Goal: Task Accomplishment & Management: Use online tool/utility

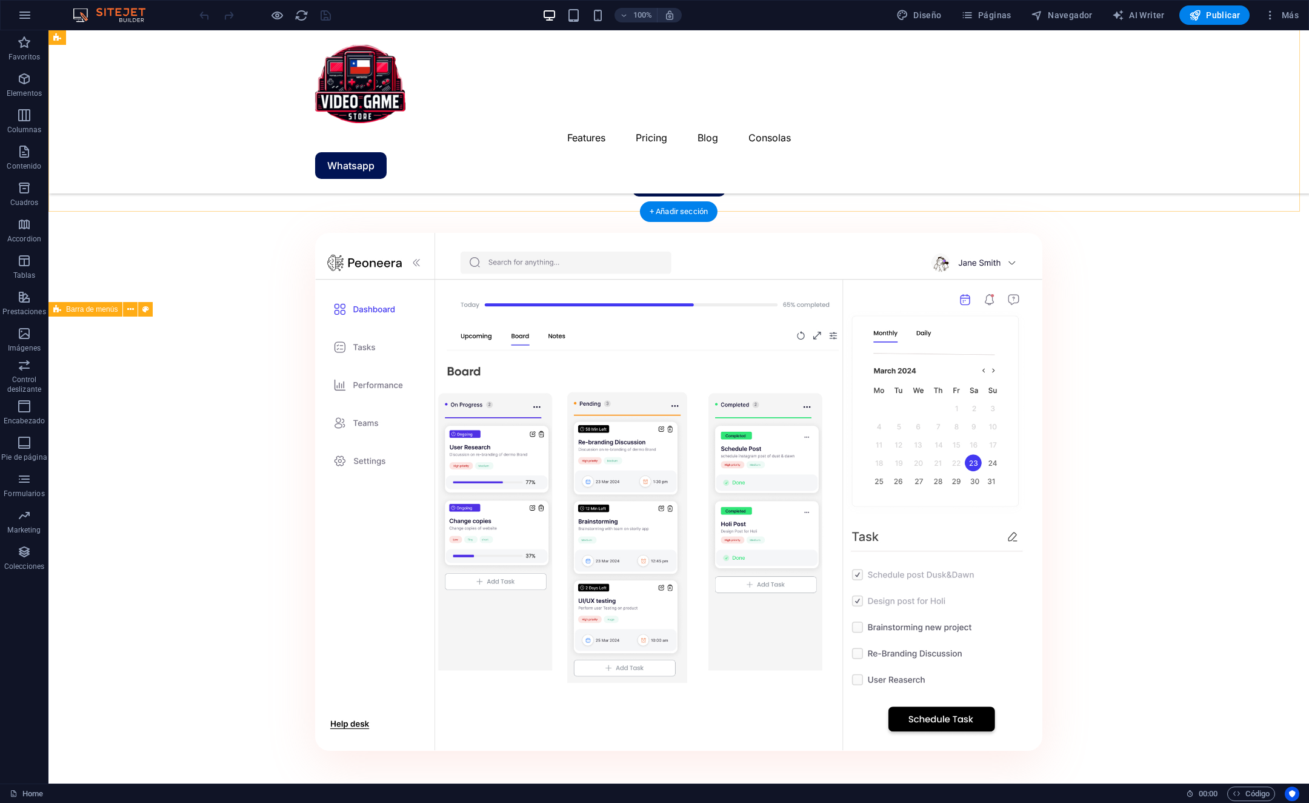
scroll to position [578, 0]
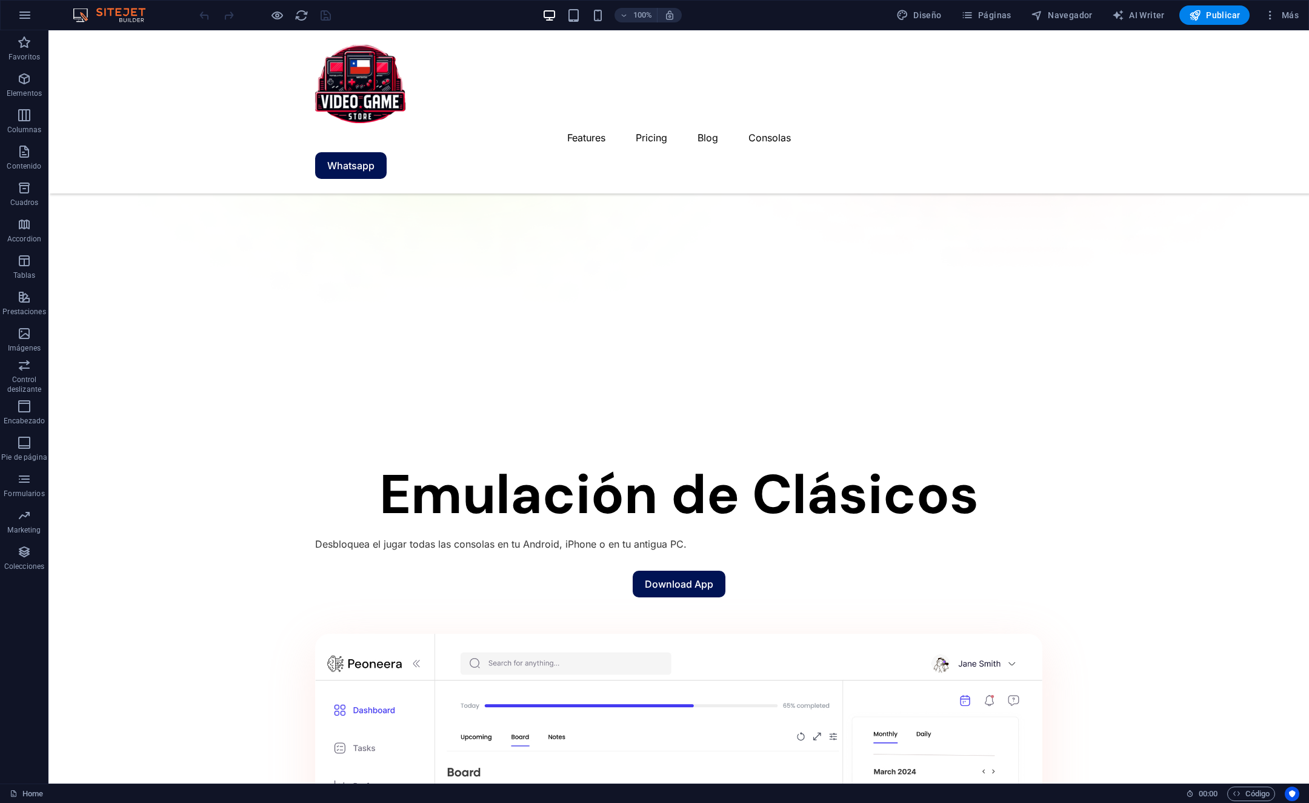
click at [604, 27] on div "100% Diseño Páginas Navegador AI Writer Publicar Más" at bounding box center [655, 15] width 1308 height 29
click at [21, 20] on icon "button" at bounding box center [25, 15] width 15 height 15
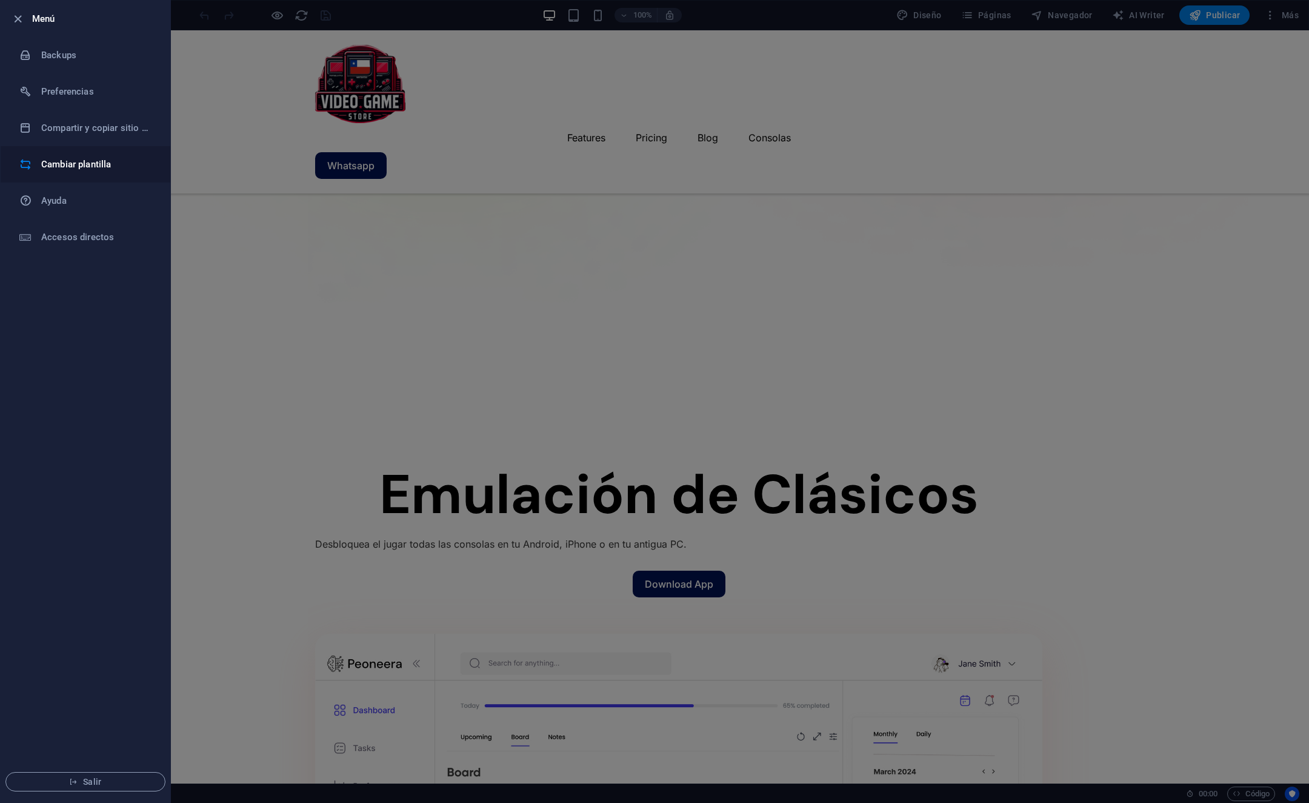
click at [129, 162] on h6 "Cambiar plantilla" at bounding box center [97, 164] width 112 height 15
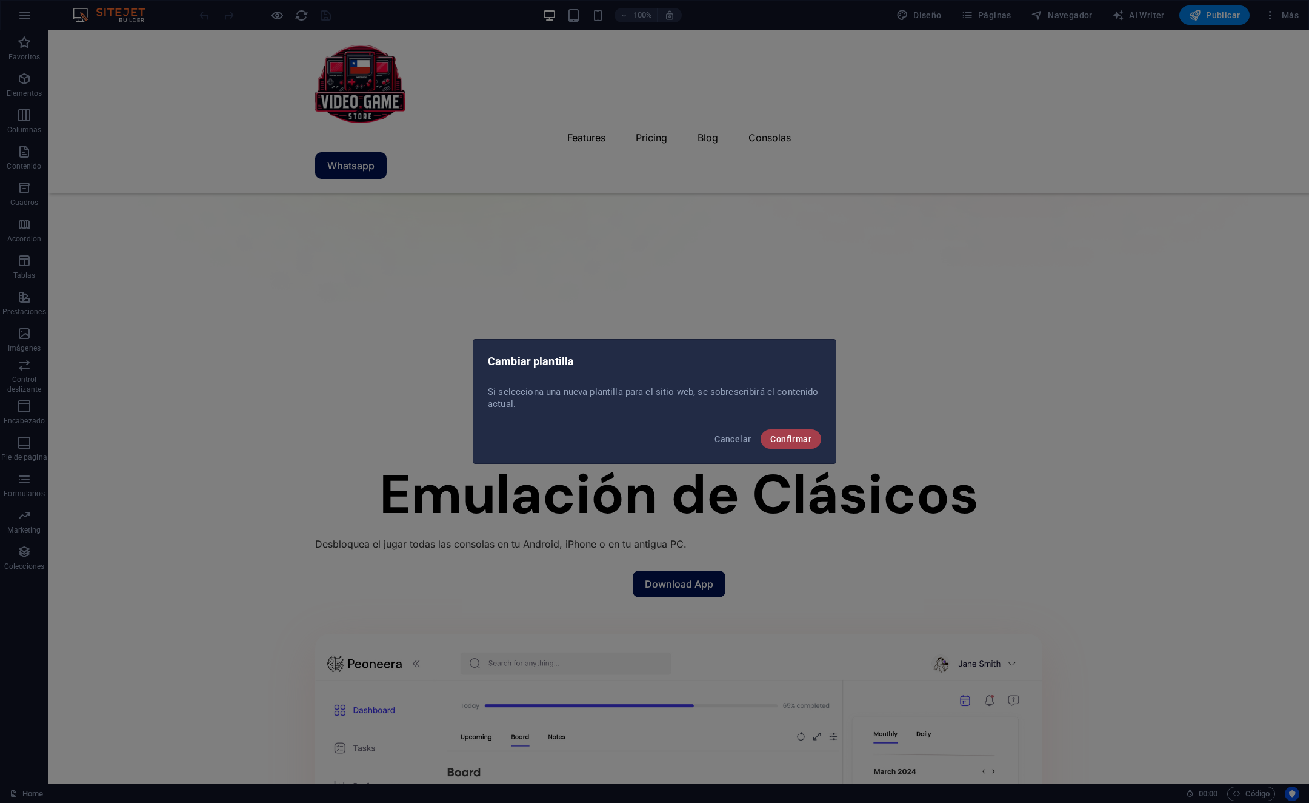
click at [790, 444] on button "Confirmar" at bounding box center [791, 438] width 61 height 19
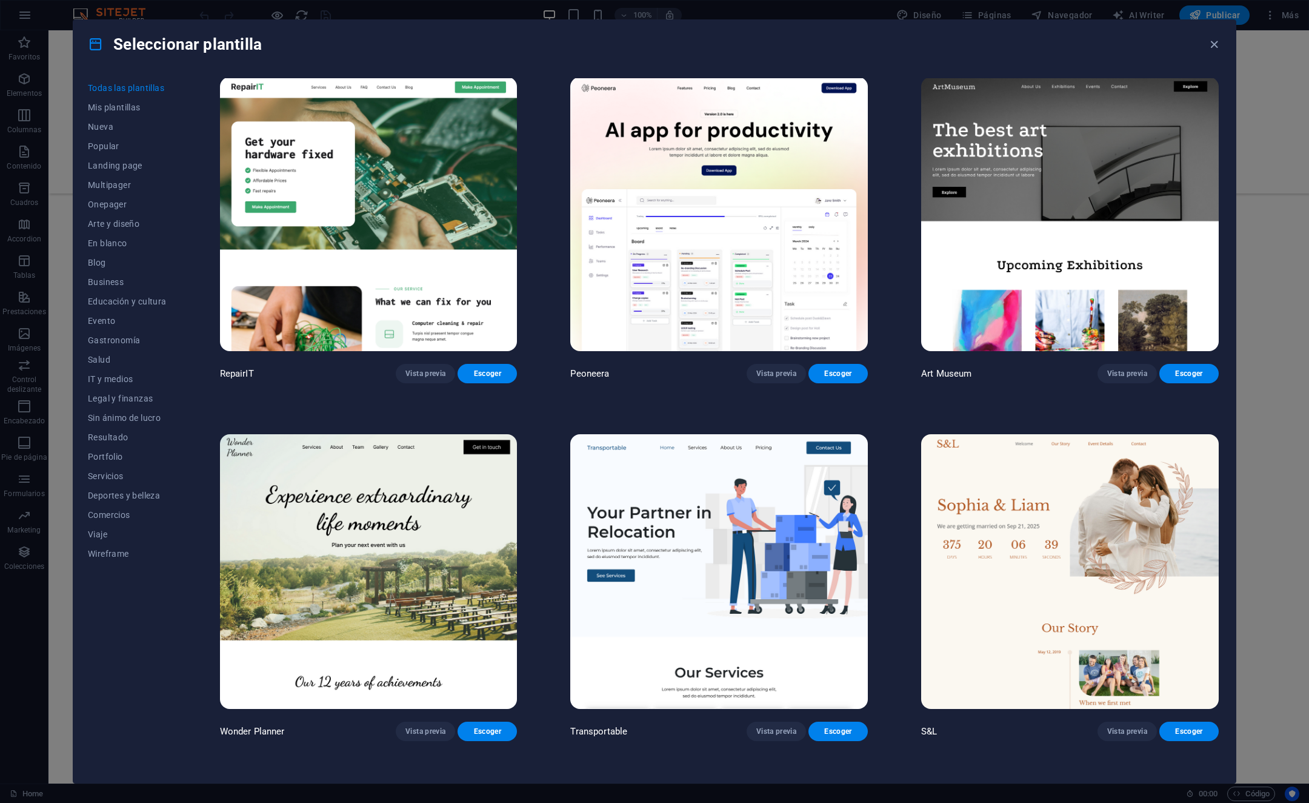
scroll to position [361, 0]
click at [1132, 373] on span "Vista previa" at bounding box center [1127, 373] width 40 height 10
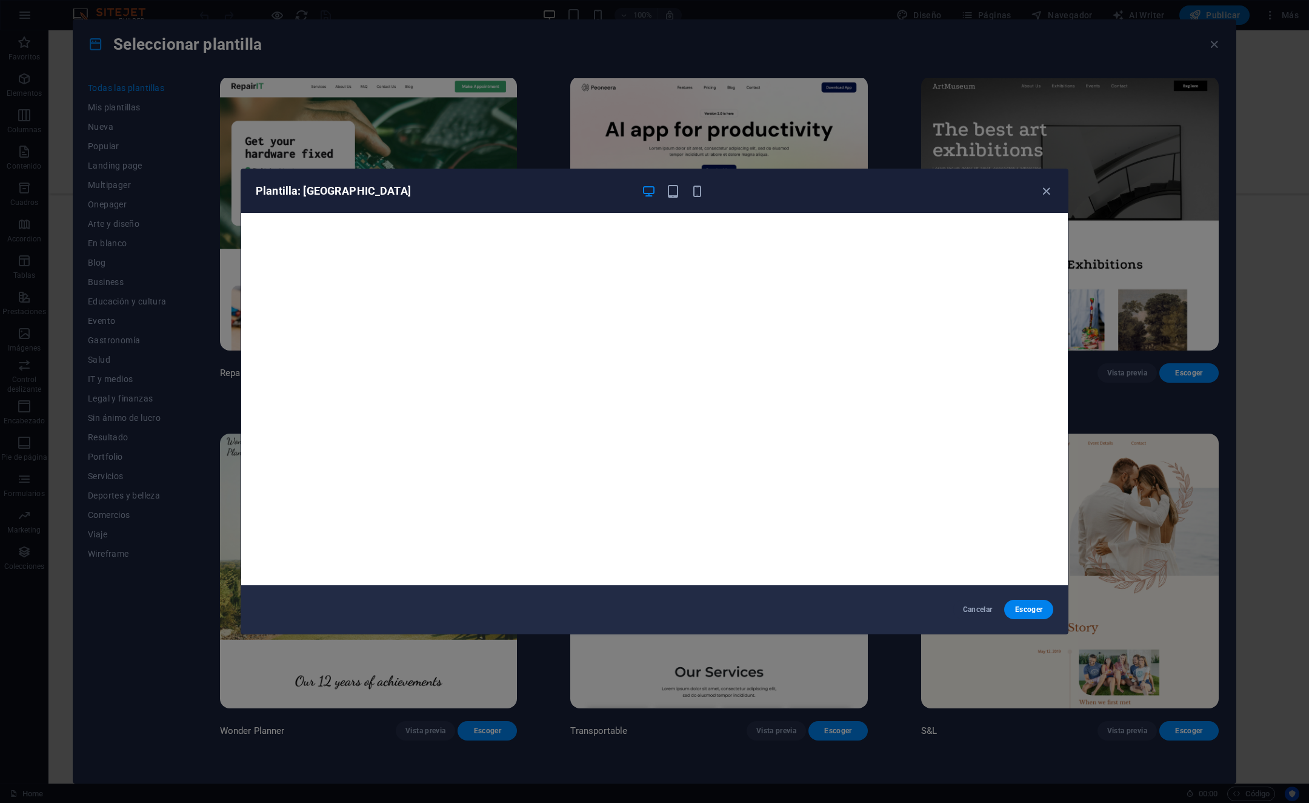
scroll to position [3, 0]
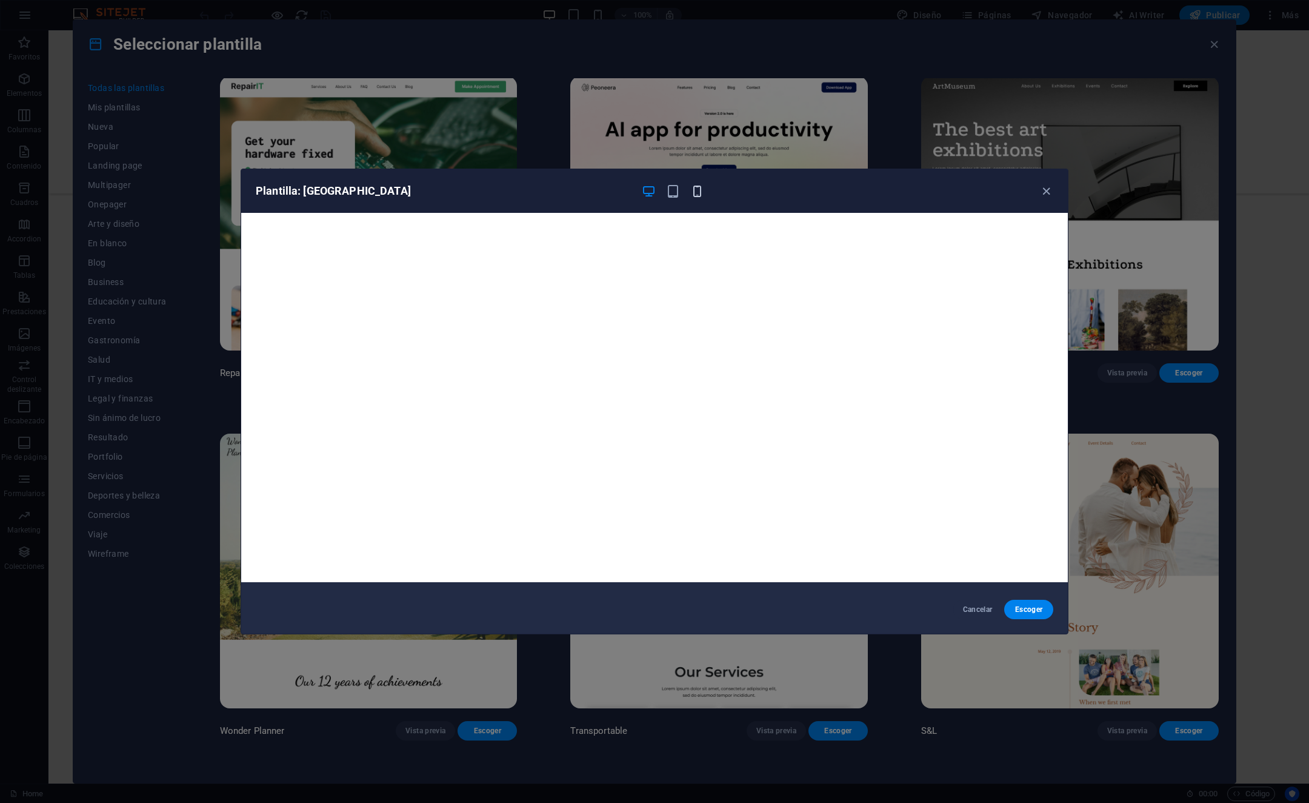
click at [696, 191] on icon "button" at bounding box center [697, 191] width 14 height 14
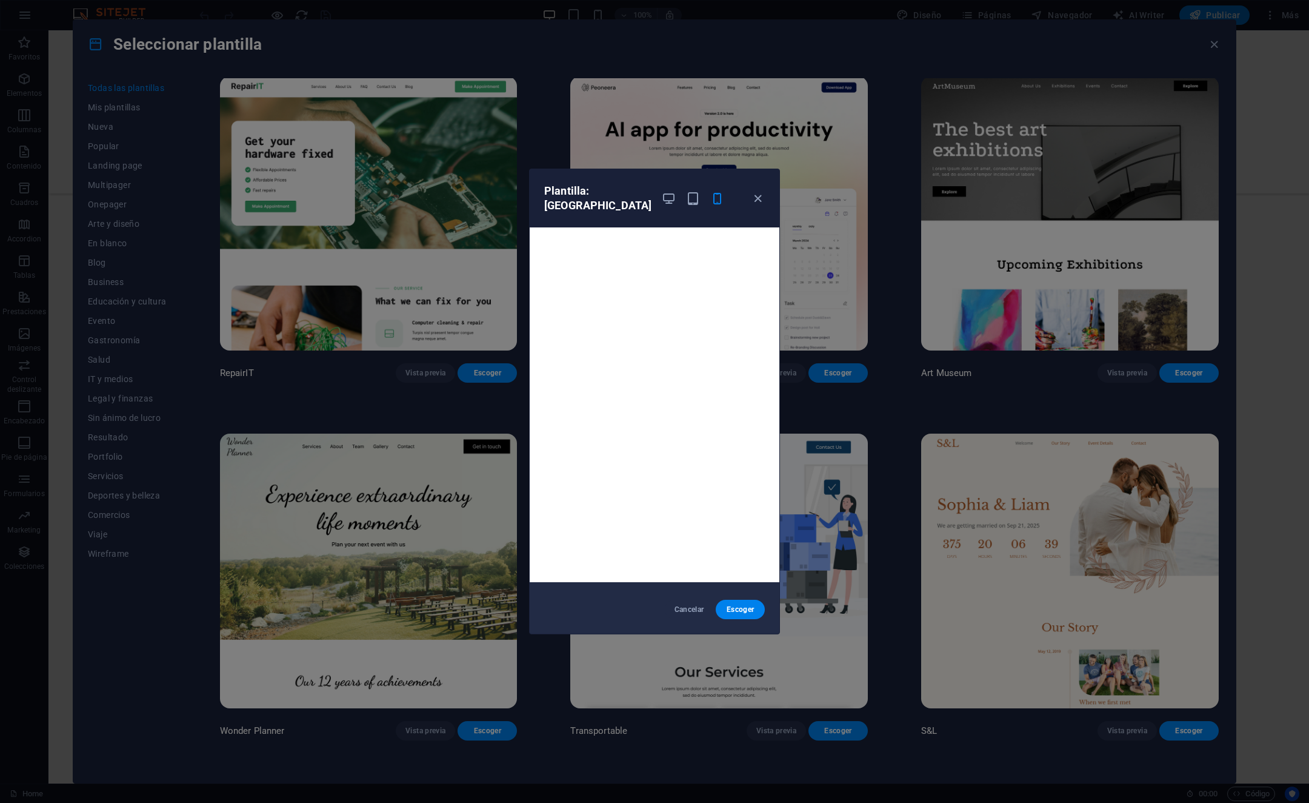
click at [819, 472] on div "Plantilla: Art Museum Cancelar Escoger" at bounding box center [654, 401] width 1309 height 803
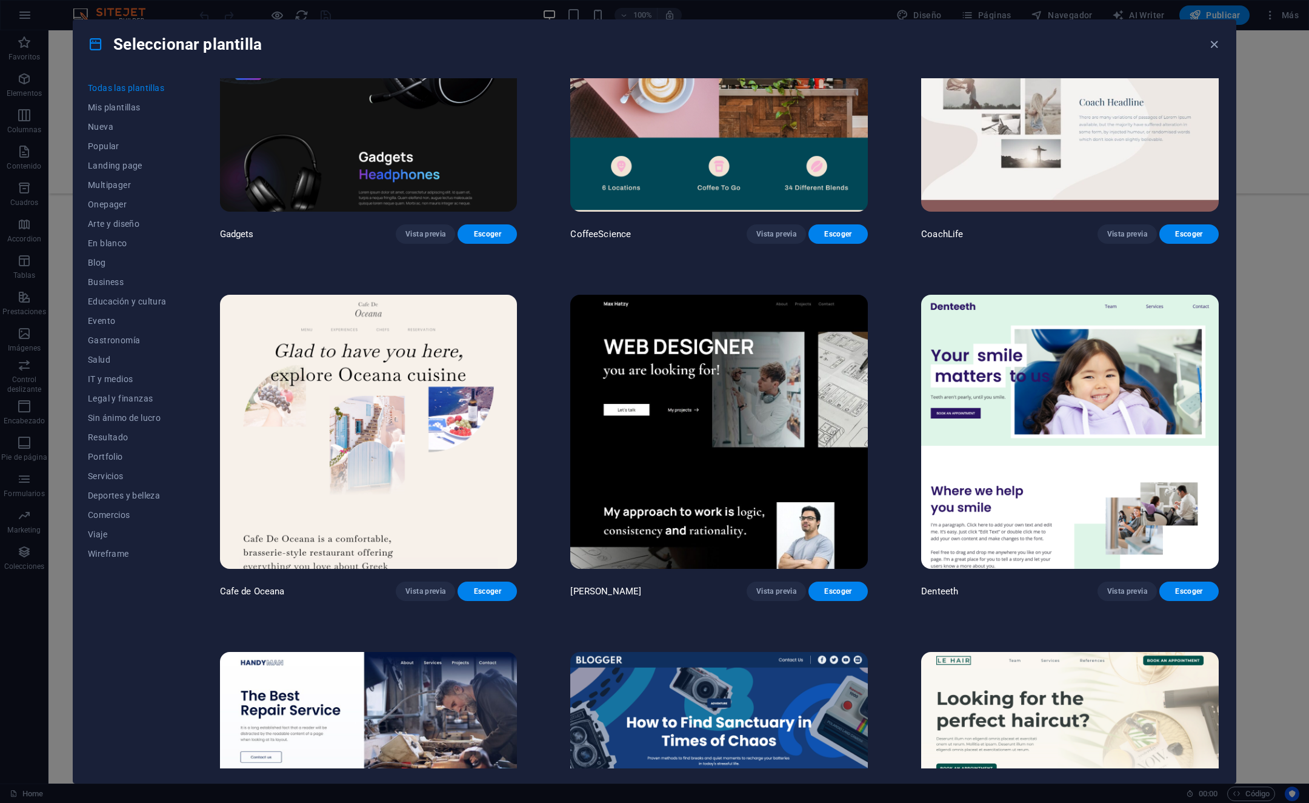
scroll to position [4431, 0]
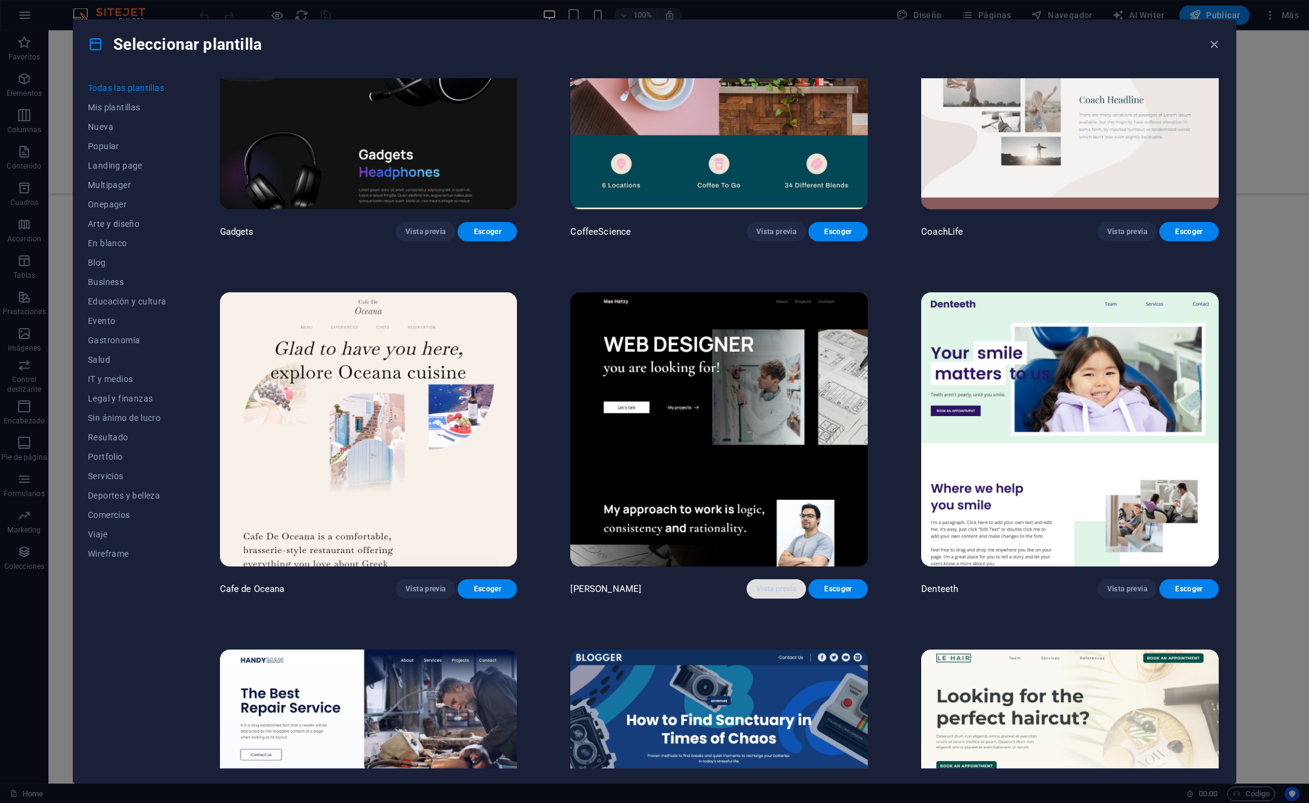
click at [766, 584] on span "Vista previa" at bounding box center [776, 589] width 40 height 10
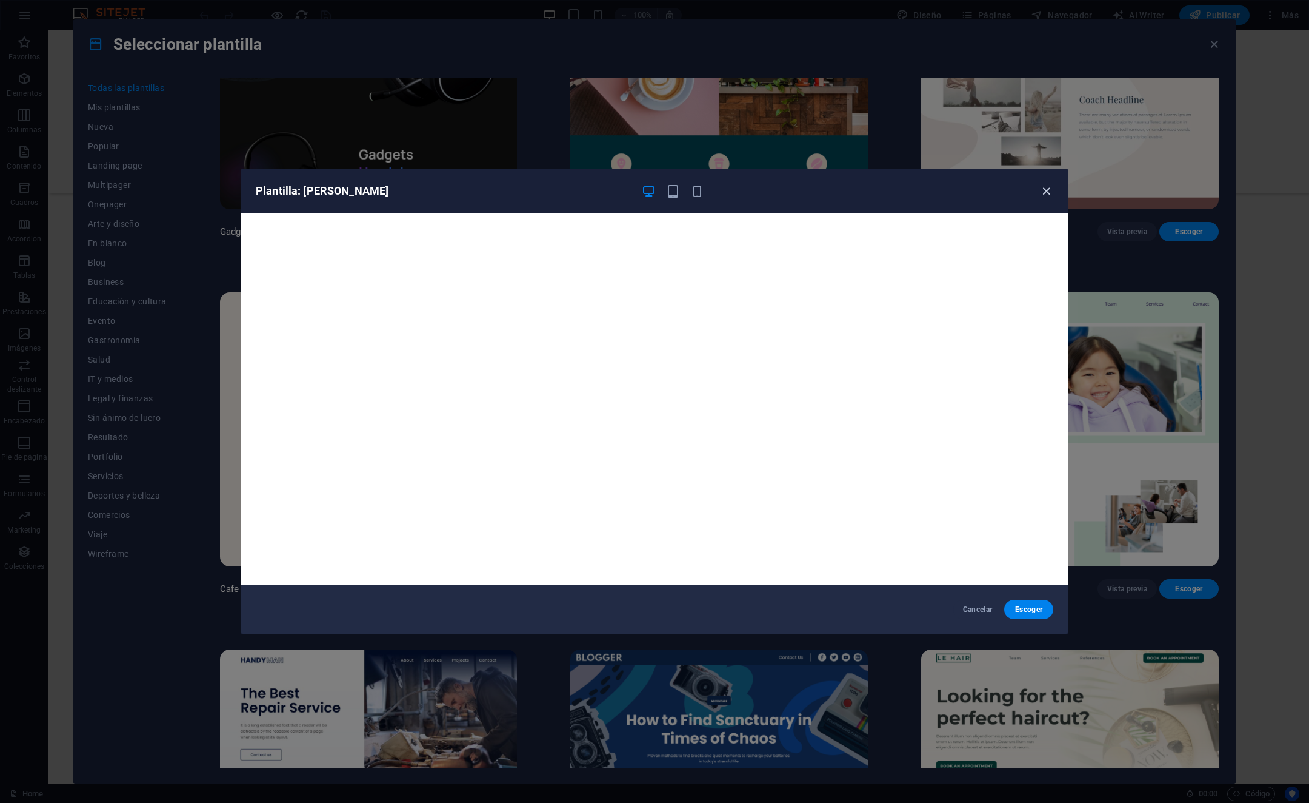
click at [1042, 193] on icon "button" at bounding box center [1047, 191] width 14 height 14
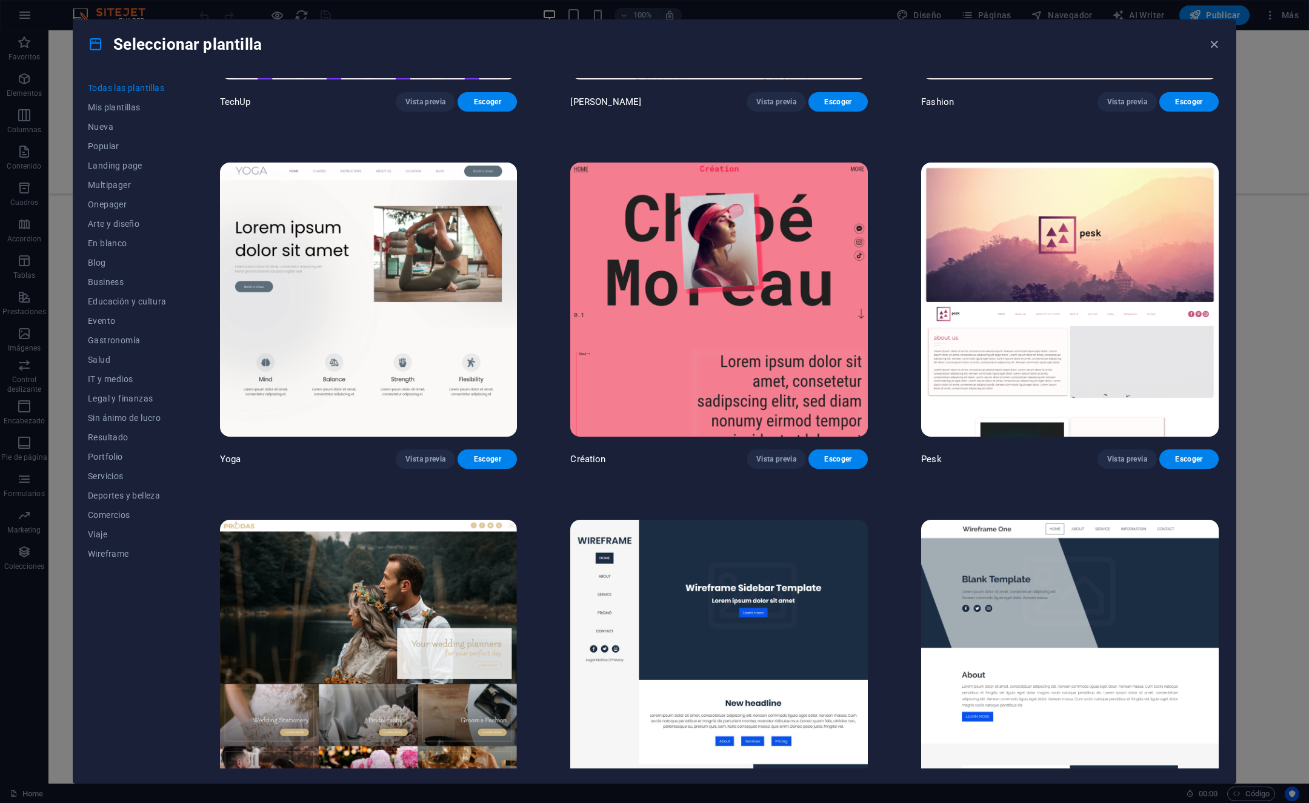
scroll to position [5661, 0]
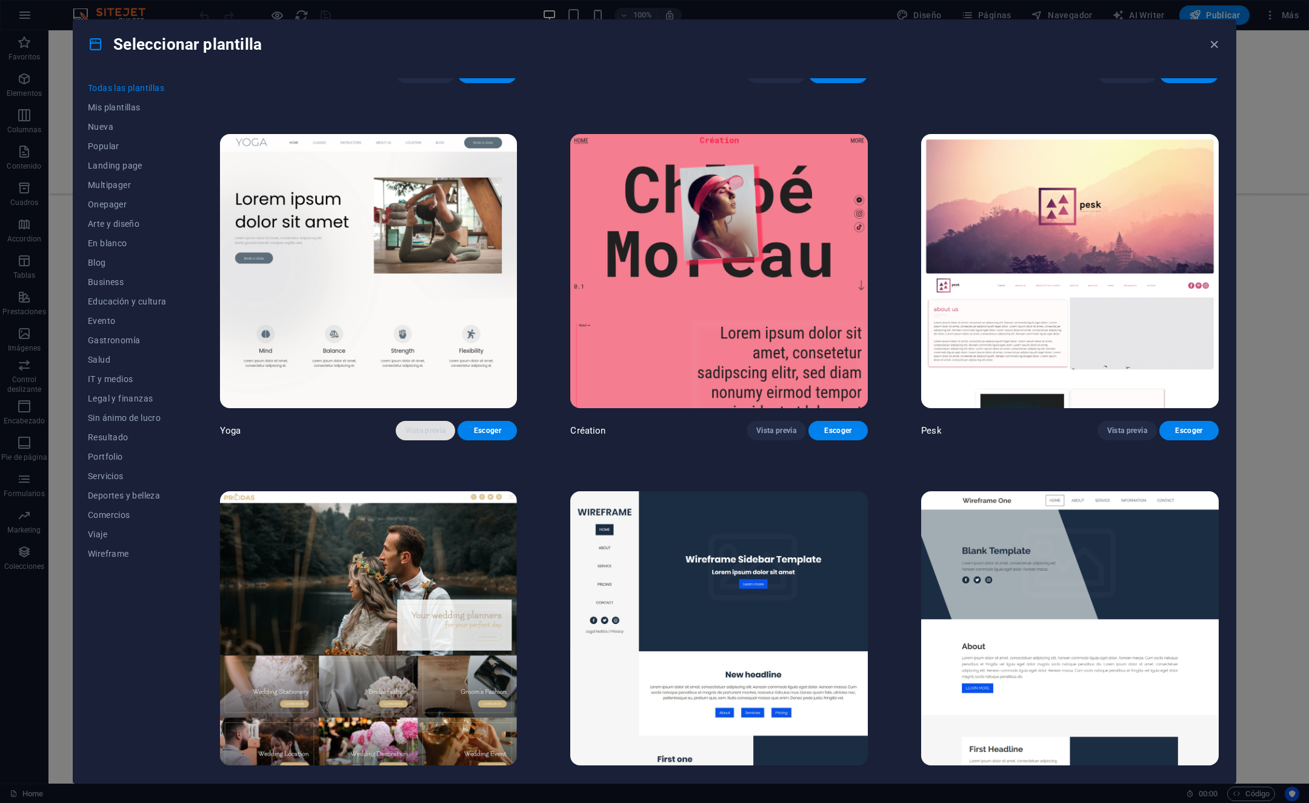
click at [429, 426] on span "Vista previa" at bounding box center [426, 431] width 40 height 10
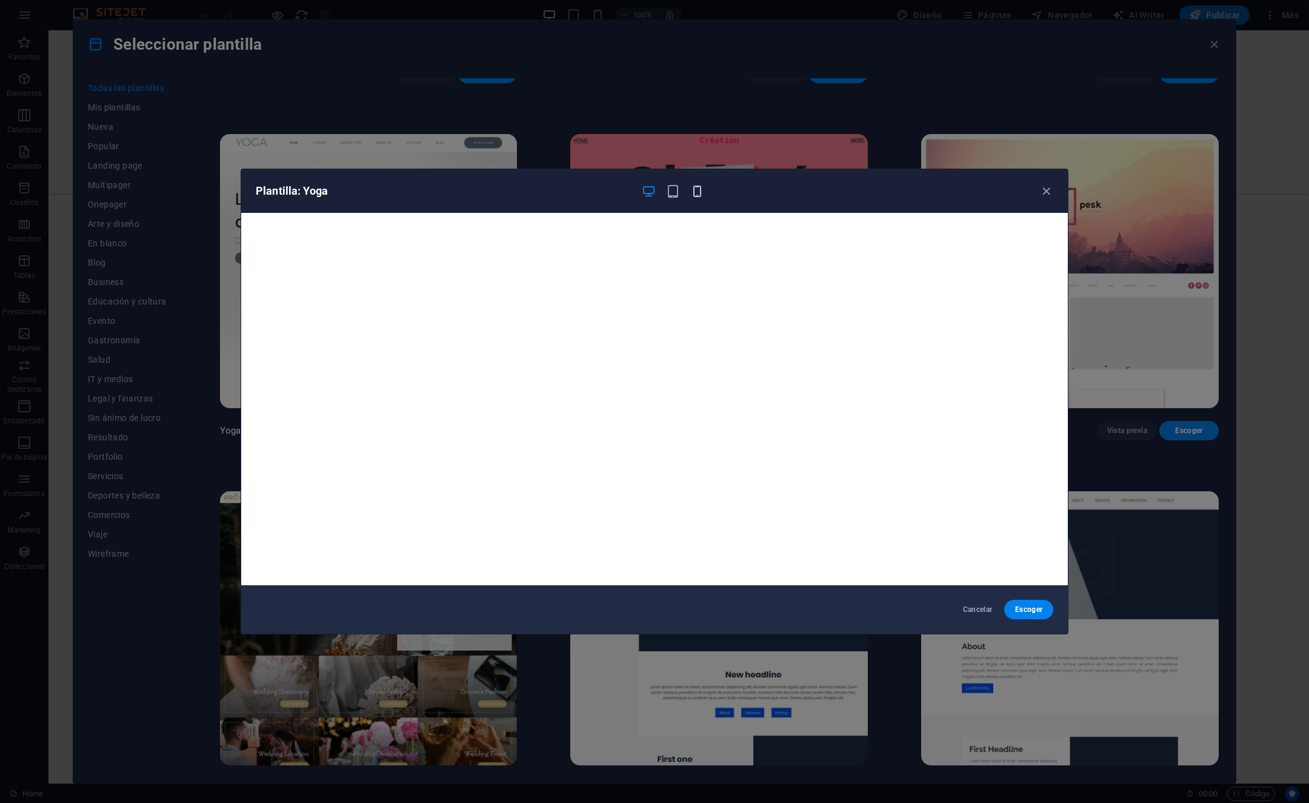
click at [704, 195] on span "button" at bounding box center [697, 191] width 15 height 14
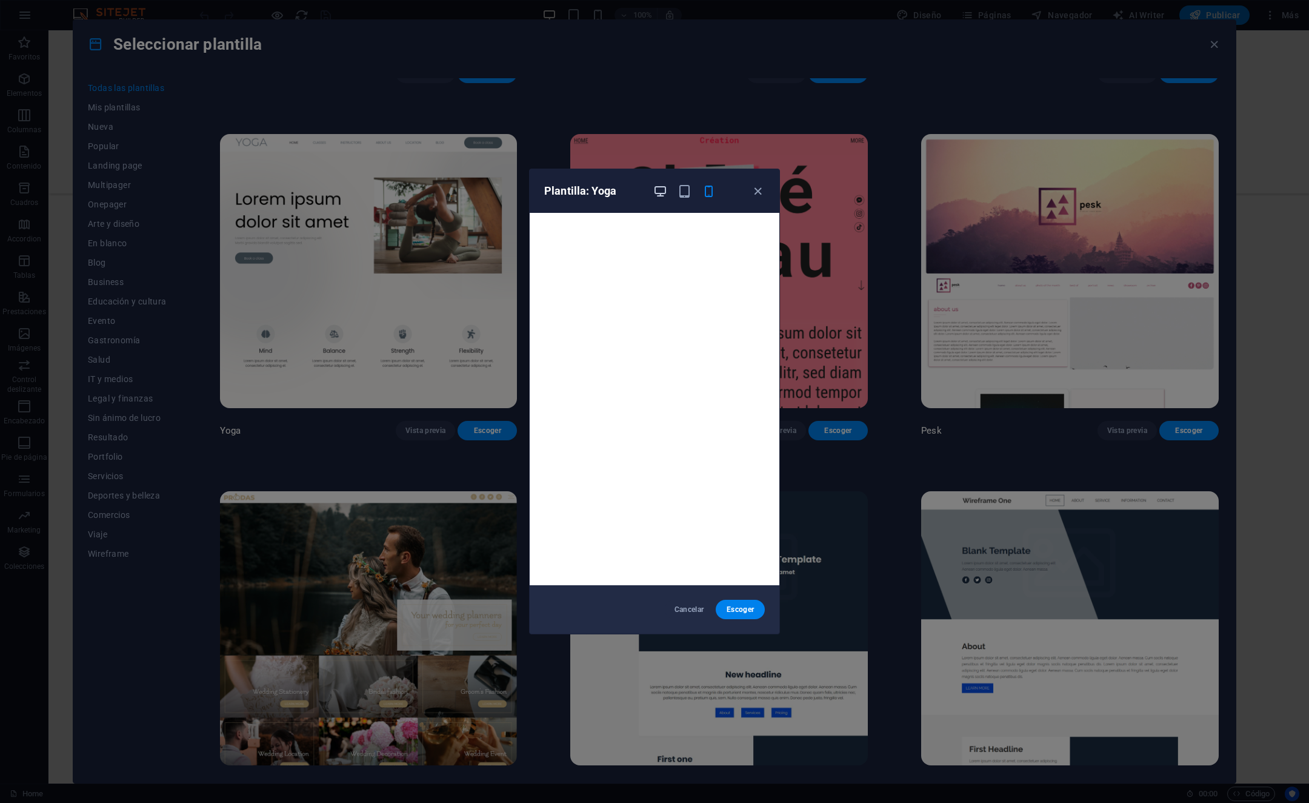
click at [662, 198] on icon "button" at bounding box center [660, 191] width 14 height 14
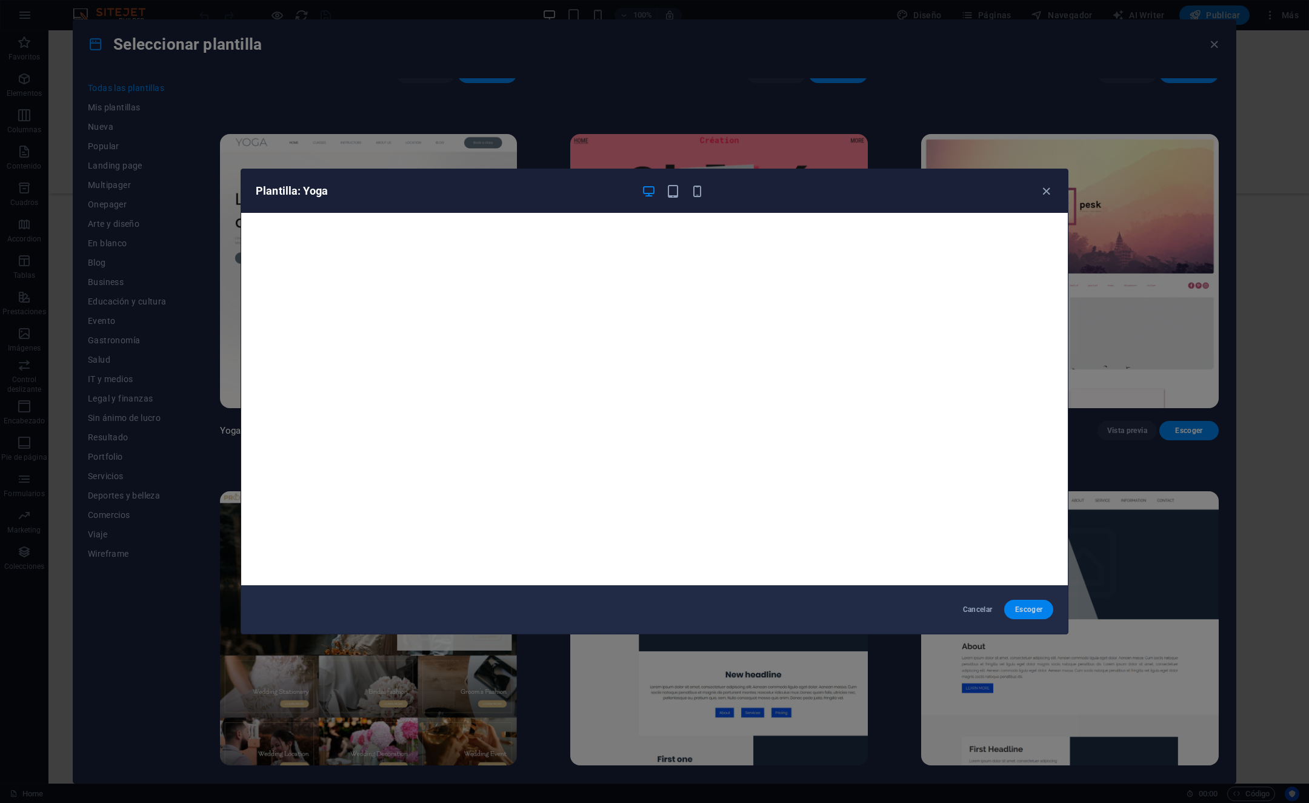
click at [1041, 610] on span "Escoger" at bounding box center [1029, 609] width 30 height 10
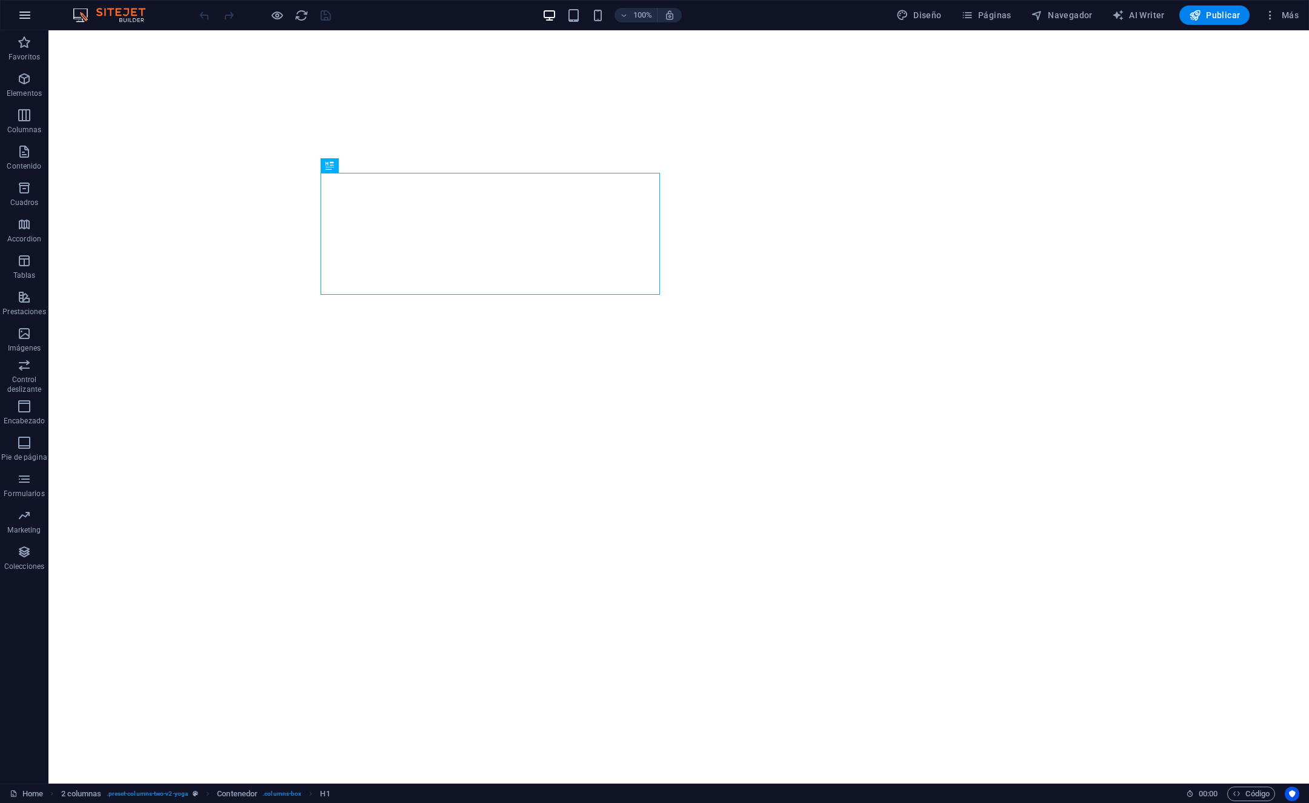
click at [30, 21] on icon "button" at bounding box center [25, 15] width 15 height 15
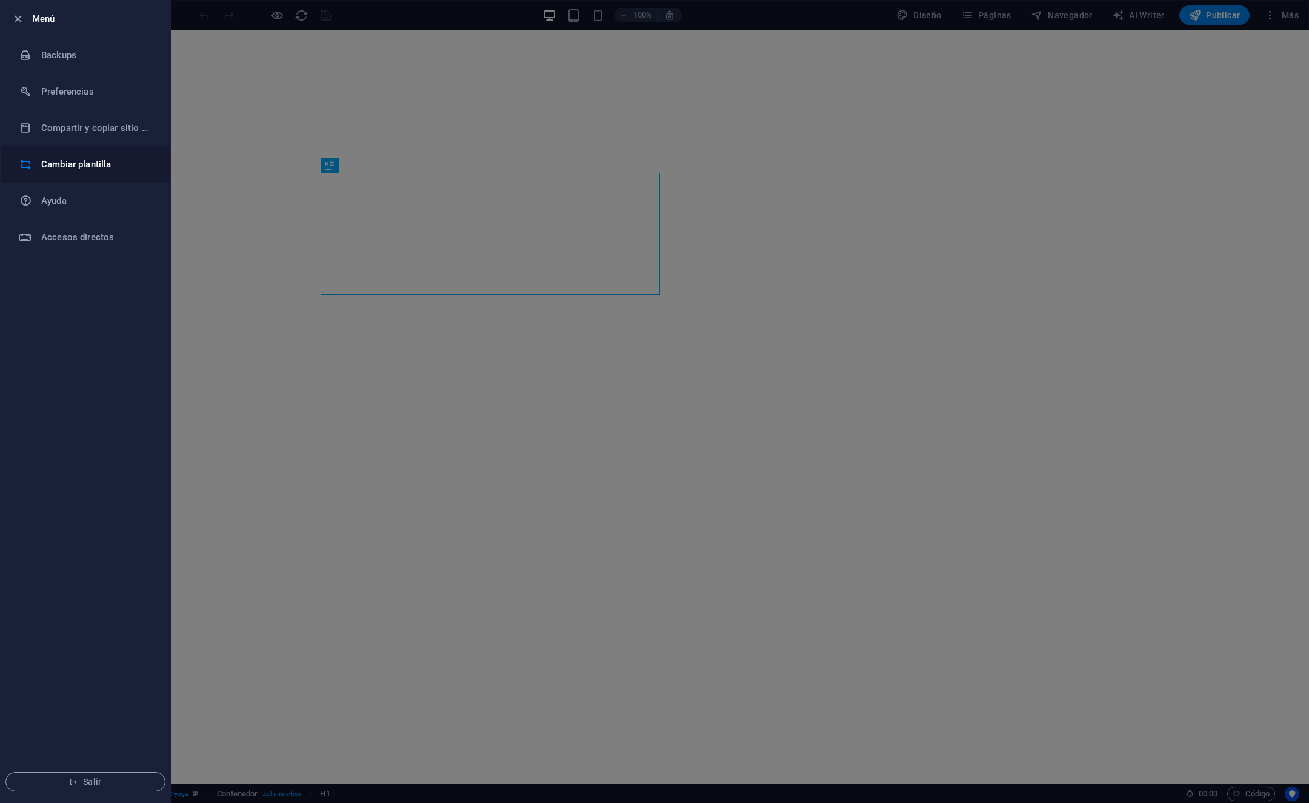
click at [62, 170] on h6 "Cambiar plantilla" at bounding box center [97, 164] width 112 height 15
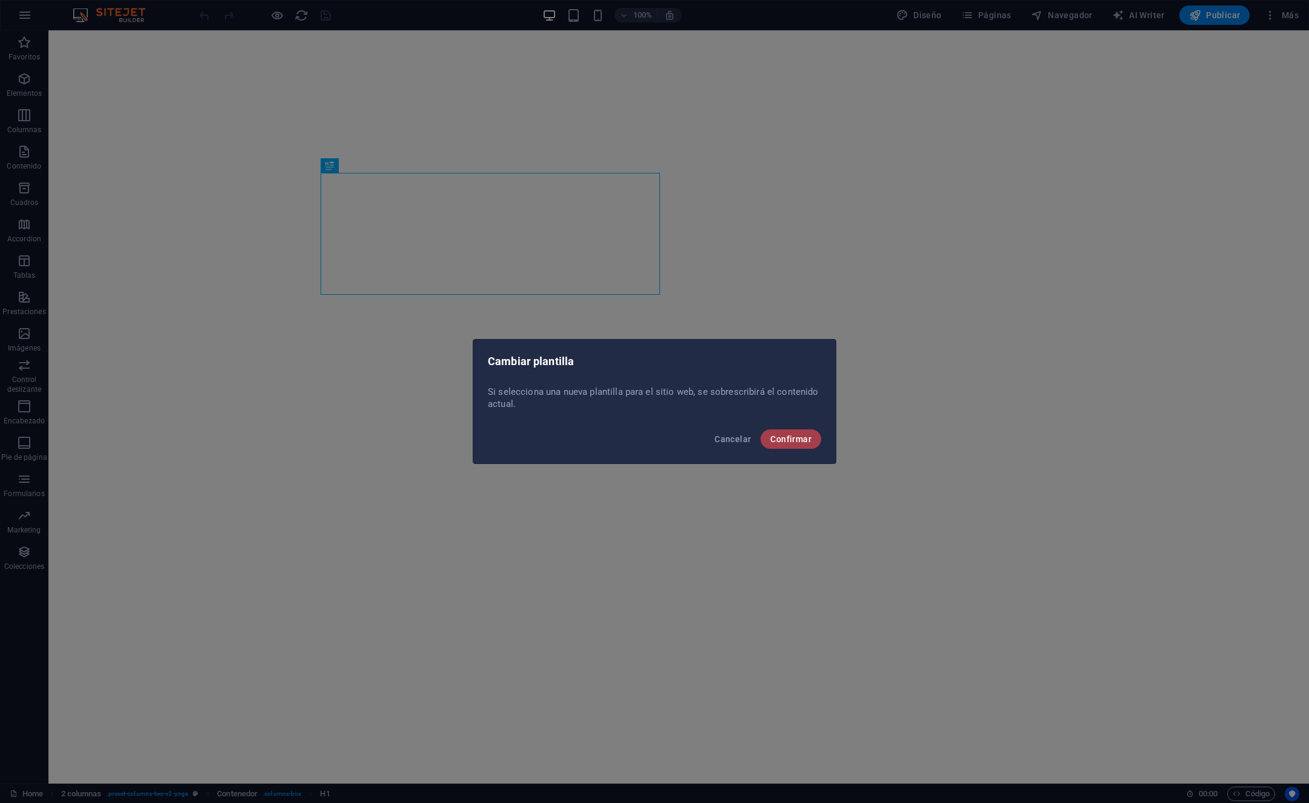
click at [788, 444] on button "Confirmar" at bounding box center [791, 438] width 61 height 19
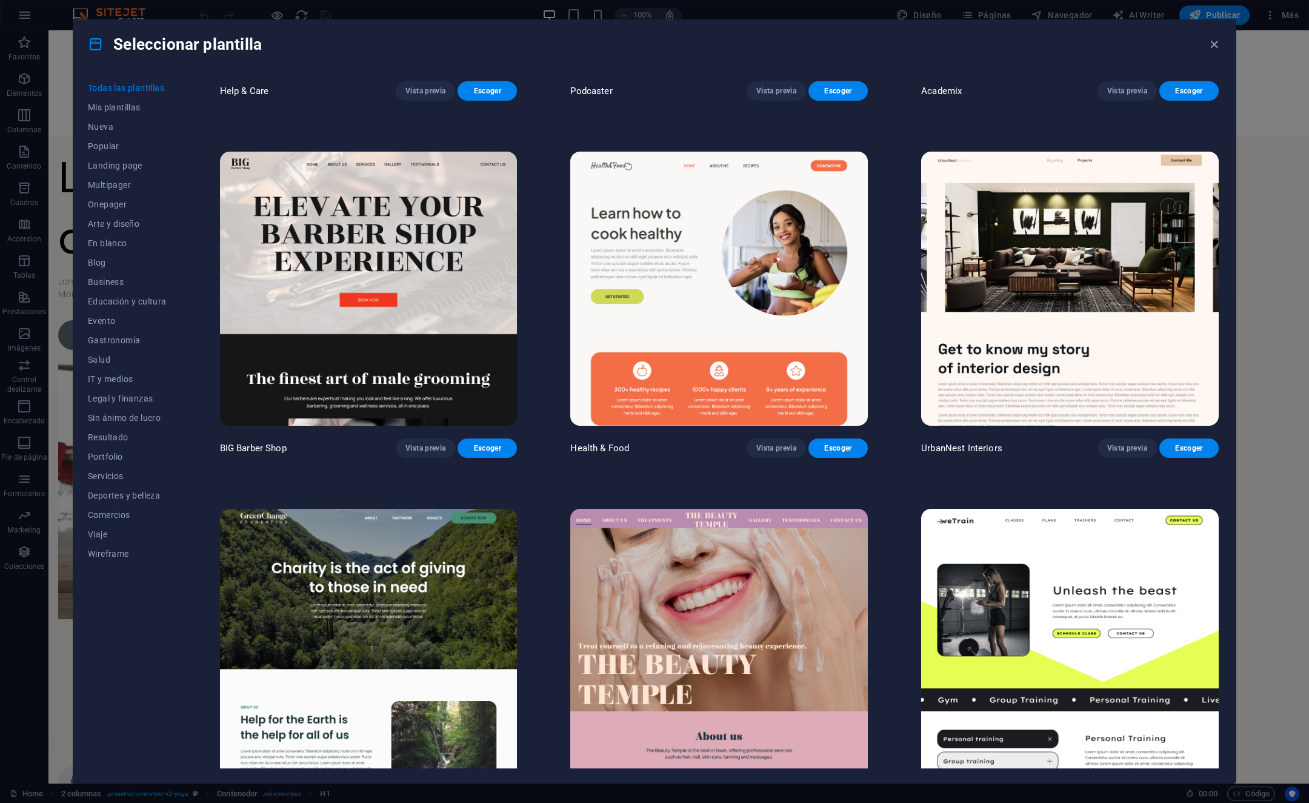
scroll to position [1450, 0]
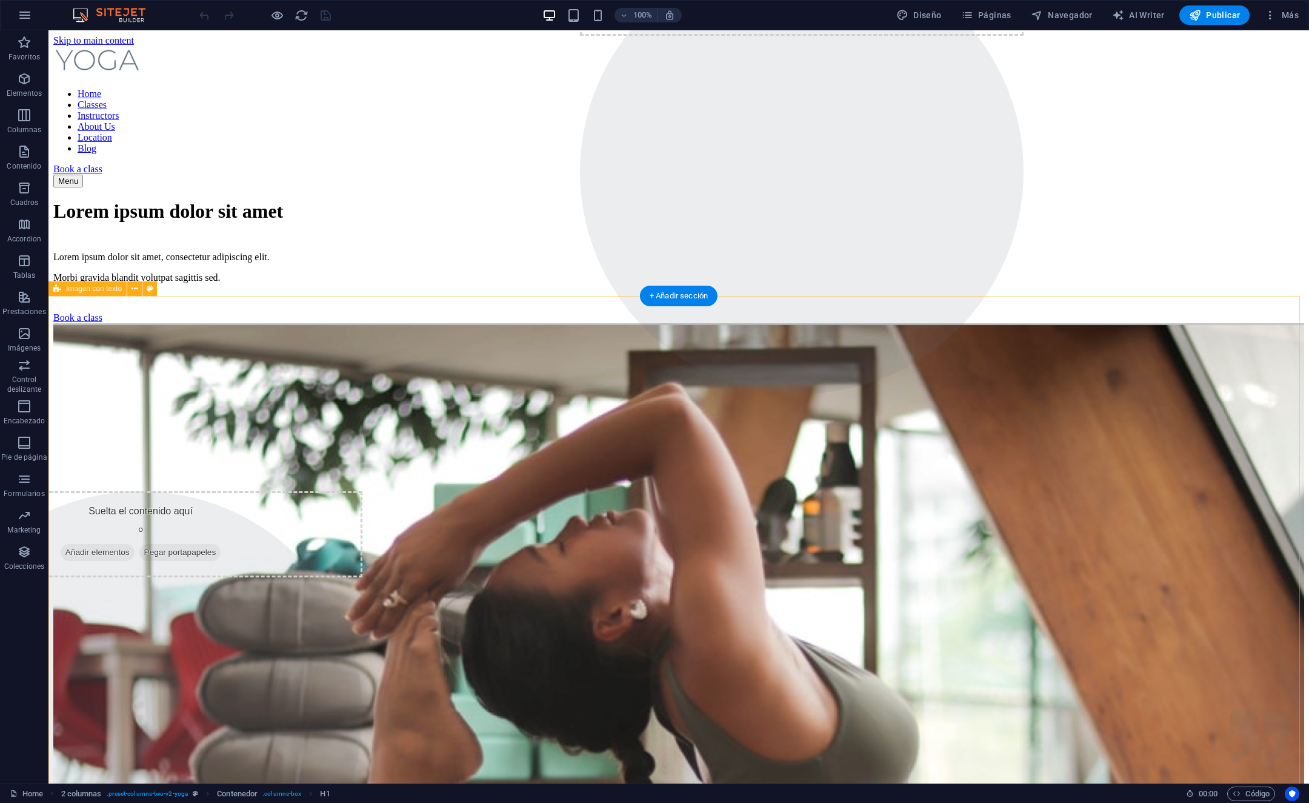
scroll to position [823, 0]
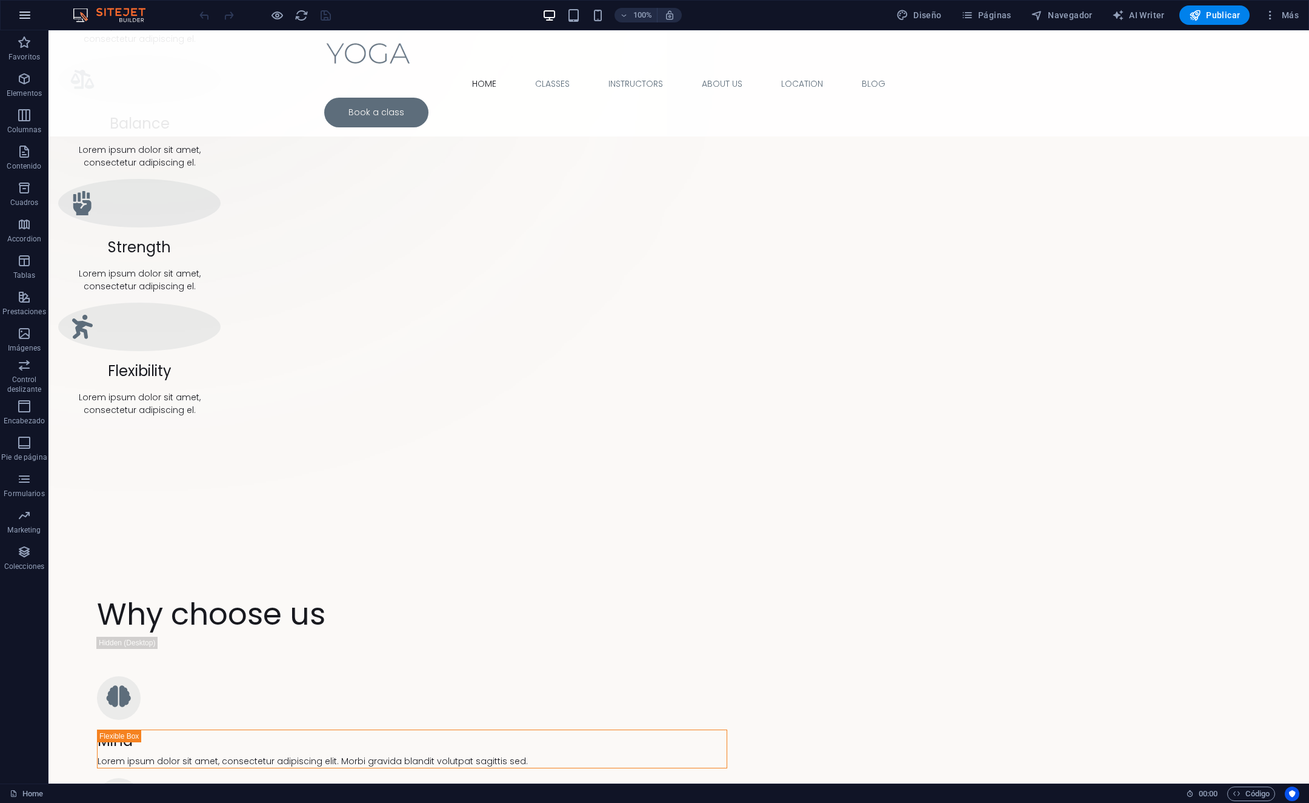
click at [20, 18] on icon "button" at bounding box center [25, 15] width 15 height 15
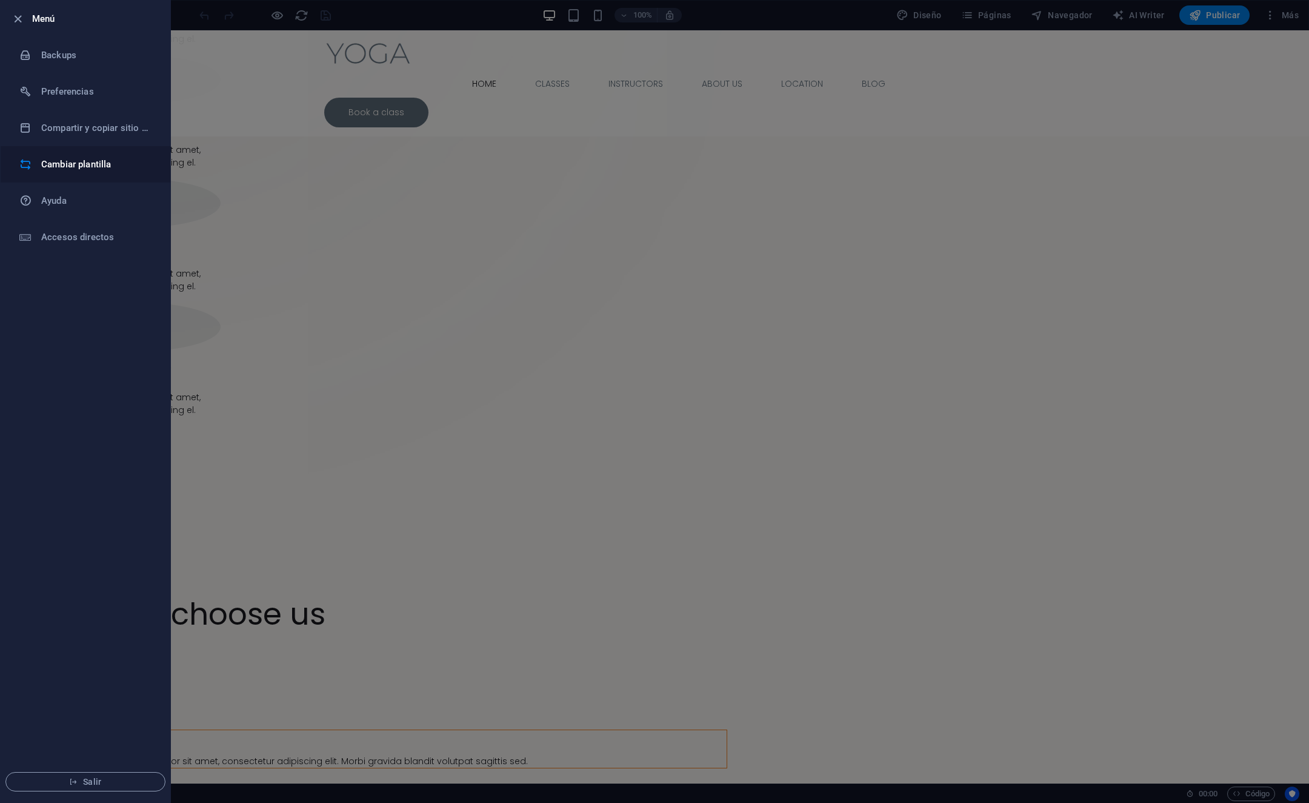
click at [90, 165] on h6 "Cambiar plantilla" at bounding box center [97, 164] width 112 height 15
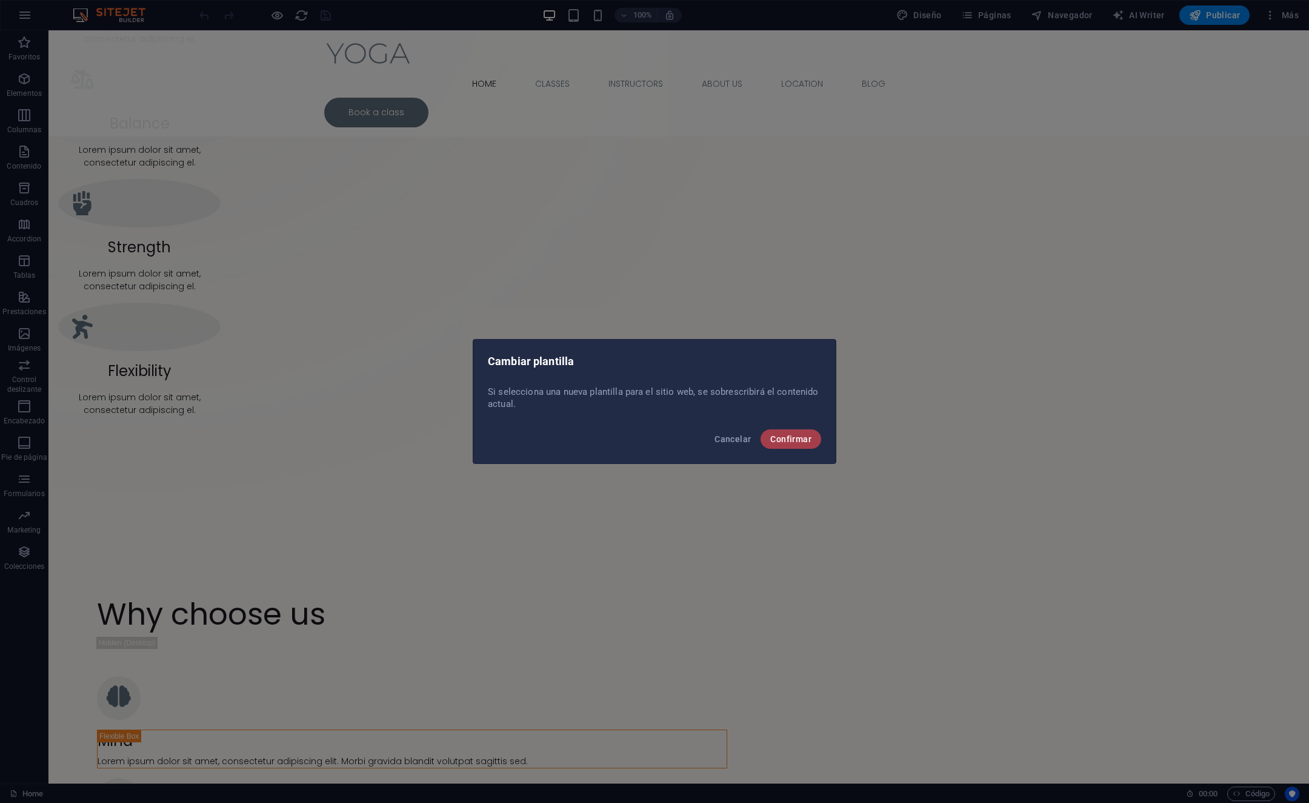
click at [789, 440] on span "Confirmar" at bounding box center [790, 439] width 41 height 10
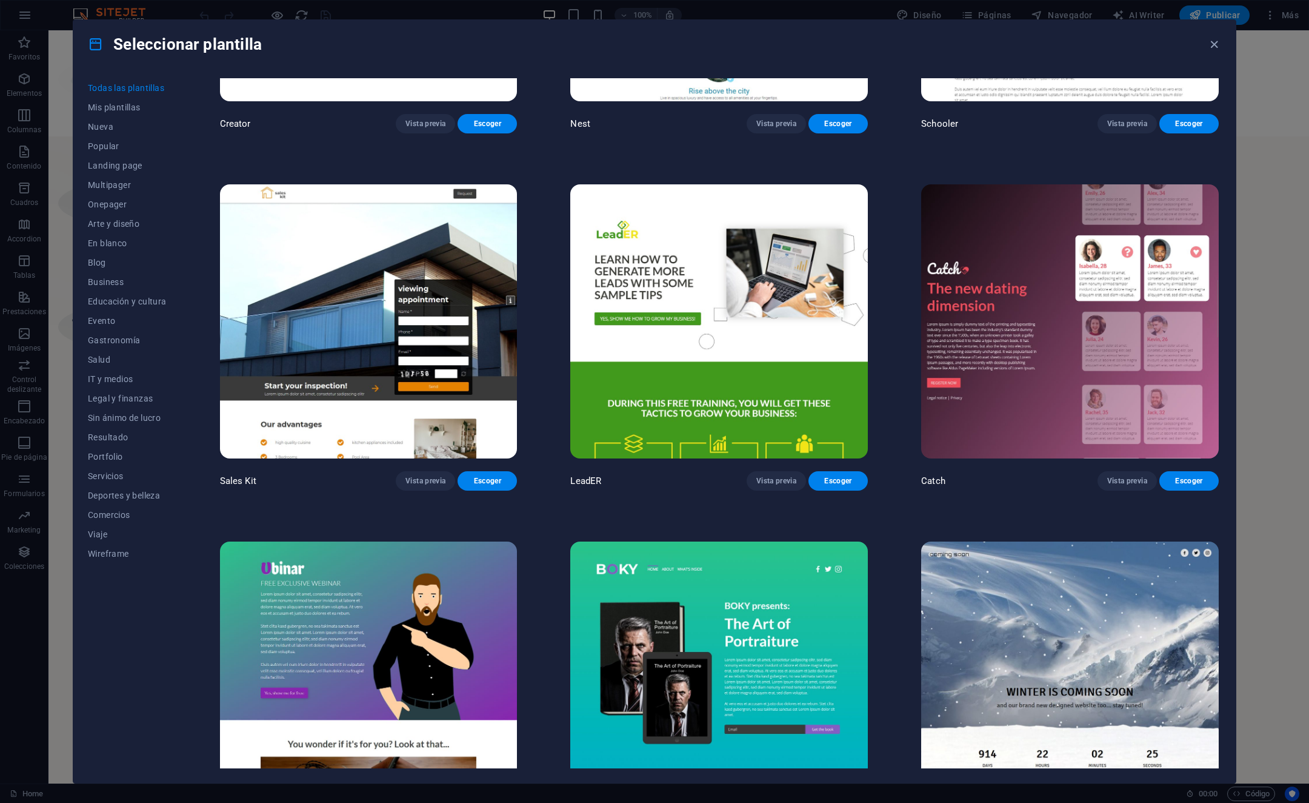
scroll to position [19185, 0]
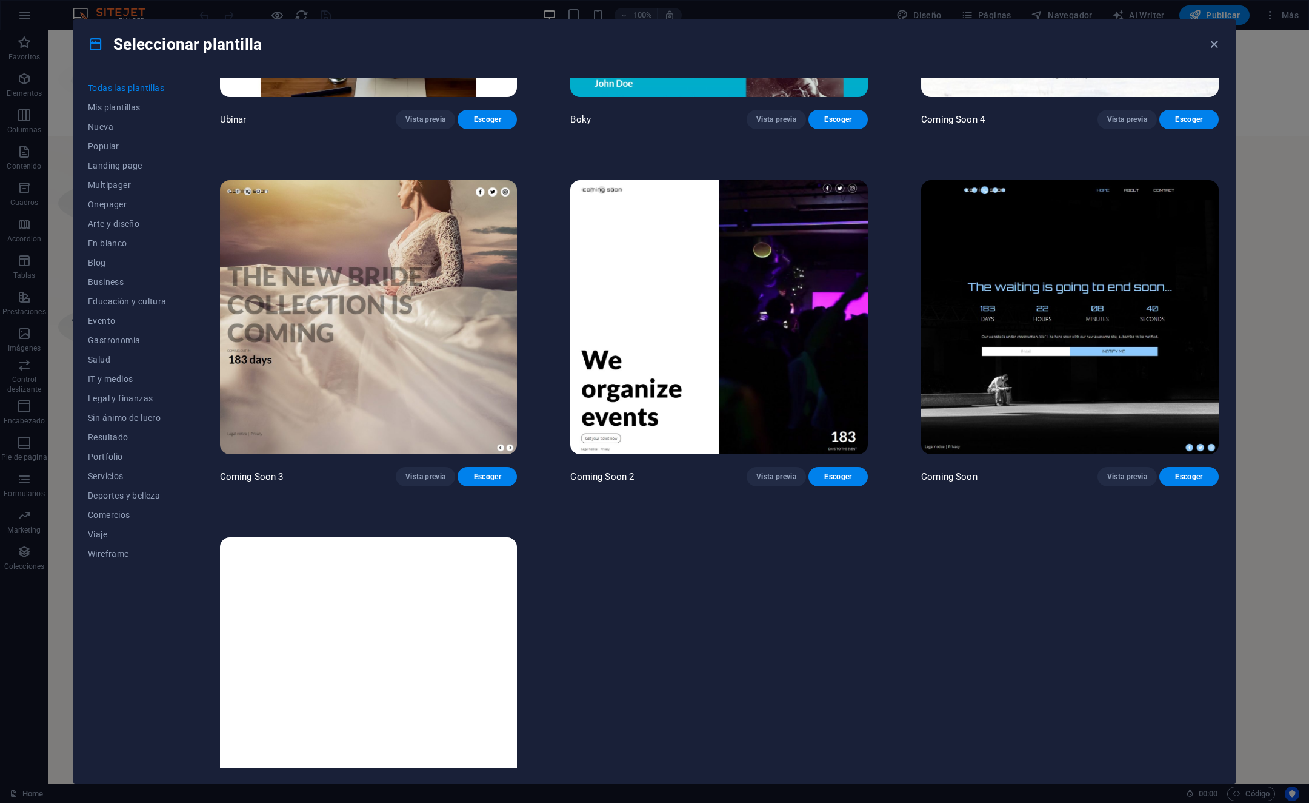
click at [1212, 52] on div "Seleccionar plantilla" at bounding box center [654, 44] width 1163 height 48
click at [1213, 48] on icon "button" at bounding box center [1214, 45] width 14 height 14
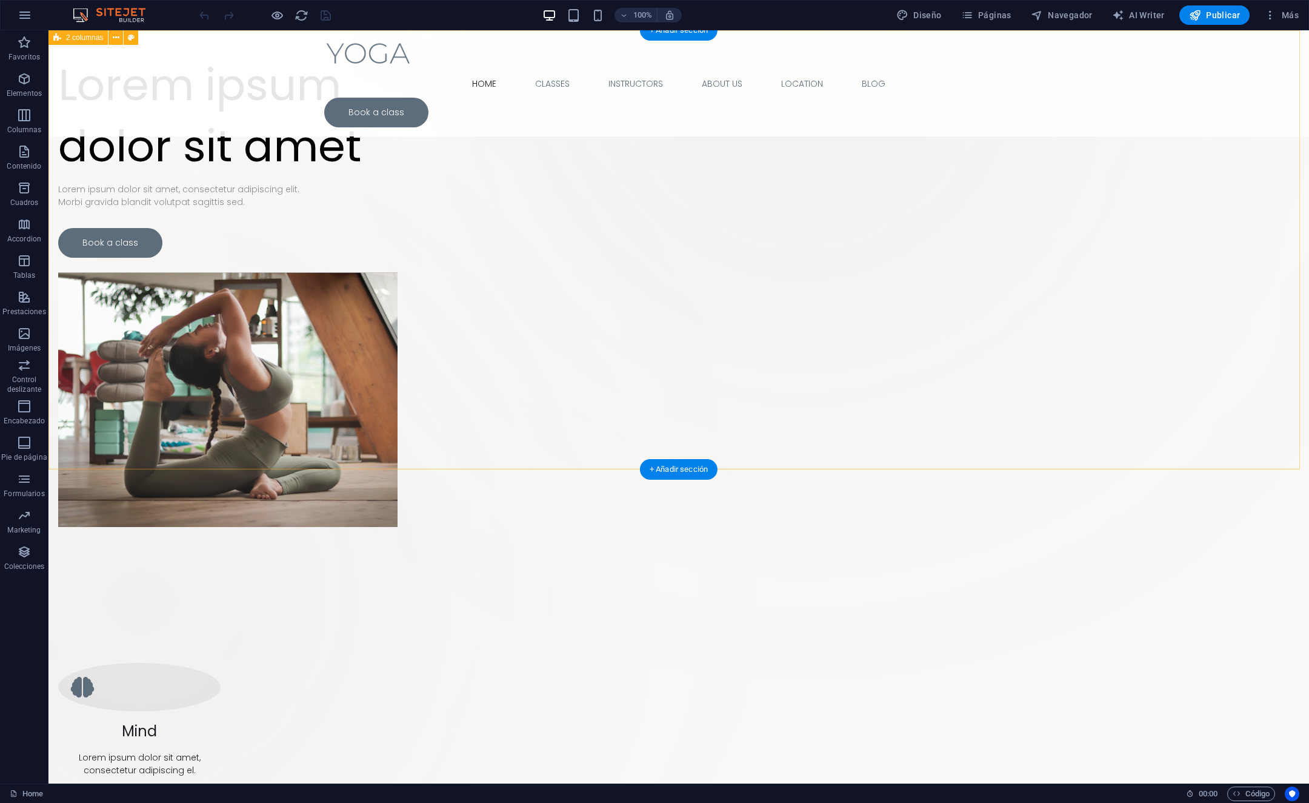
scroll to position [0, 0]
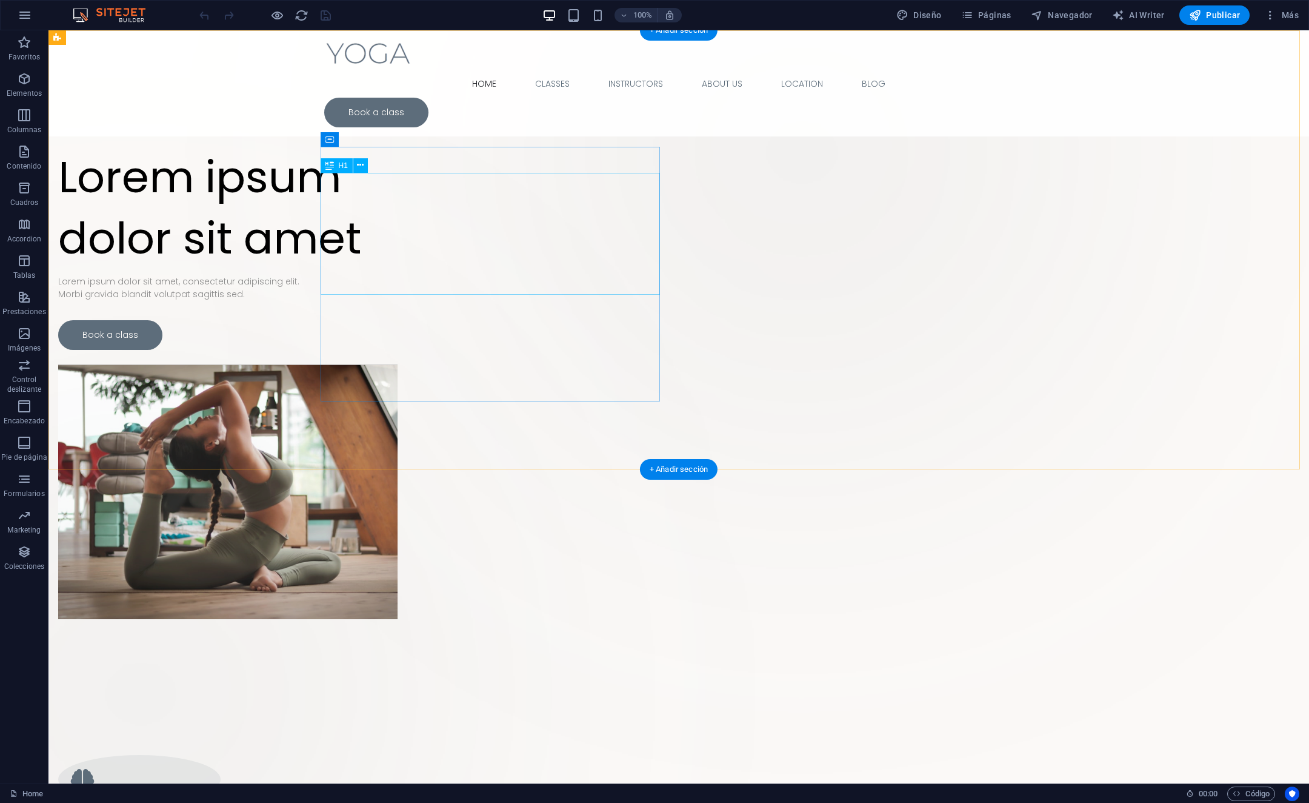
click at [398, 222] on div "Lorem ipsum dolor sit amet" at bounding box center [227, 208] width 339 height 122
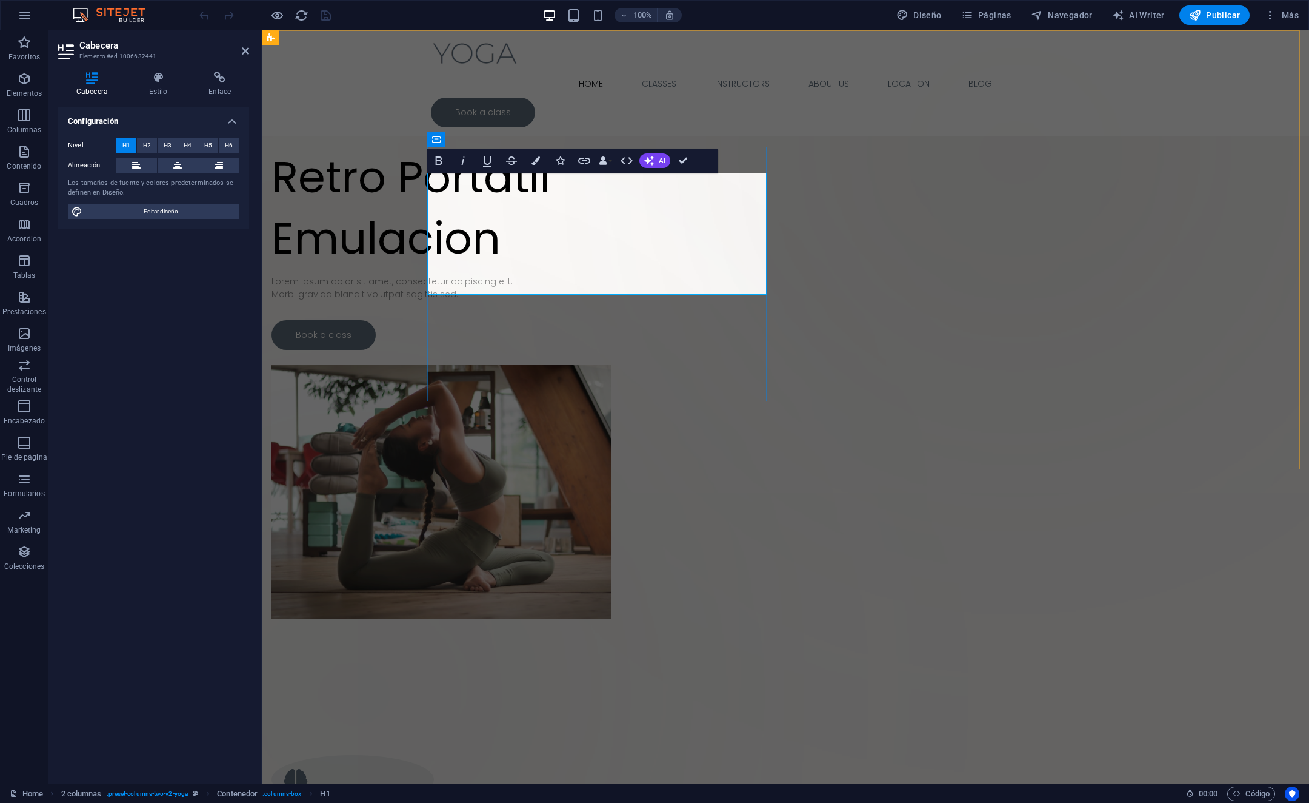
click at [611, 269] on h1 "Retro Portatil ‌Emulacion" at bounding box center [441, 208] width 339 height 122
click at [611, 320] on div at bounding box center [441, 310] width 339 height 19
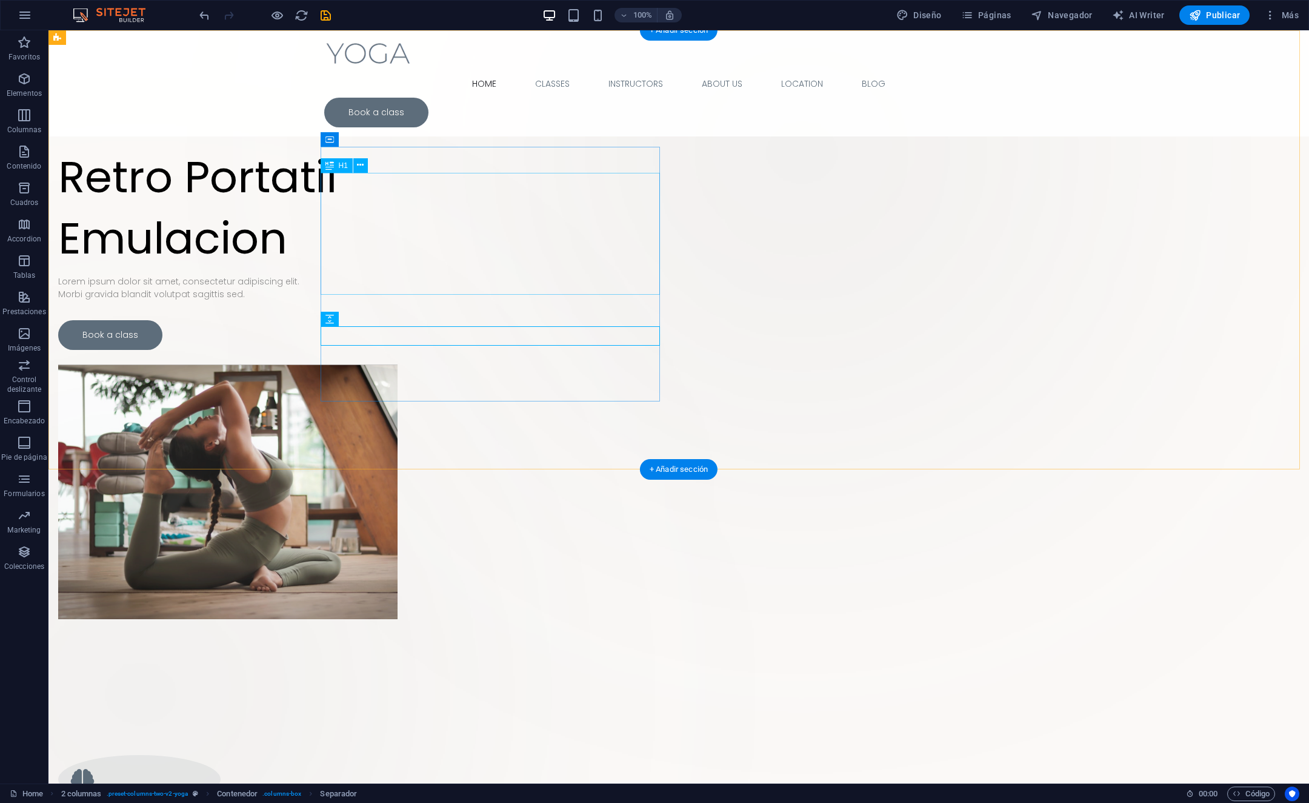
click at [398, 264] on div "Retro Portatil Emulacion" at bounding box center [227, 208] width 339 height 122
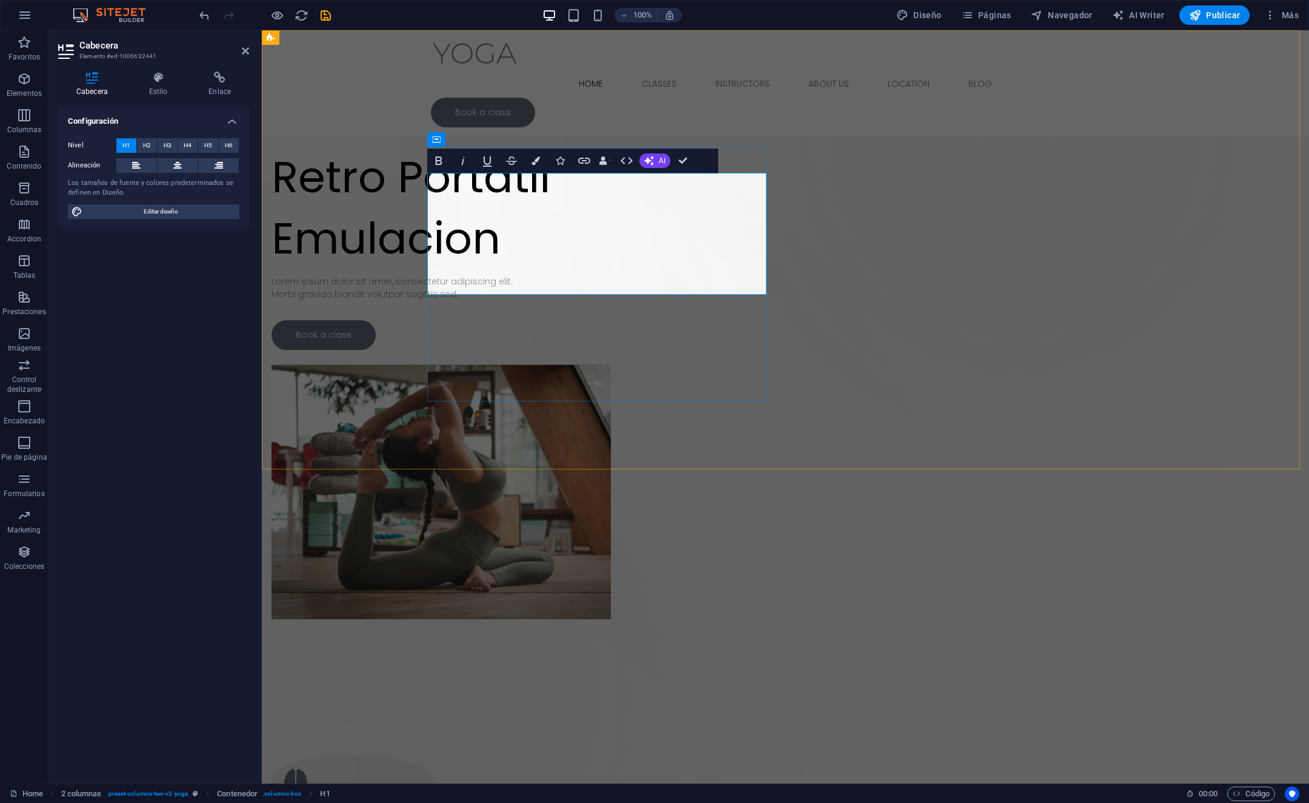
click at [607, 262] on h1 "Retro Portatil Emulacion" at bounding box center [441, 208] width 339 height 122
click at [611, 269] on h1 "Retro Portatil Emulacion" at bounding box center [441, 208] width 339 height 122
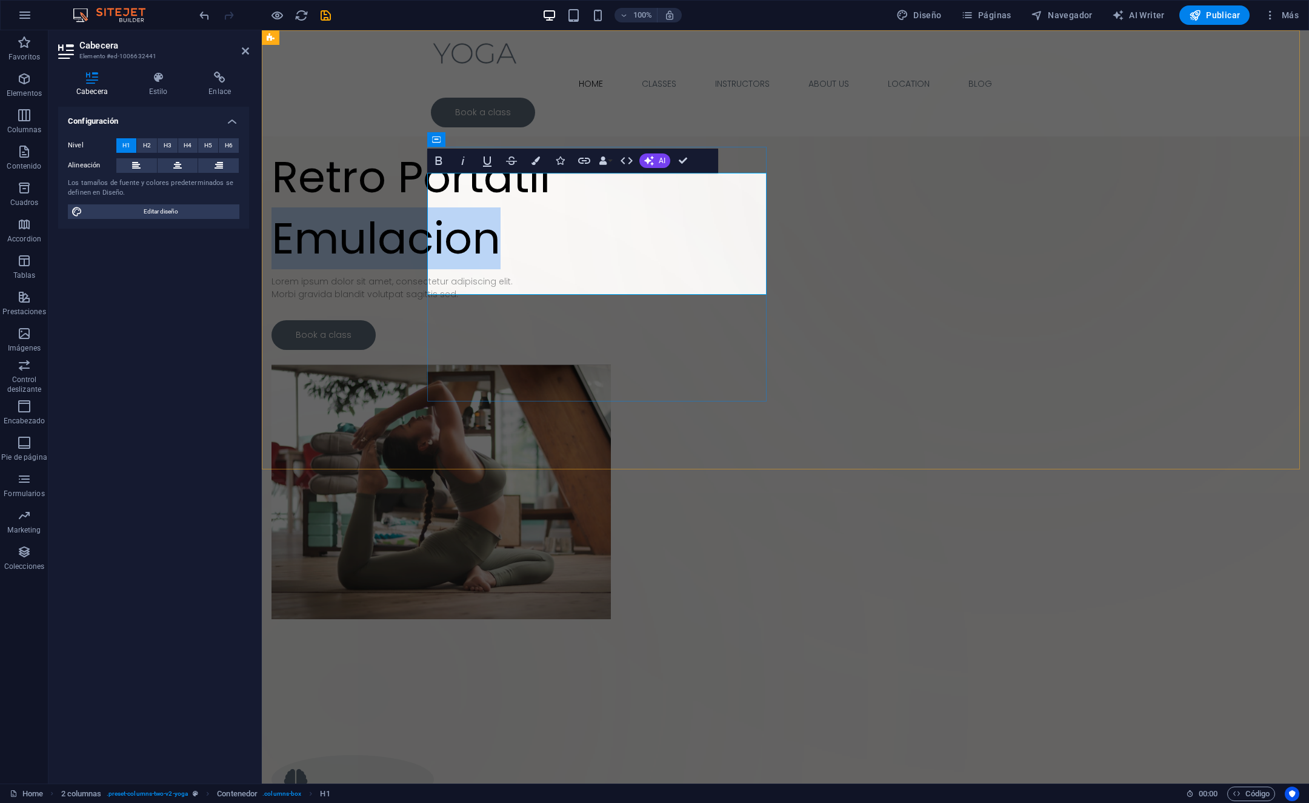
click at [611, 269] on h1 "Retro Portatil Emulacion" at bounding box center [441, 208] width 339 height 122
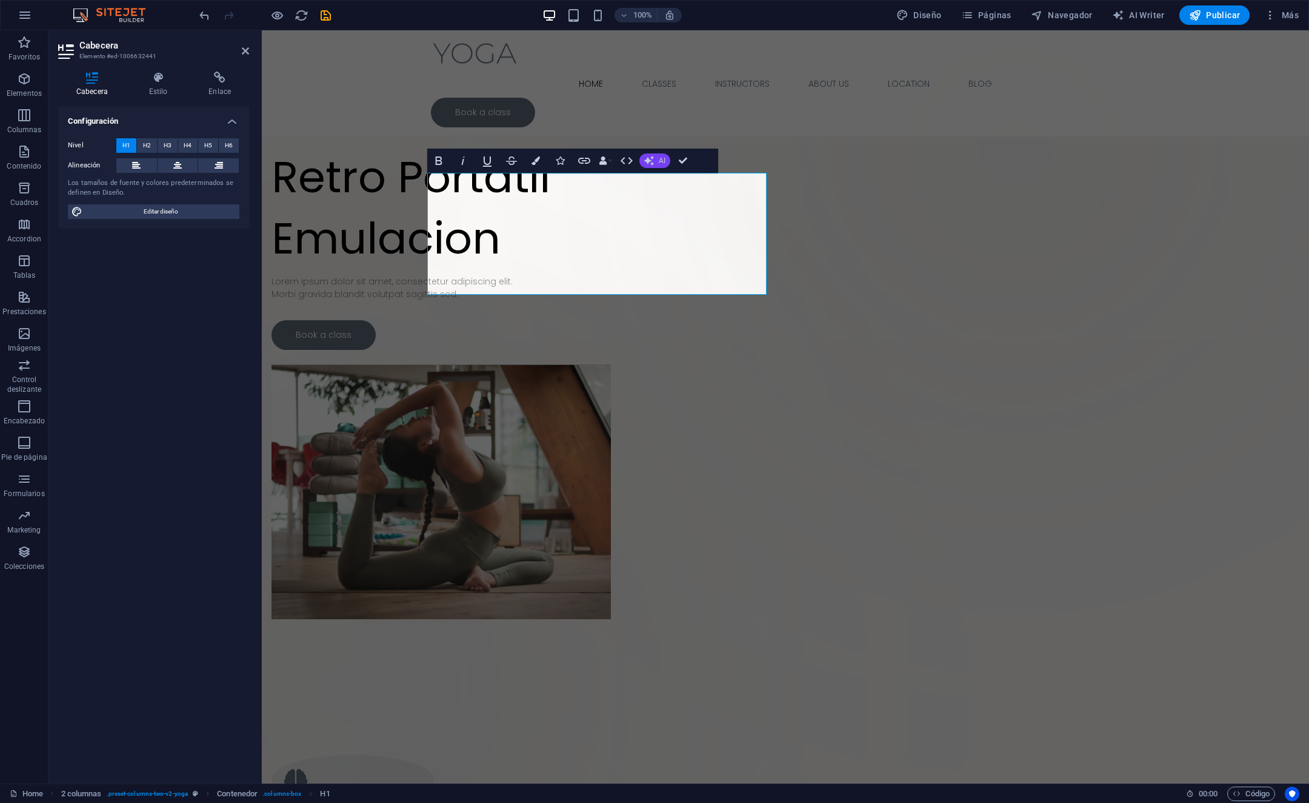
click at [648, 162] on icon "button" at bounding box center [649, 161] width 10 height 10
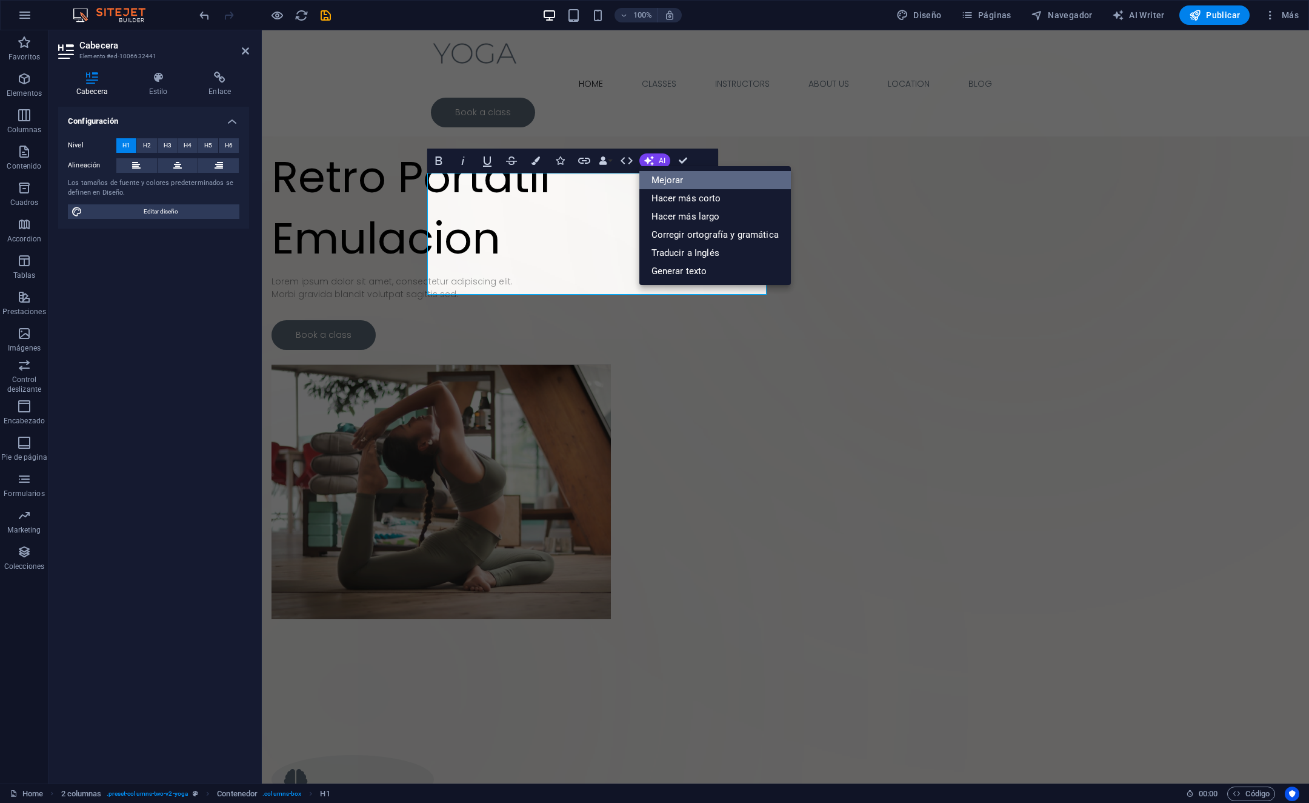
click at [670, 182] on link "Mejorar" at bounding box center [715, 180] width 152 height 18
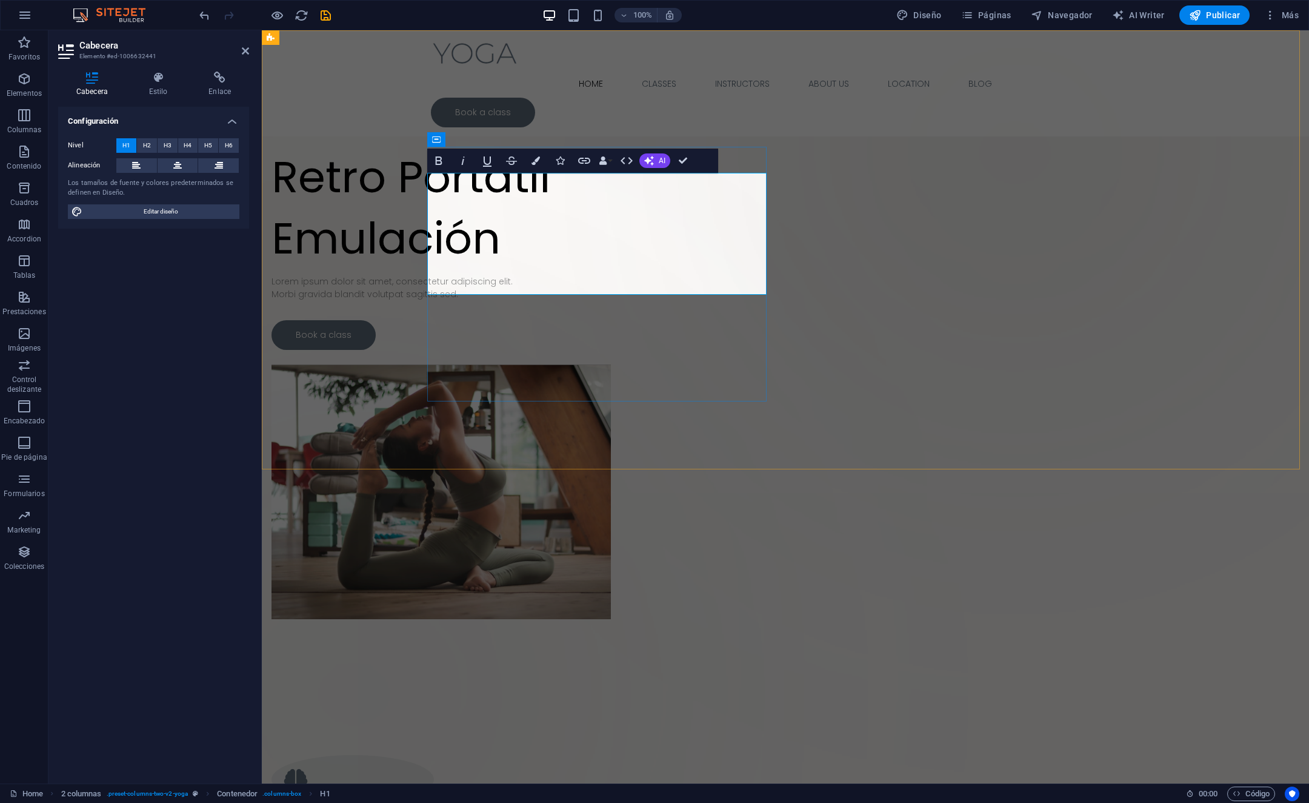
click at [611, 252] on h1 "Retro Portátil Emulación" at bounding box center [441, 208] width 339 height 122
click at [611, 350] on div "Retro Portátil Emulación Lorem ipsum dolor sit amet, consectetur adipiscing eli…" at bounding box center [441, 248] width 339 height 203
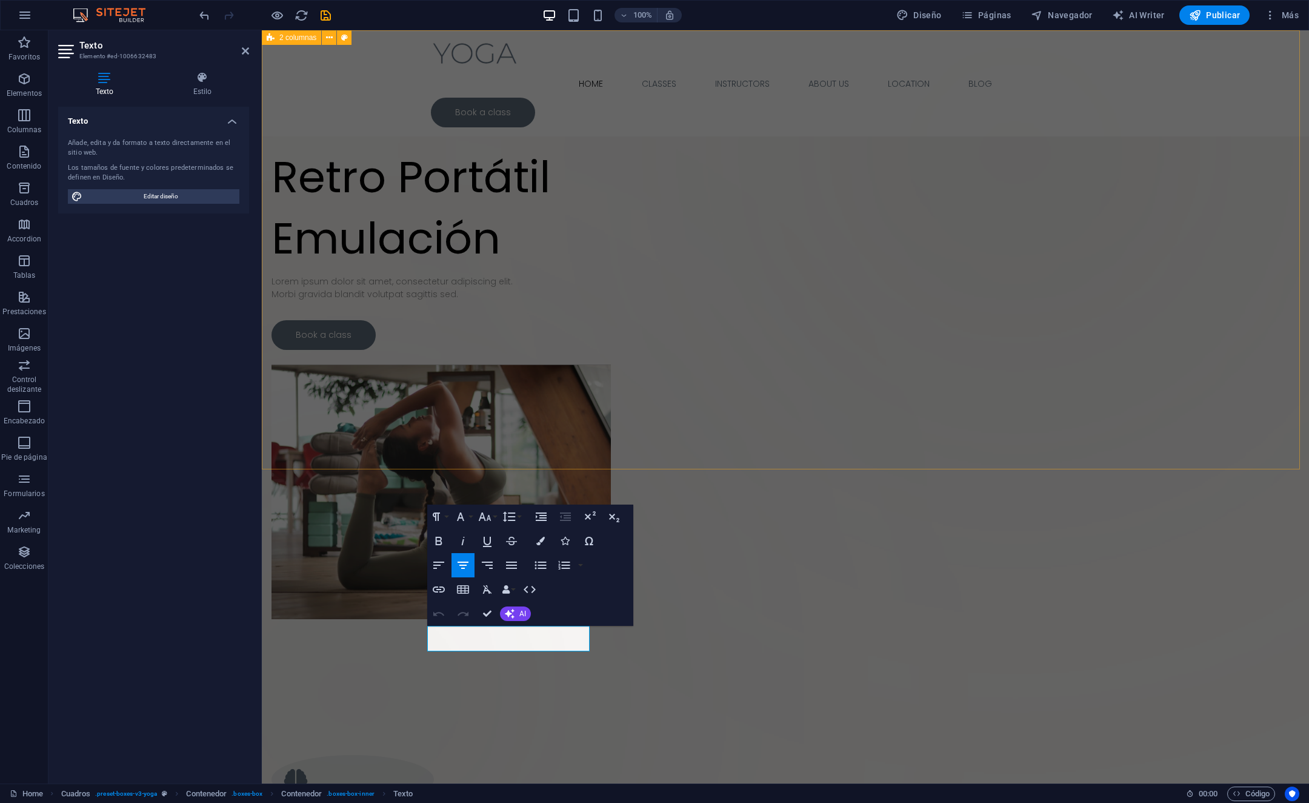
click at [412, 382] on div "Suelta el contenido aquí o Añadir elementos Pegar portapapeles Retro Portátil E…" at bounding box center [785, 358] width 1047 height 656
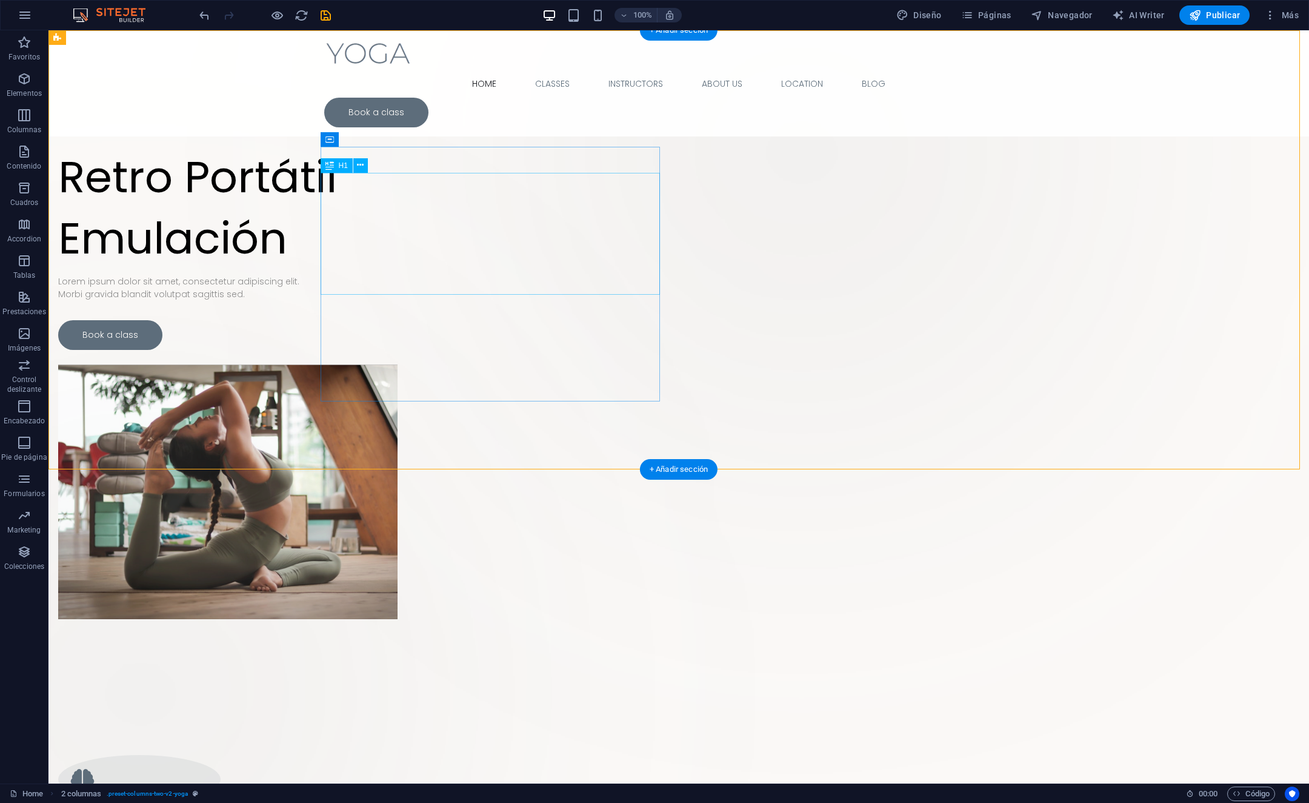
click at [342, 260] on div "Retro Portátil Emulación" at bounding box center [227, 208] width 339 height 122
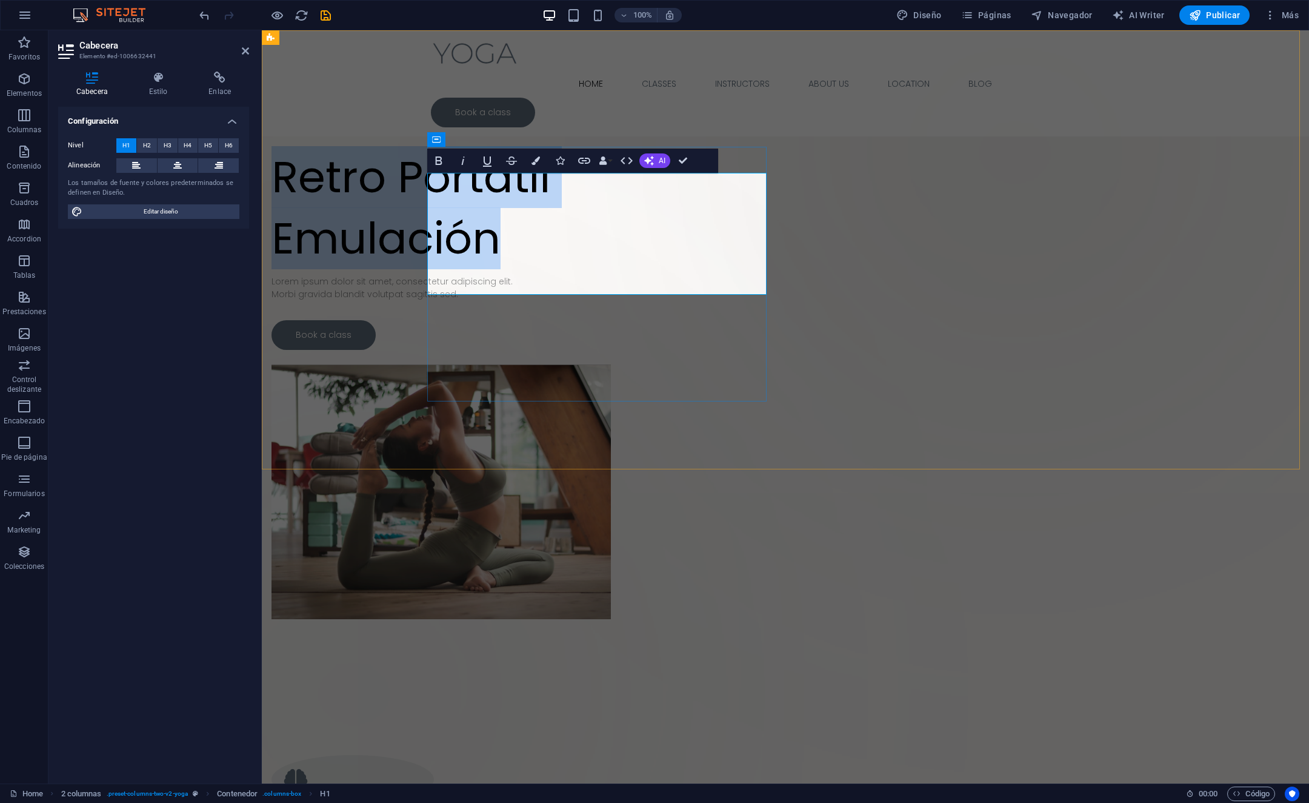
click at [533, 258] on h1 "Retro Portátil Emulación" at bounding box center [441, 208] width 339 height 122
drag, startPoint x: 683, startPoint y: 276, endPoint x: 424, endPoint y: 181, distance: 276.1
click at [424, 181] on div "Suelta el contenido aquí o Añadir elementos Pegar portapapeles Retro Portátil E…" at bounding box center [785, 358] width 1047 height 656
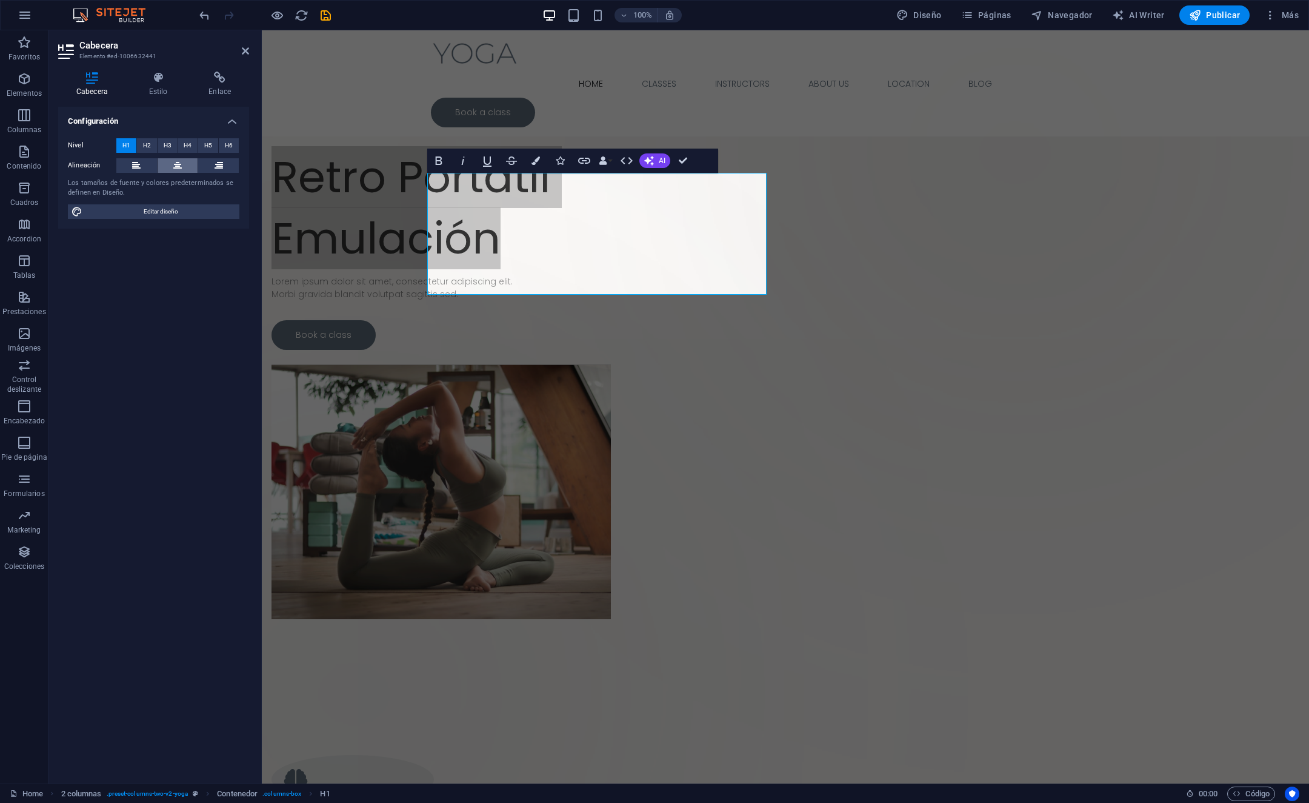
click at [173, 162] on button at bounding box center [178, 165] width 41 height 15
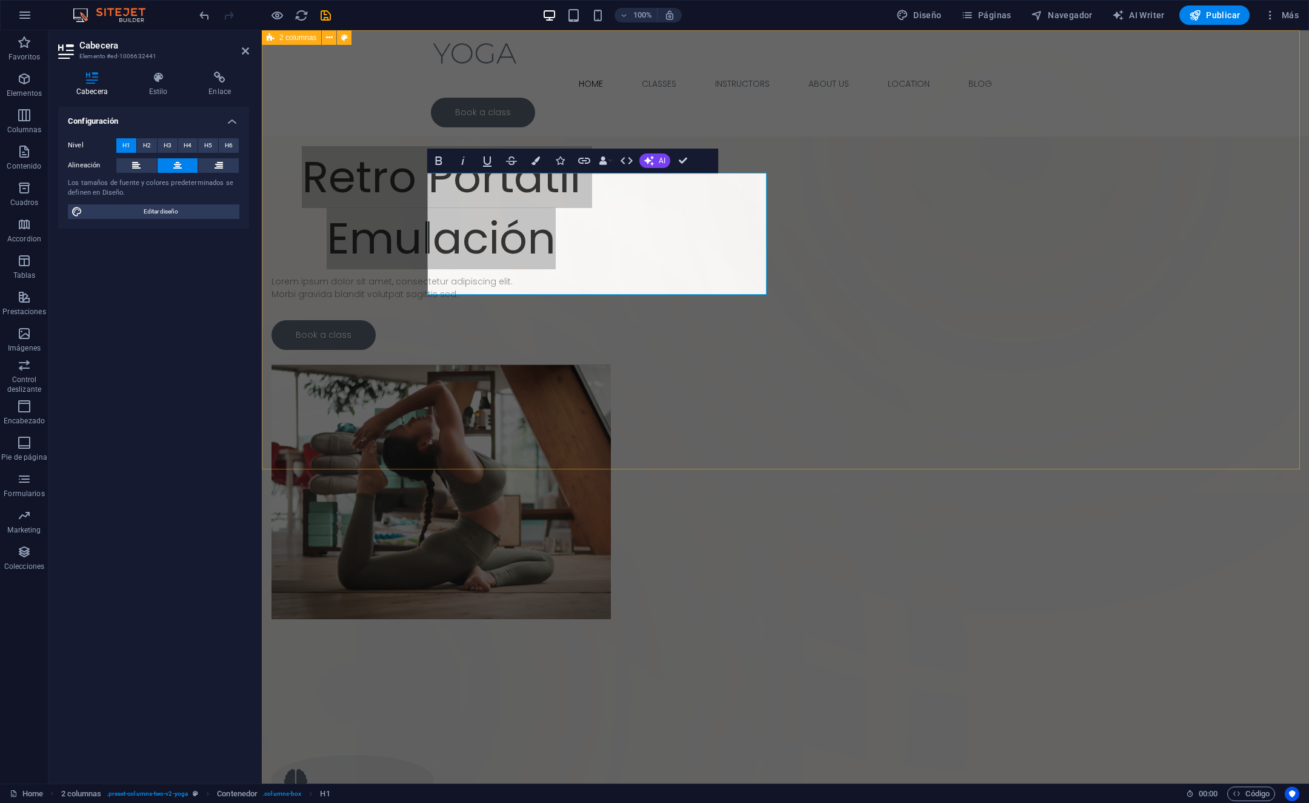
click at [310, 189] on div "Suelta el contenido aquí o Añadir elementos Pegar portapapeles Retro Portátil E…" at bounding box center [785, 358] width 1047 height 656
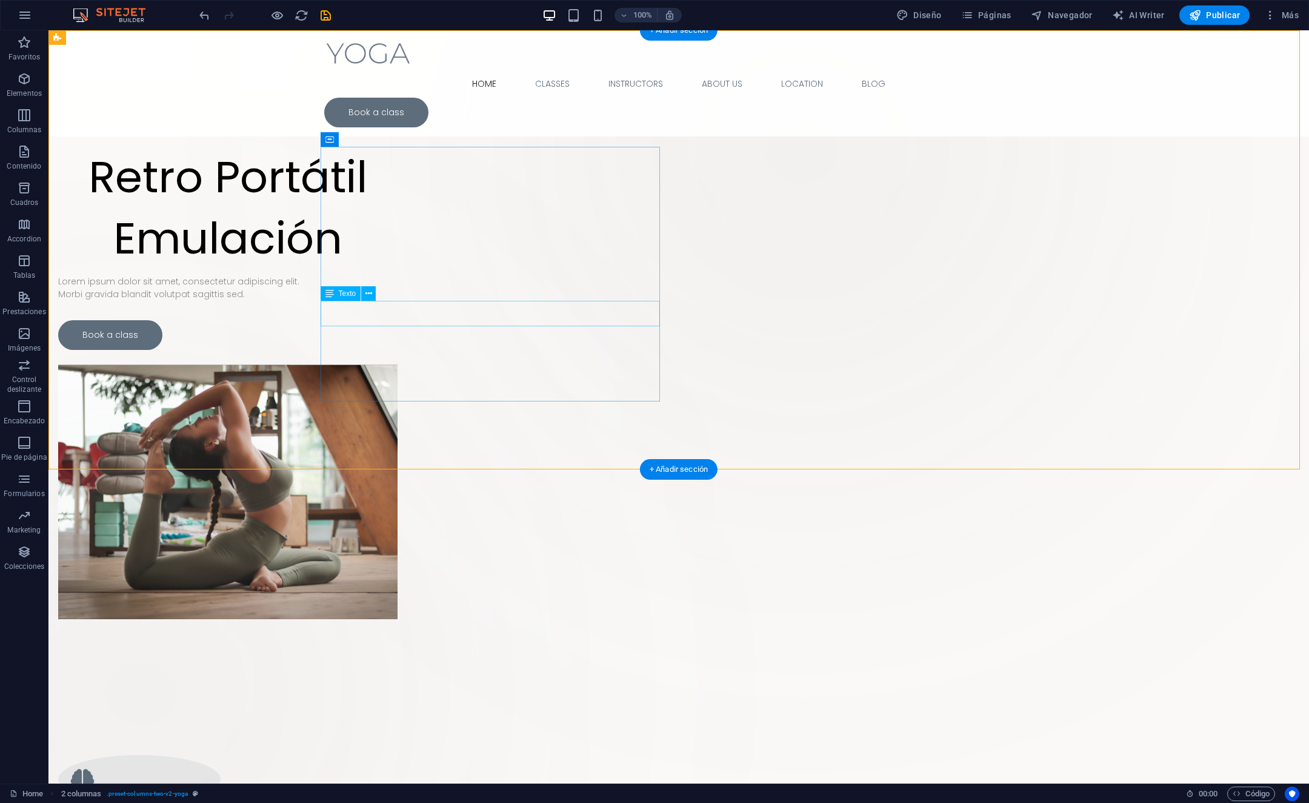
click at [398, 301] on div "Lorem ipsum dolor sit amet, consectetur adipiscing elit. Morbi gravida blandit …" at bounding box center [227, 287] width 339 height 25
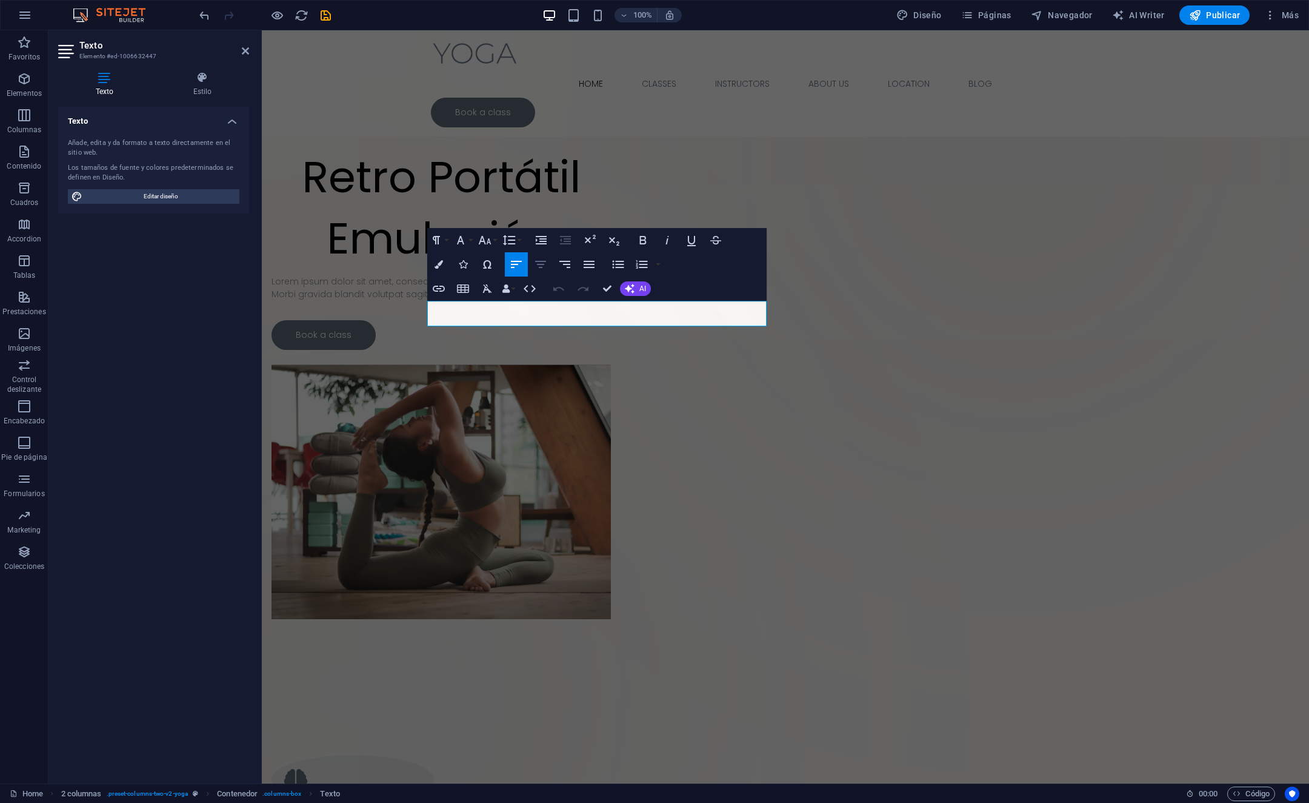
click at [541, 269] on icon "button" at bounding box center [540, 264] width 15 height 15
drag, startPoint x: 615, startPoint y: 319, endPoint x: 441, endPoint y: 312, distance: 173.5
click at [441, 301] on div "Lorem ipsum dolor sit amet, consectetur adipiscing elit. Morbi gravida blandit …" at bounding box center [441, 287] width 339 height 25
click at [546, 272] on button "Align Center" at bounding box center [540, 264] width 23 height 24
click at [369, 156] on div "Suelta el contenido aquí o Añadir elementos Pegar portapapeles Retro Portátil E…" at bounding box center [785, 358] width 1047 height 656
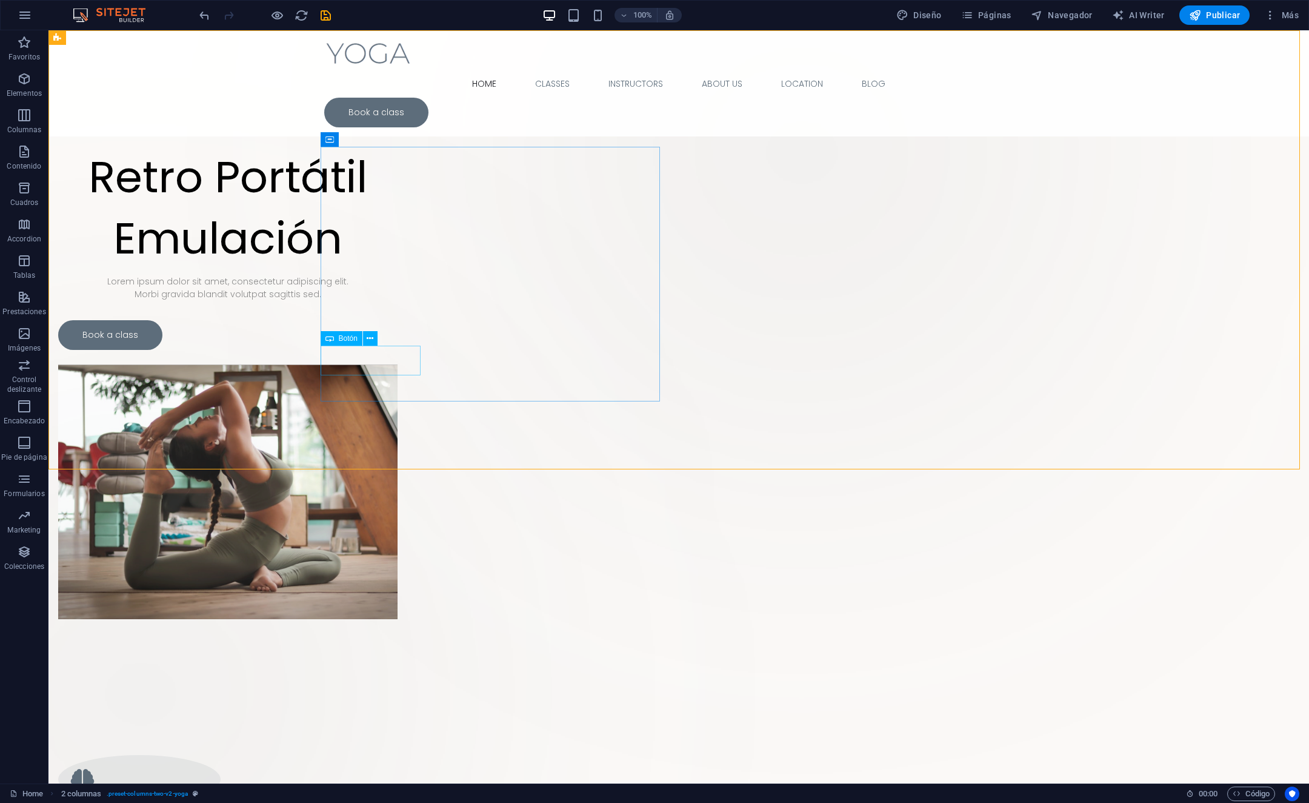
click at [374, 346] on div "Botón" at bounding box center [353, 338] width 65 height 15
click at [398, 350] on div "Book a class" at bounding box center [227, 335] width 339 height 30
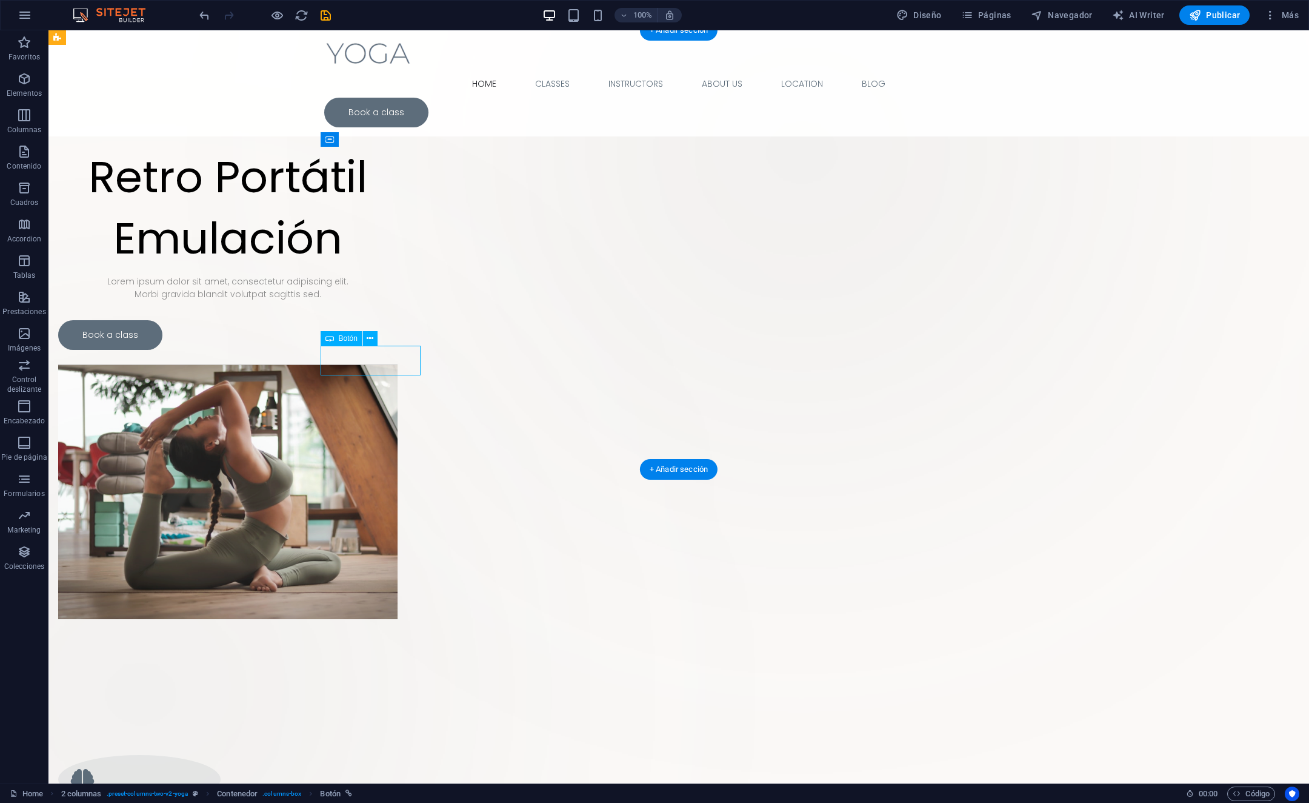
click at [398, 350] on div "Book a class" at bounding box center [227, 335] width 339 height 30
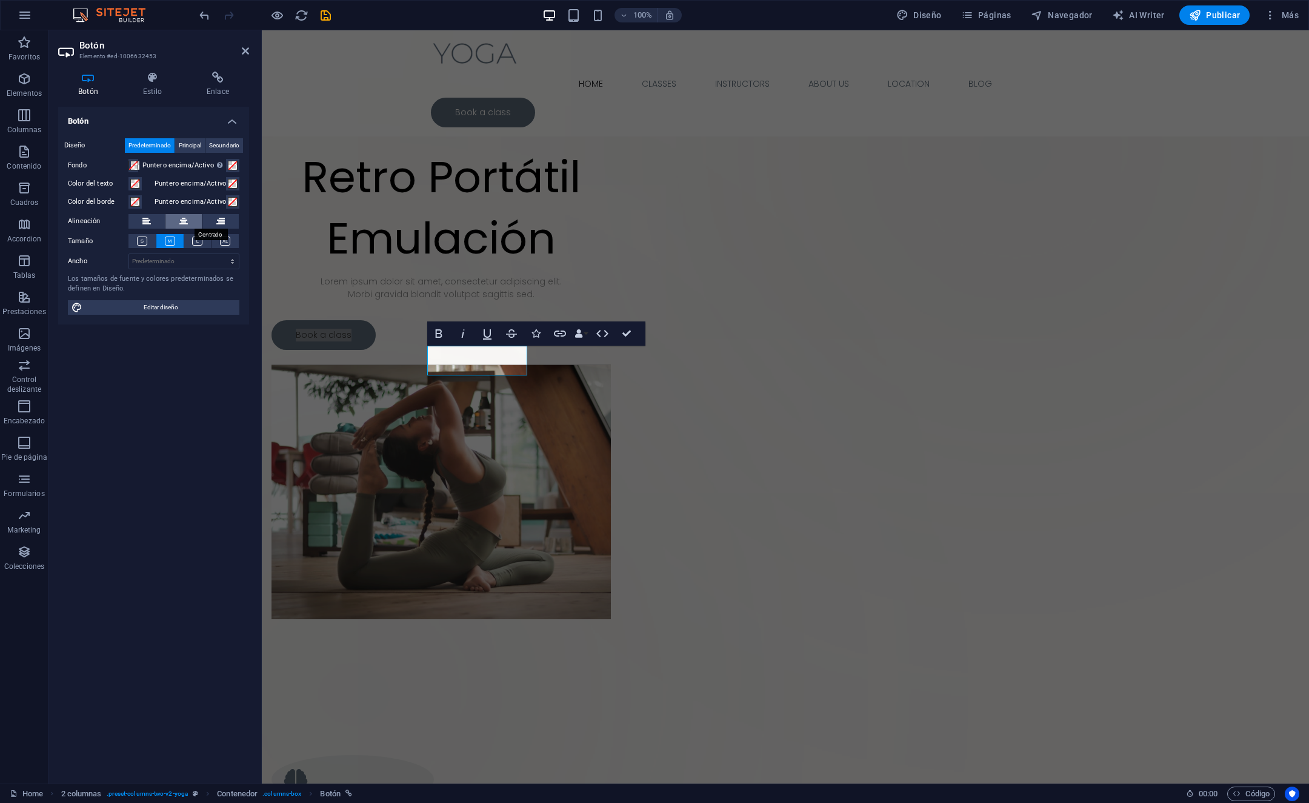
click at [184, 227] on icon at bounding box center [183, 221] width 8 height 15
click at [158, 88] on h4 "Estilo" at bounding box center [155, 84] width 64 height 25
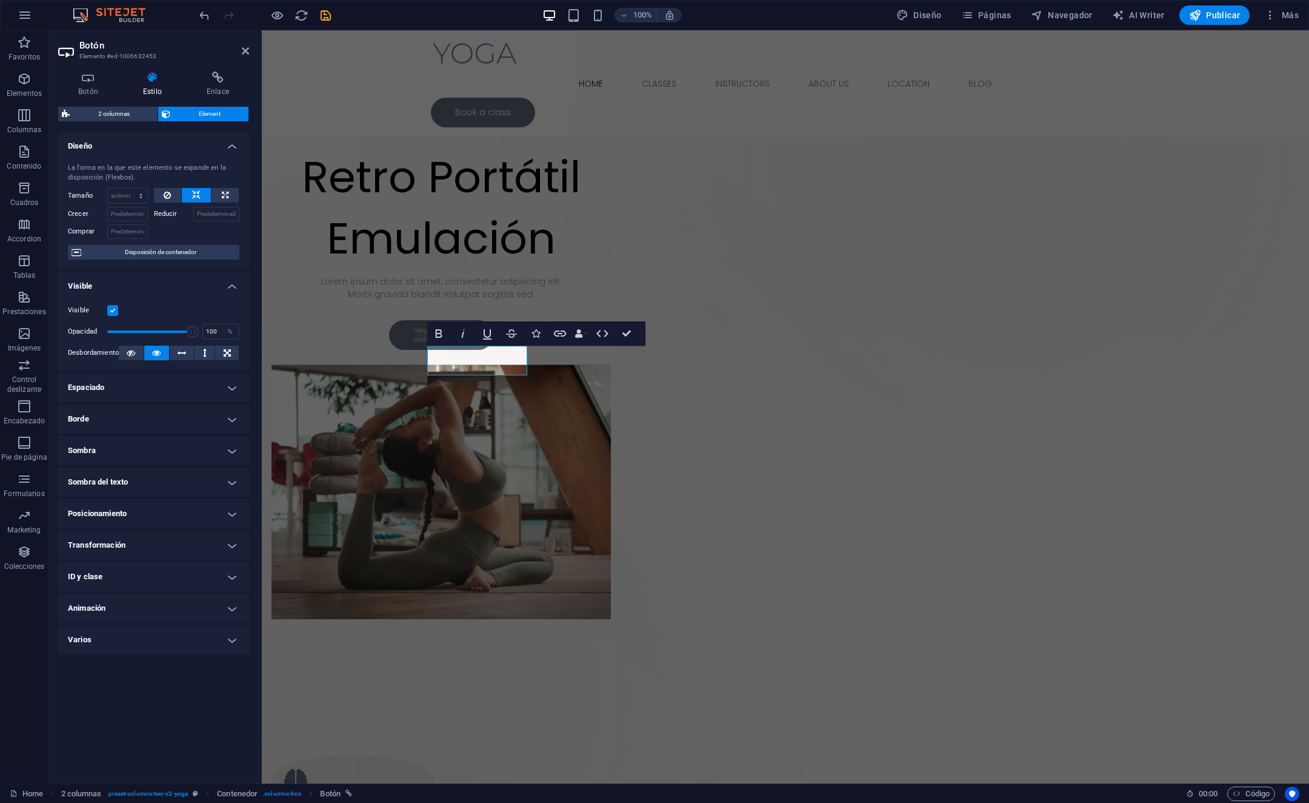
click at [216, 512] on h4 "Posicionamiento" at bounding box center [153, 513] width 191 height 29
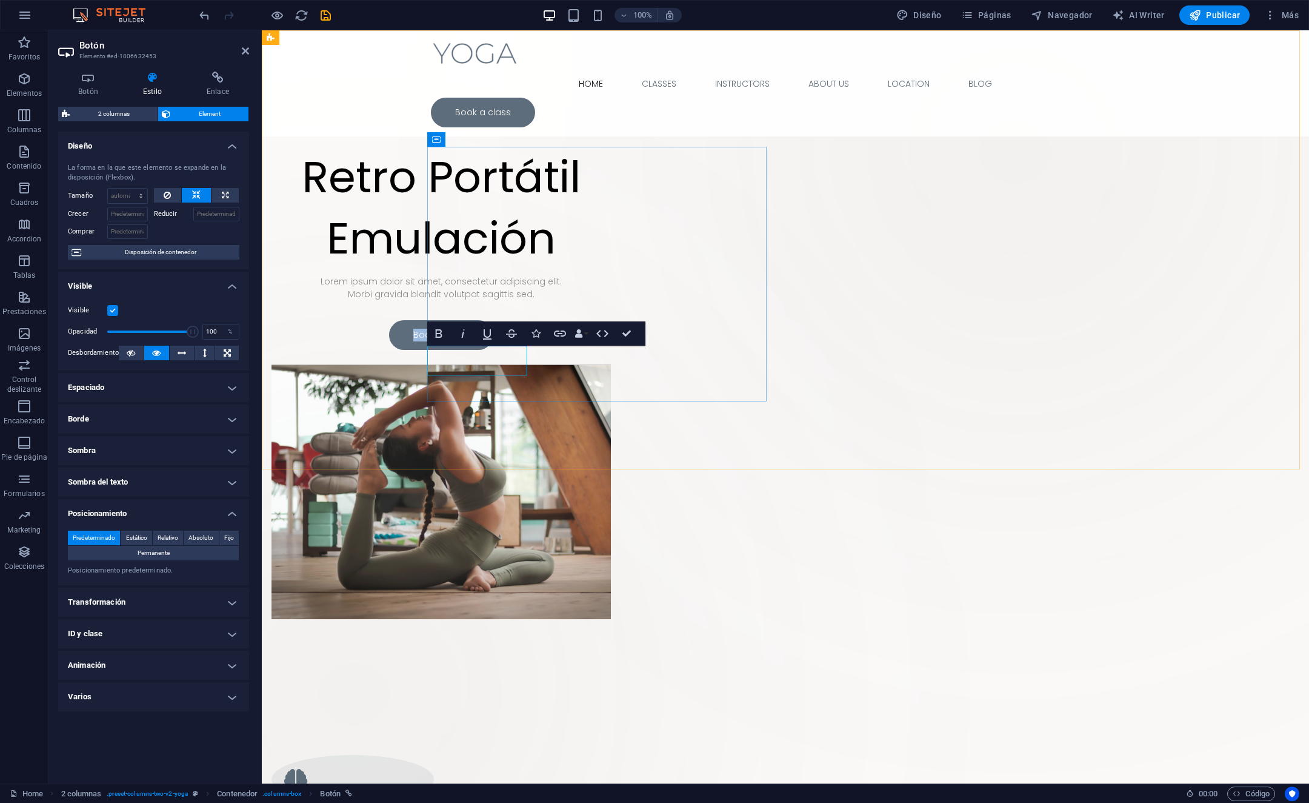
click at [524, 350] on div "Book a class" at bounding box center [441, 335] width 339 height 30
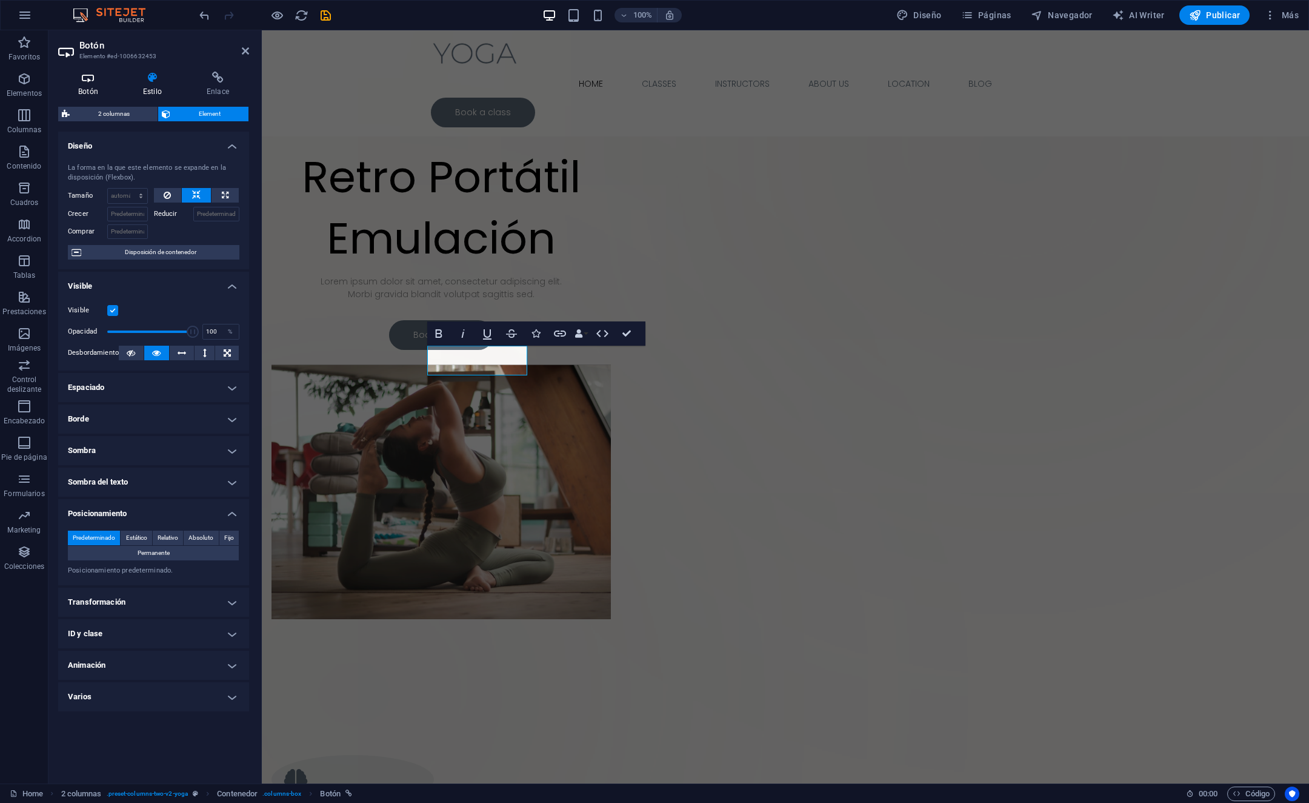
click at [85, 79] on icon at bounding box center [88, 78] width 60 height 12
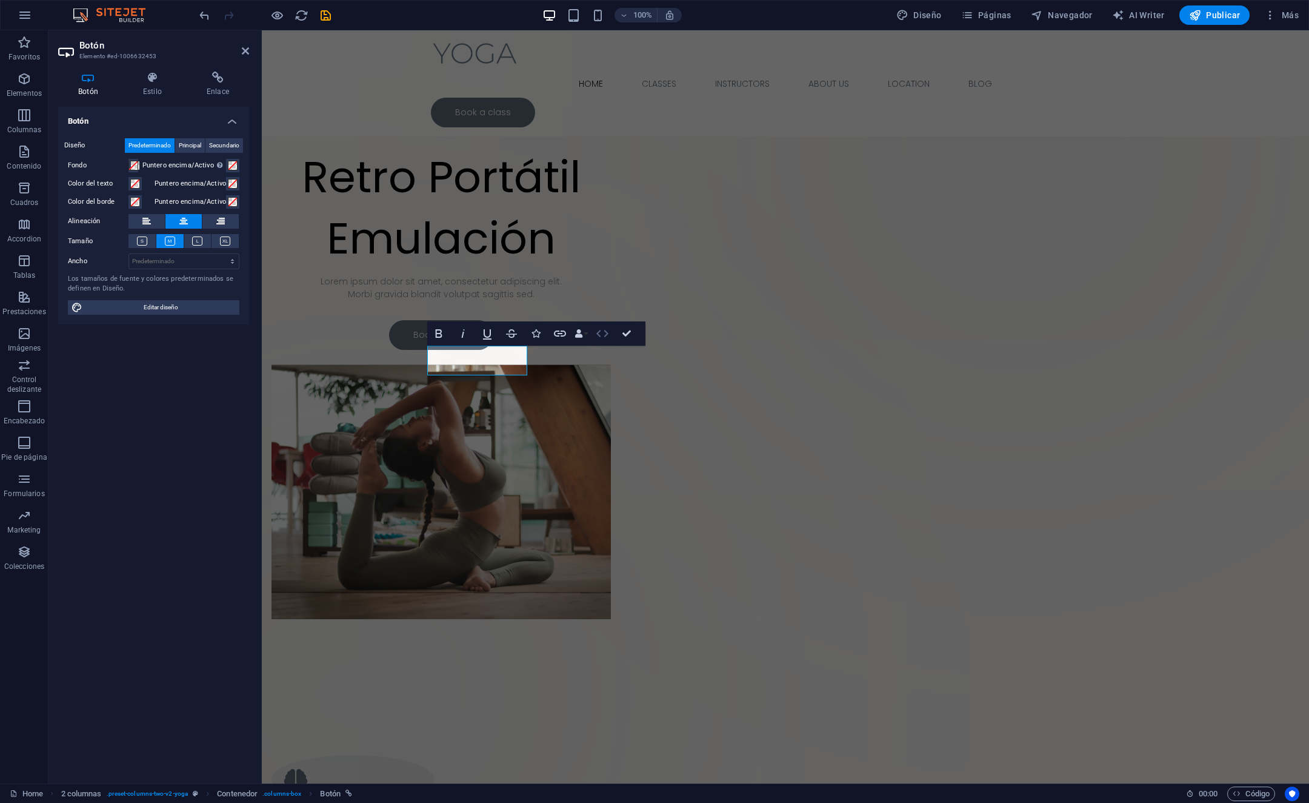
click at [604, 329] on icon "button" at bounding box center [602, 333] width 15 height 15
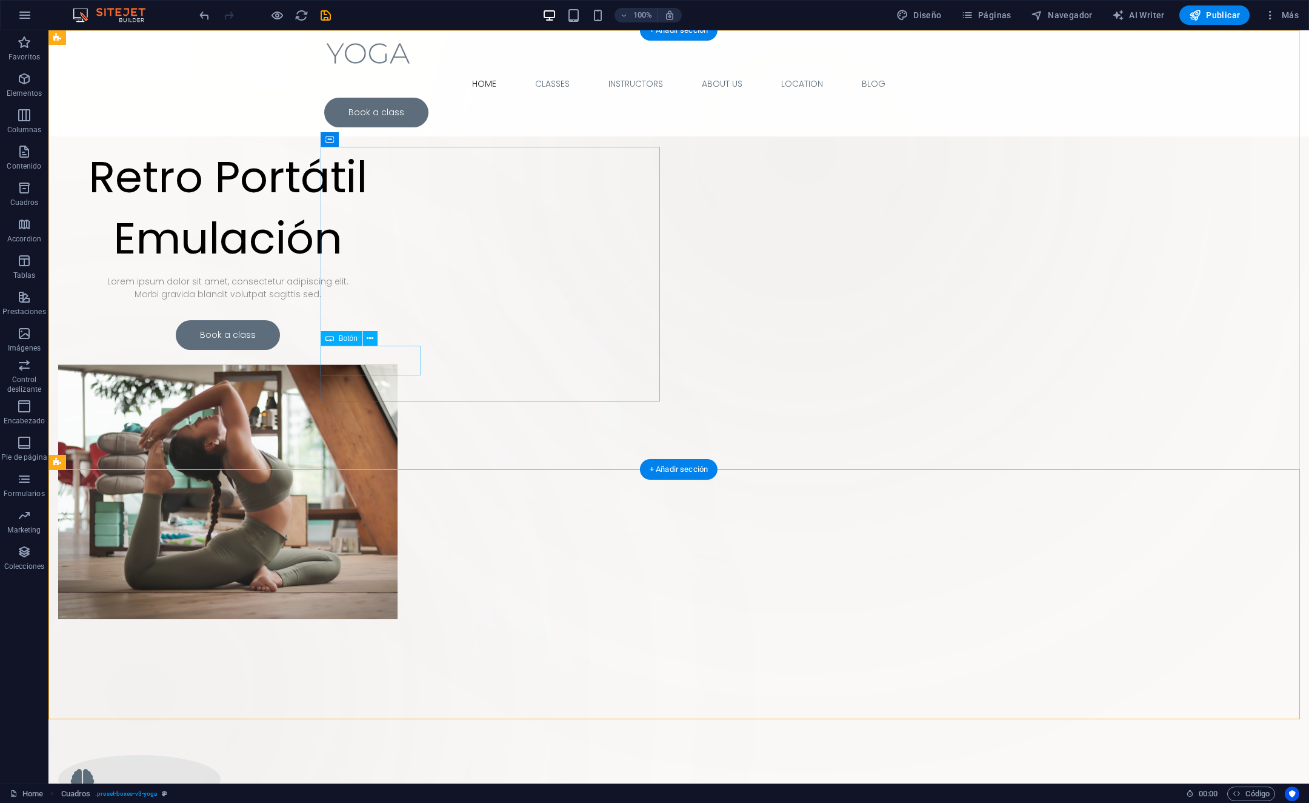
click at [398, 350] on div "Book a class" at bounding box center [227, 335] width 339 height 30
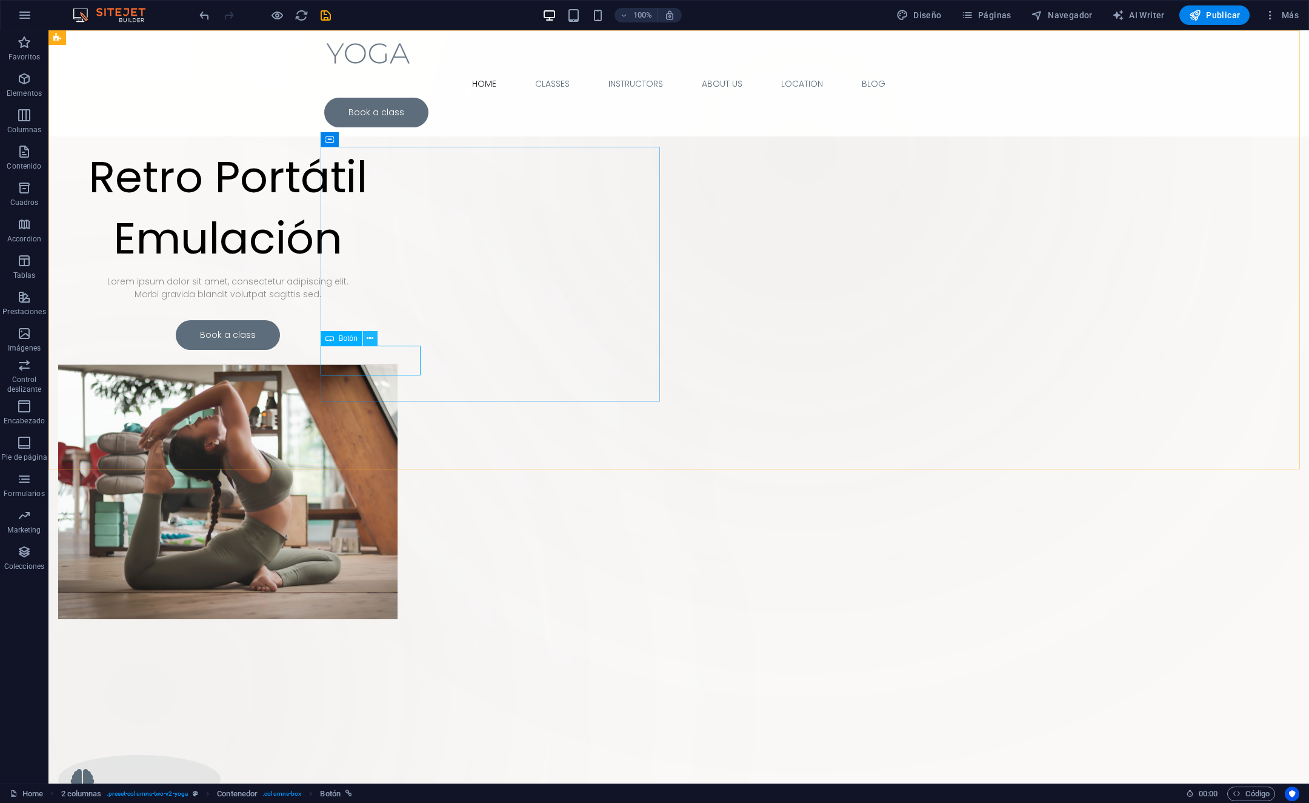
click at [365, 338] on button at bounding box center [370, 338] width 15 height 15
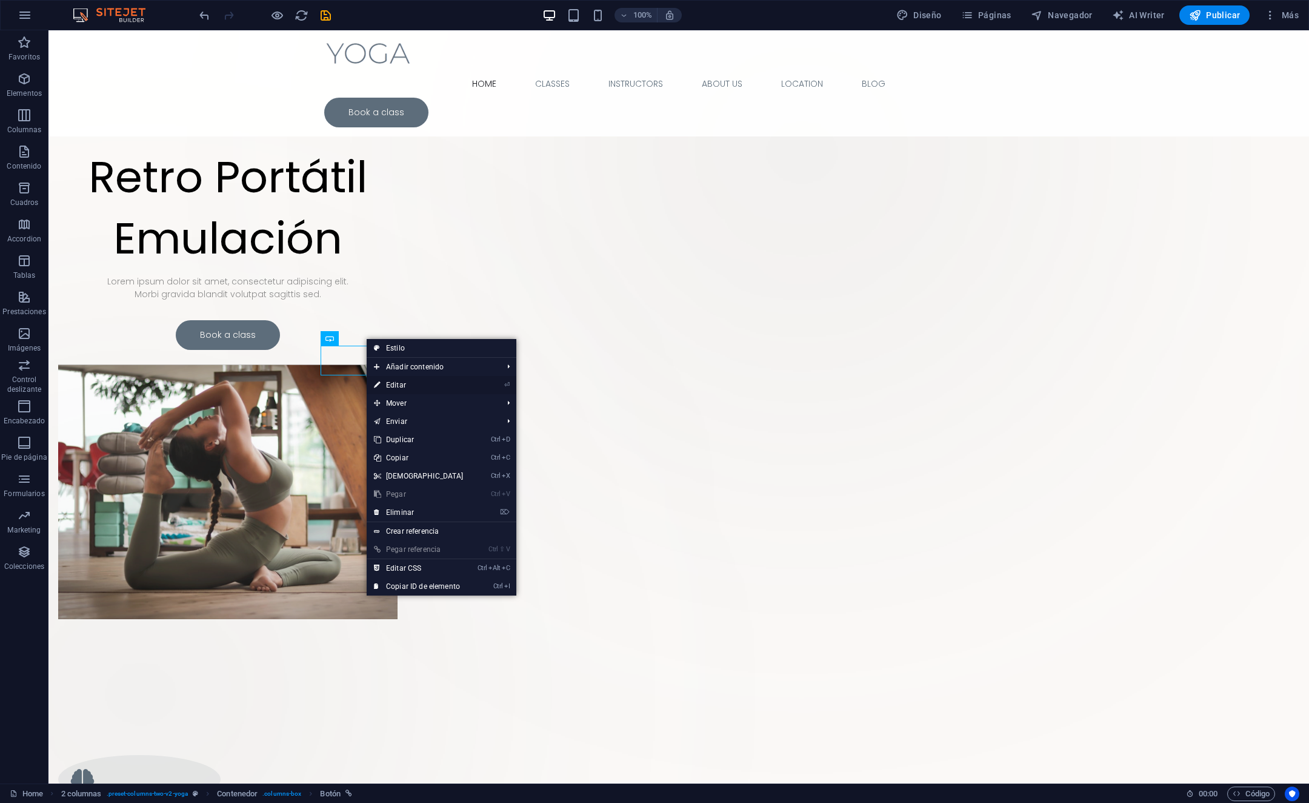
click at [495, 385] on li "⏎ Editar" at bounding box center [442, 385] width 150 height 18
click at [386, 387] on link "⏎ Editar" at bounding box center [419, 385] width 104 height 18
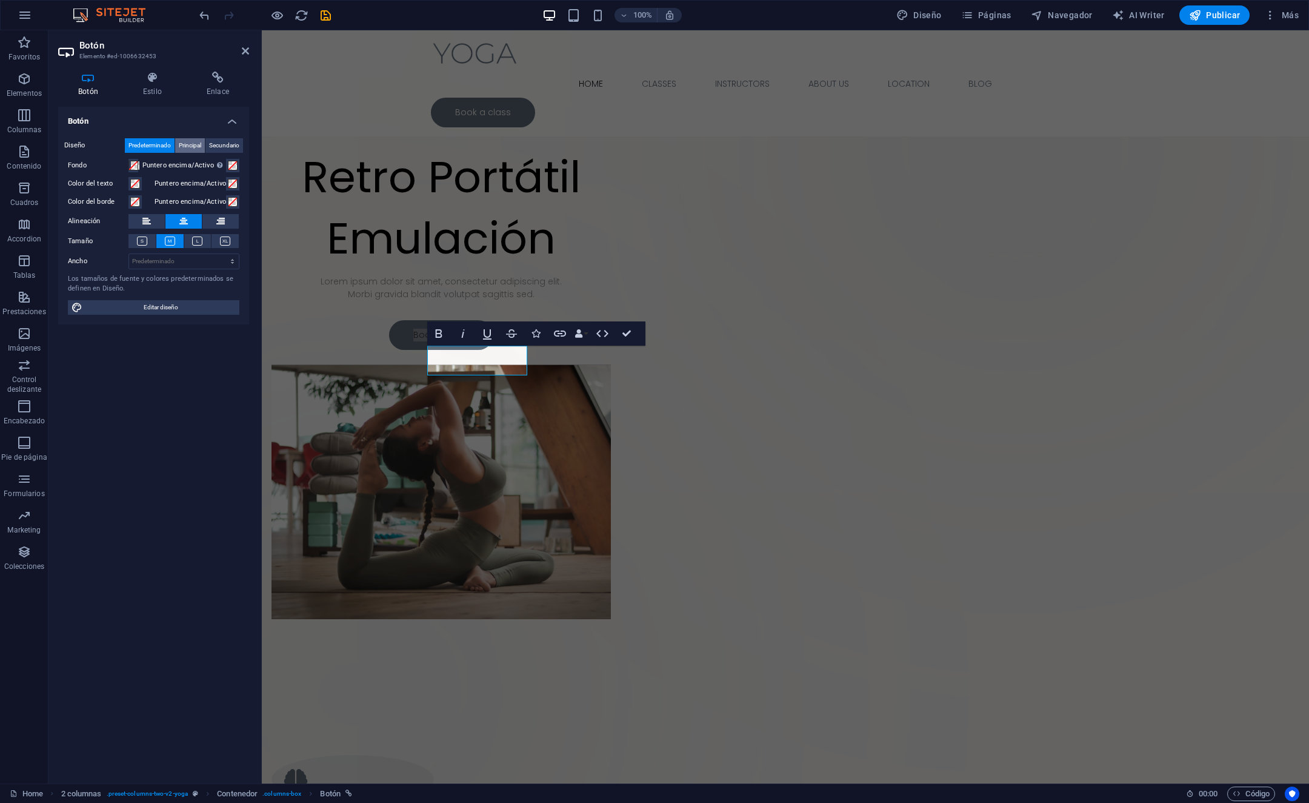
click at [196, 144] on span "Principal" at bounding box center [190, 145] width 22 height 15
click at [146, 143] on span "Predeterminado" at bounding box center [150, 145] width 42 height 15
click at [224, 221] on icon at bounding box center [220, 221] width 8 height 15
click at [151, 221] on button at bounding box center [147, 221] width 36 height 15
click at [183, 225] on icon at bounding box center [183, 221] width 8 height 15
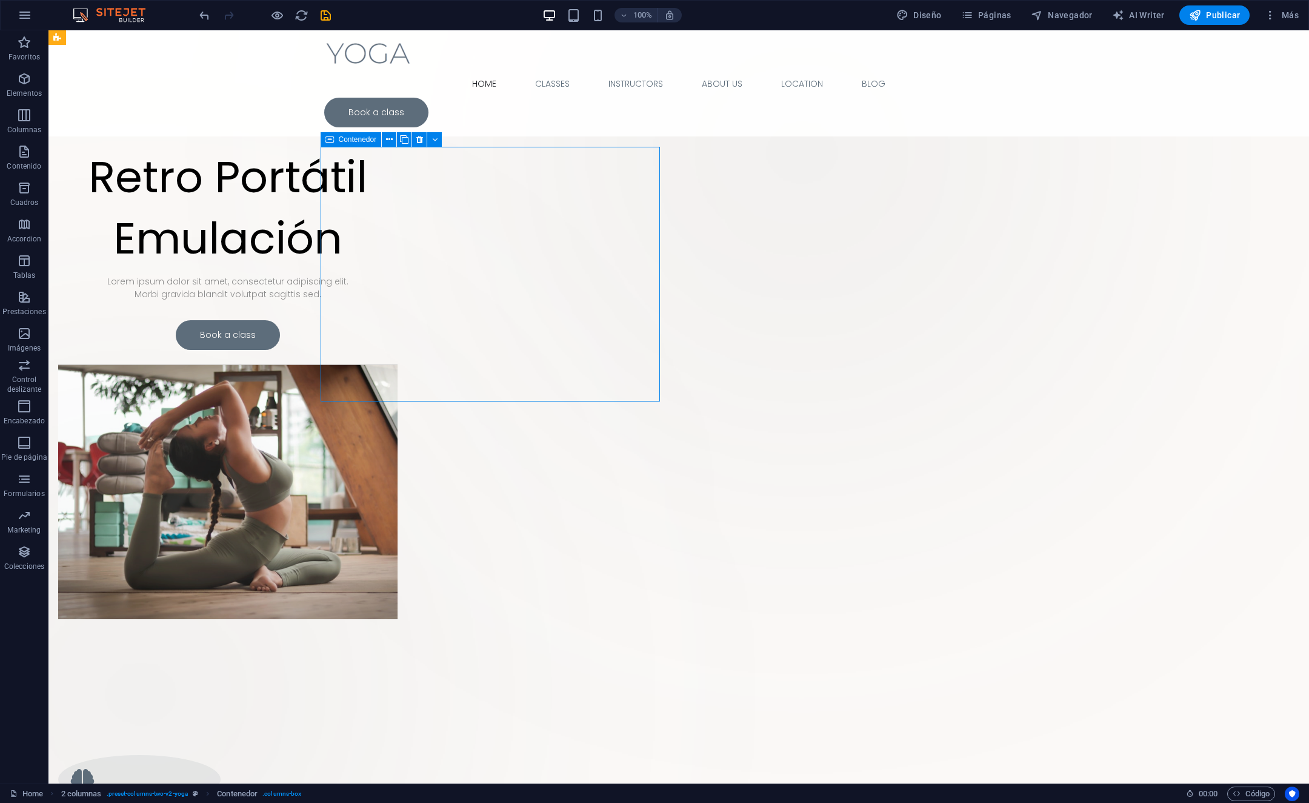
drag, startPoint x: 317, startPoint y: 382, endPoint x: 449, endPoint y: 346, distance: 136.9
click at [398, 346] on div "Retro Portátil Emulación Lorem ipsum dolor sit amet, consectetur adipiscing eli…" at bounding box center [227, 248] width 339 height 203
drag, startPoint x: 446, startPoint y: 385, endPoint x: 345, endPoint y: 355, distance: 104.9
click at [345, 350] on div "Retro Portátil Emulación Lorem ipsum dolor sit amet, consectetur adipiscing eli…" at bounding box center [227, 248] width 339 height 203
click at [369, 350] on div "Book a class" at bounding box center [227, 335] width 339 height 30
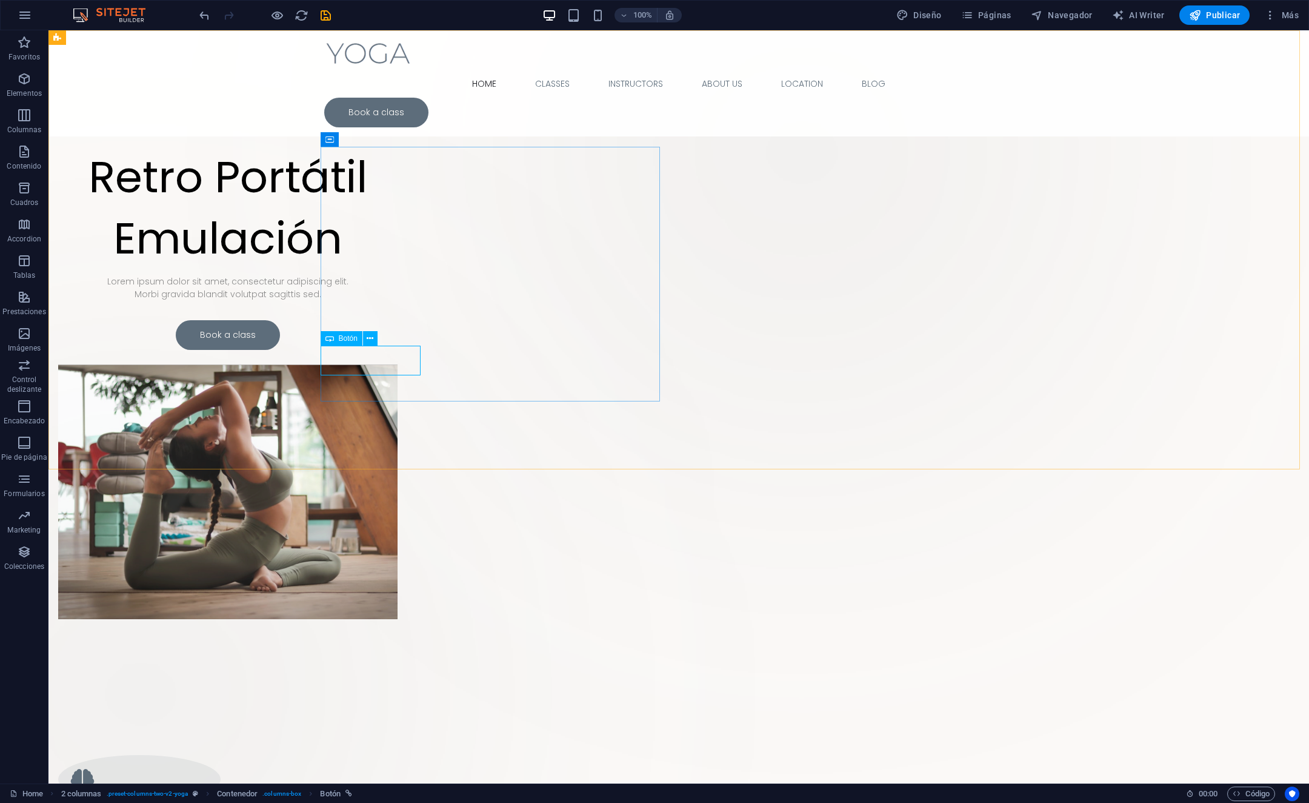
click at [329, 337] on icon at bounding box center [329, 338] width 8 height 15
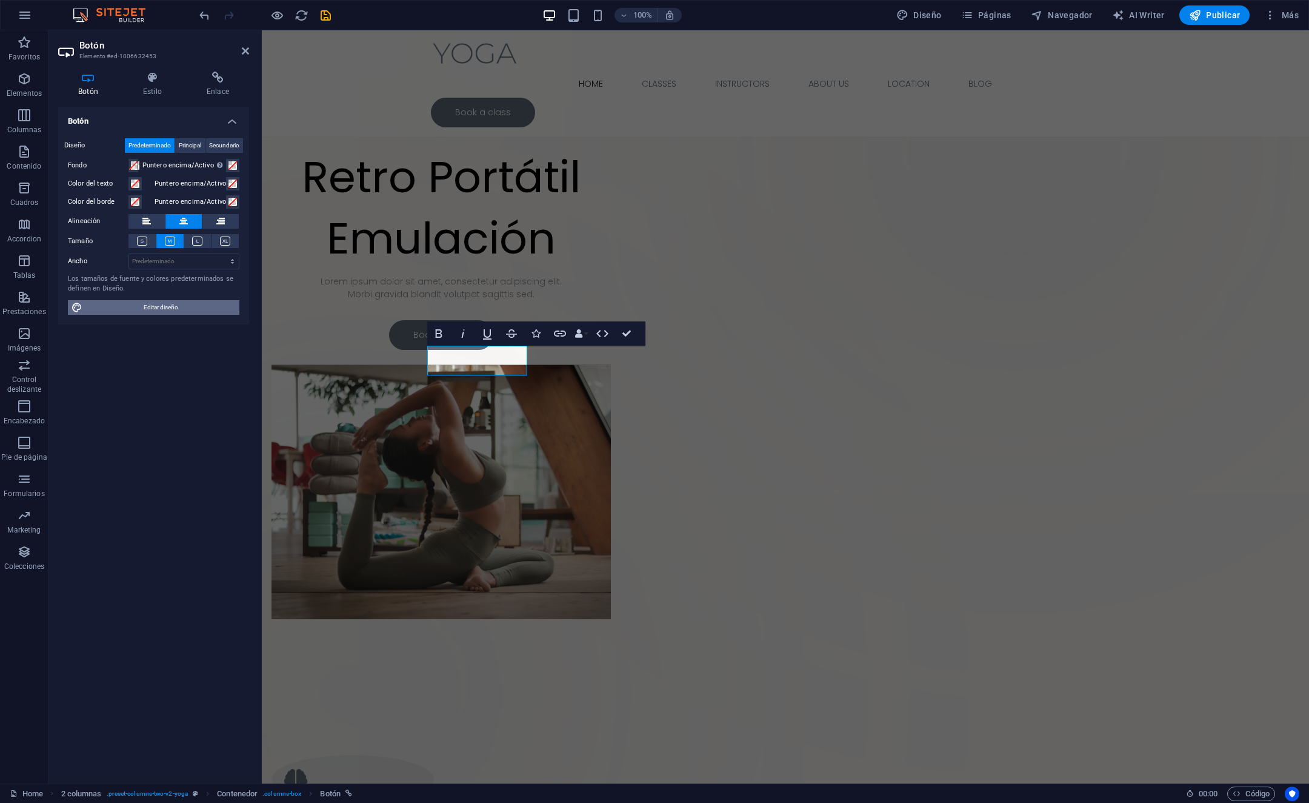
click at [166, 307] on span "Editar diseño" at bounding box center [161, 307] width 150 height 15
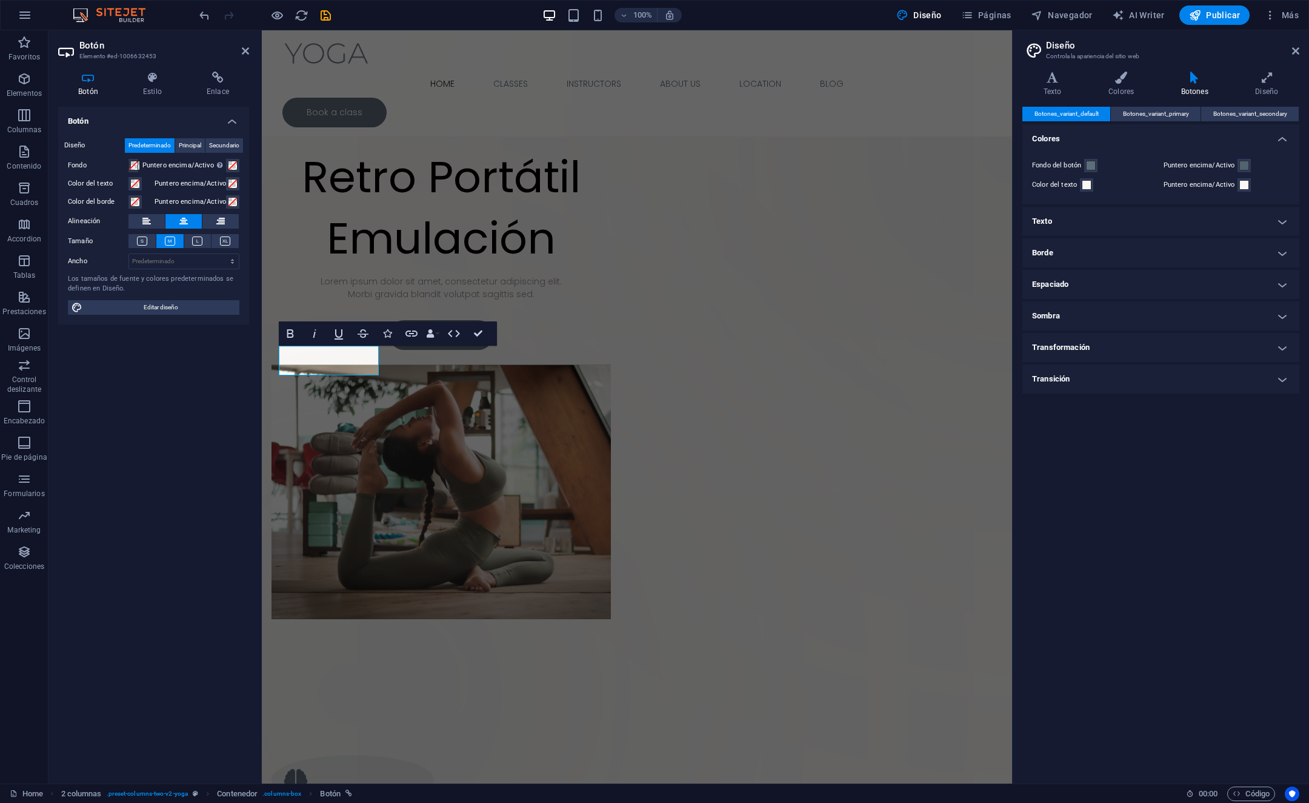
click at [1079, 384] on h4 "Transición" at bounding box center [1161, 378] width 277 height 29
click at [1079, 384] on h4 "Transición" at bounding box center [1161, 375] width 277 height 22
click at [1174, 116] on span "Botones_variant_primary" at bounding box center [1156, 114] width 66 height 15
click at [1303, 53] on aside "Diseño Controla la apariencia del sitio web Variantes Texto Colores Botones Dis…" at bounding box center [1160, 406] width 297 height 753
click at [219, 222] on icon at bounding box center [220, 221] width 8 height 15
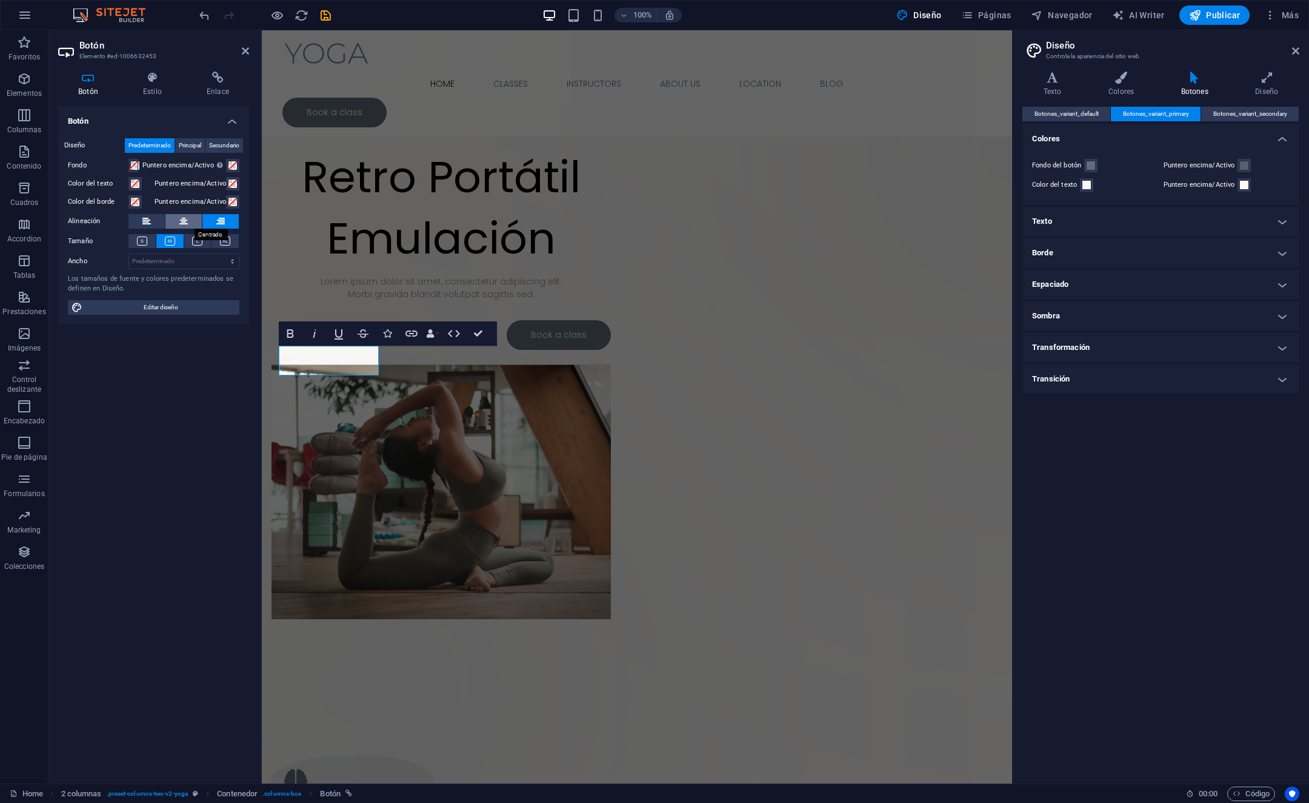
click at [181, 224] on icon at bounding box center [183, 221] width 8 height 15
click at [239, 119] on h4 "Botón" at bounding box center [153, 118] width 191 height 22
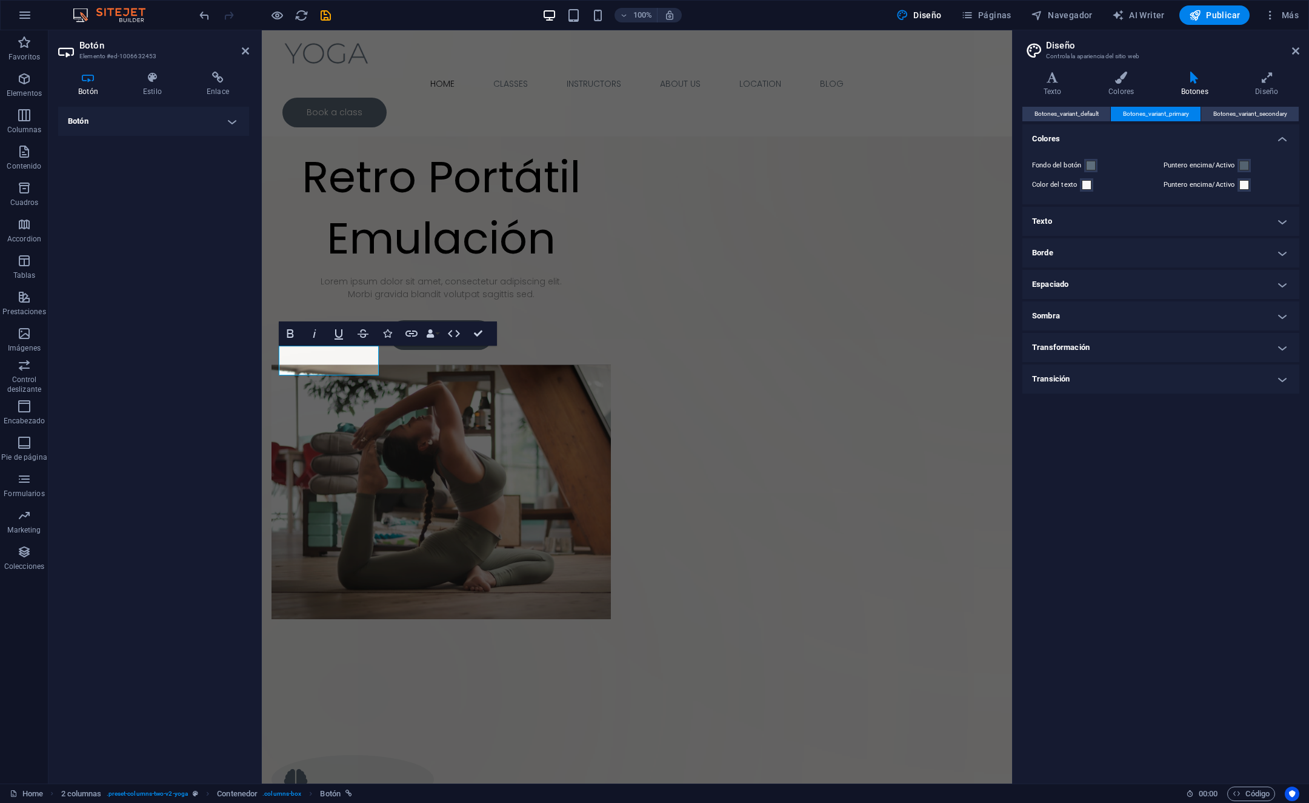
click at [239, 119] on h4 "Botón" at bounding box center [153, 121] width 191 height 29
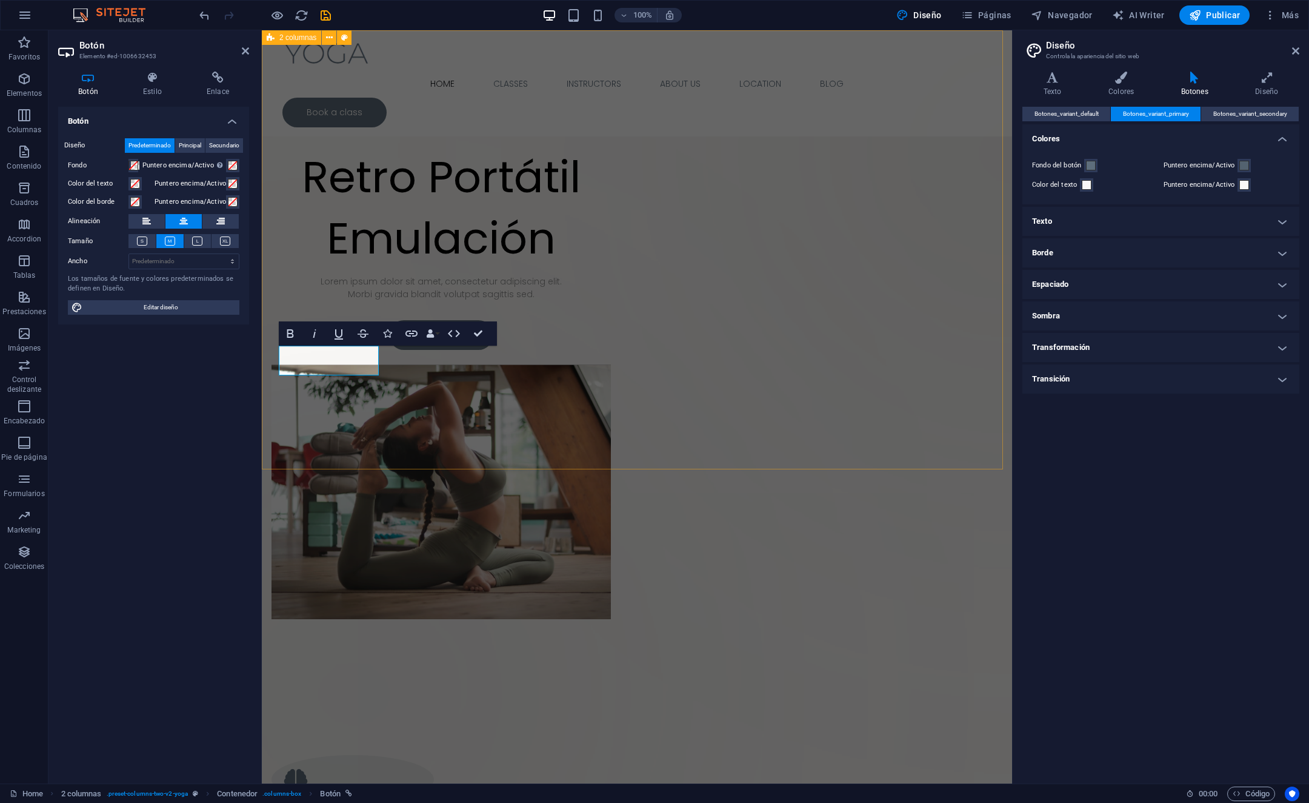
click at [424, 421] on div "Suelta el contenido aquí o Añadir elementos Pegar portapapeles Retro Portátil E…" at bounding box center [637, 358] width 750 height 656
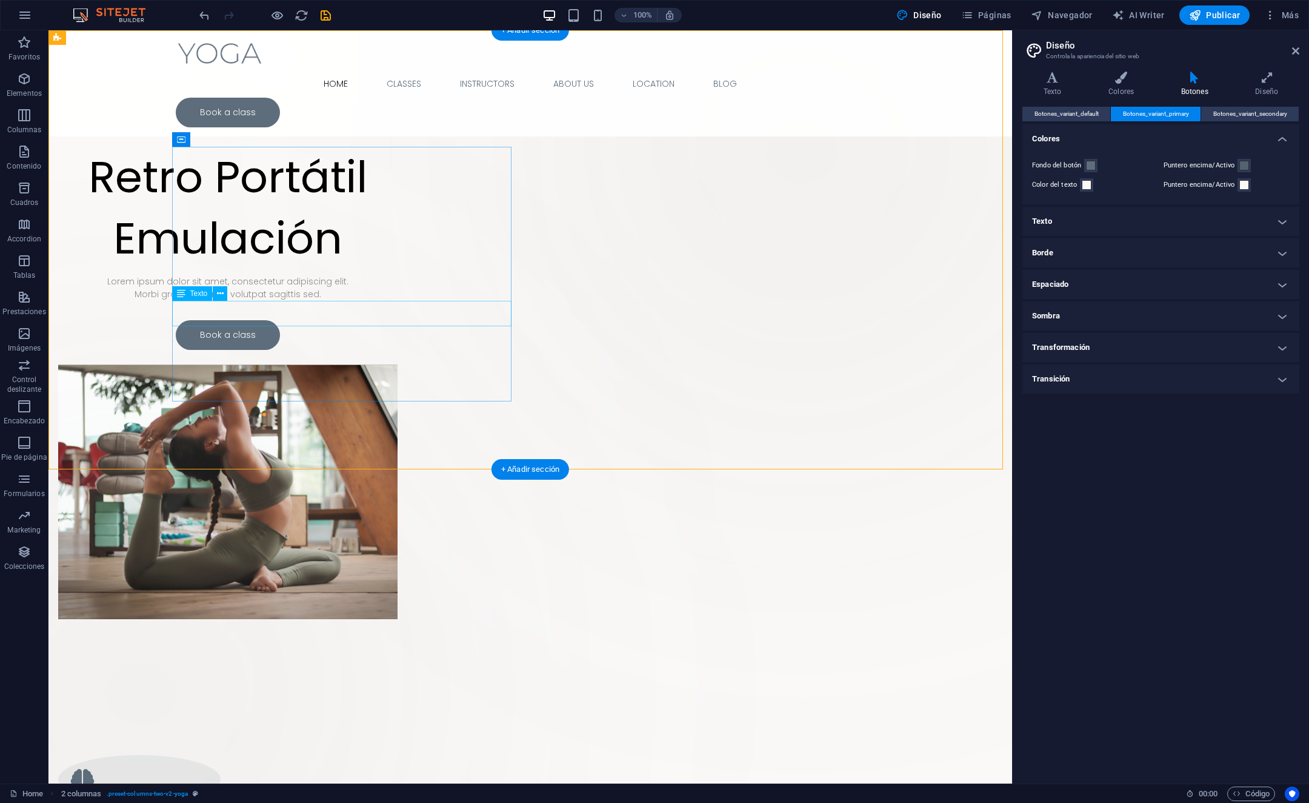
click at [386, 301] on div "Lorem ipsum dolor sit amet, consectetur adipiscing elit. Morbi gravida blandit …" at bounding box center [227, 287] width 339 height 25
click at [398, 301] on div "Lorem ipsum dolor sit amet, consectetur adipiscing elit. Morbi gravida blandit …" at bounding box center [227, 287] width 339 height 25
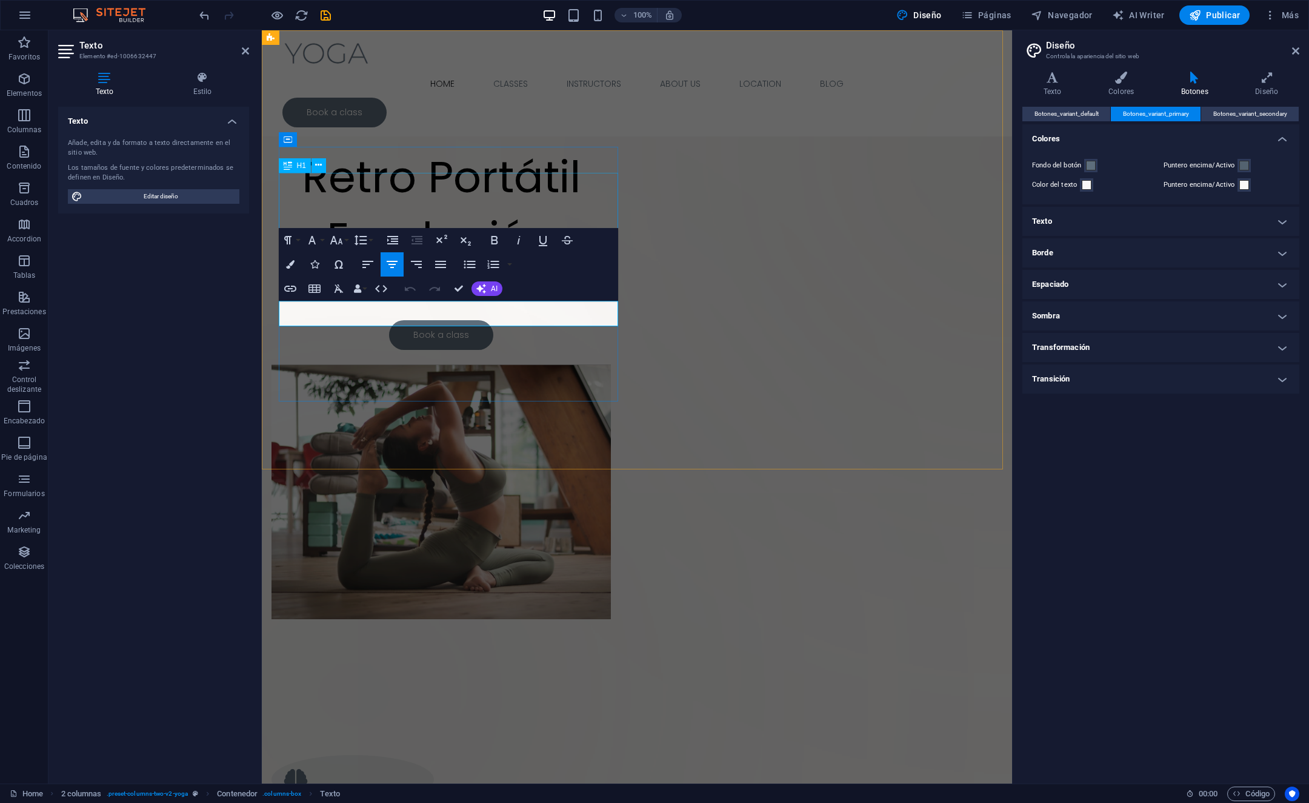
drag, startPoint x: 549, startPoint y: 321, endPoint x: 310, endPoint y: 291, distance: 240.1
click at [310, 291] on div "Retro Portátil Emulación Lorem ipsum dolor sit amet, consectetur adipiscing eli…" at bounding box center [441, 248] width 339 height 203
click at [370, 263] on icon "button" at bounding box center [368, 264] width 15 height 15
click at [441, 219] on div "Retro Portátil Emulación" at bounding box center [441, 208] width 339 height 122
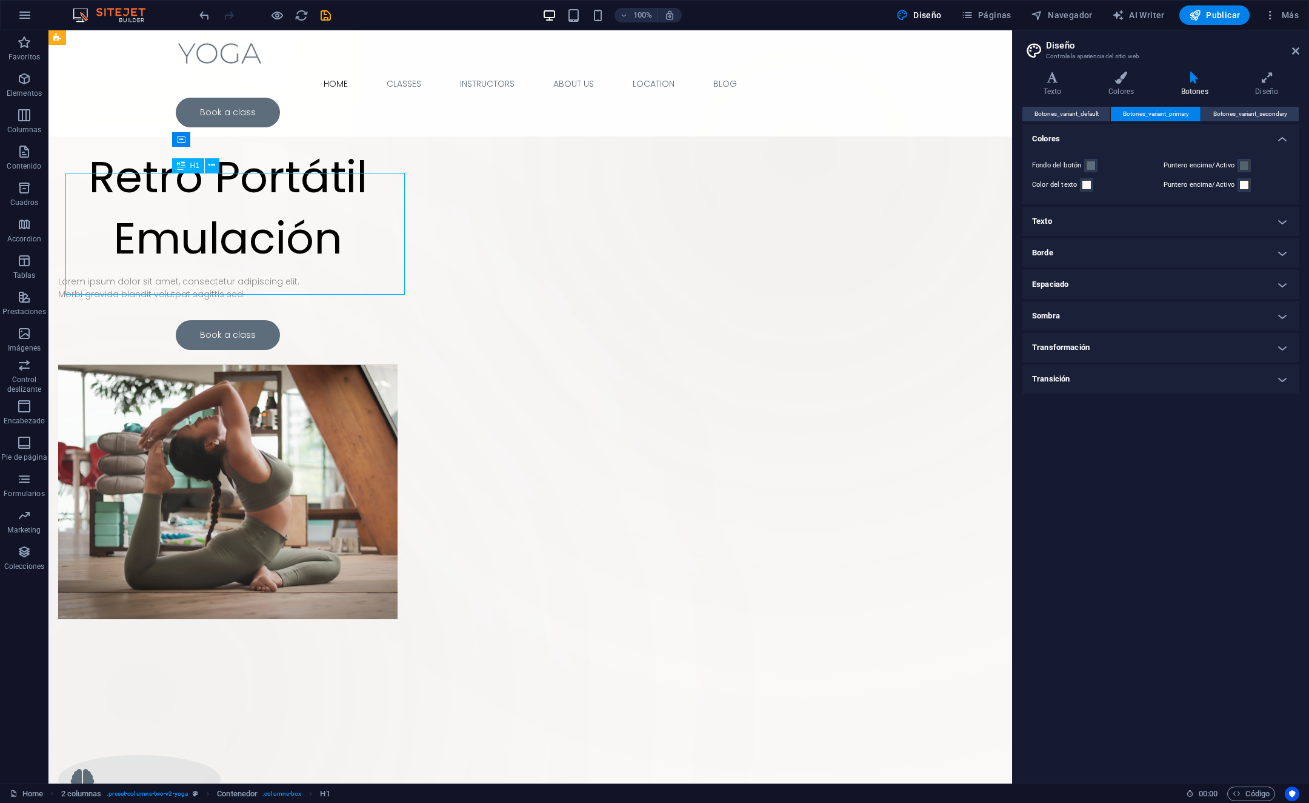
click at [398, 219] on div "Retro Portátil Emulación" at bounding box center [227, 208] width 339 height 122
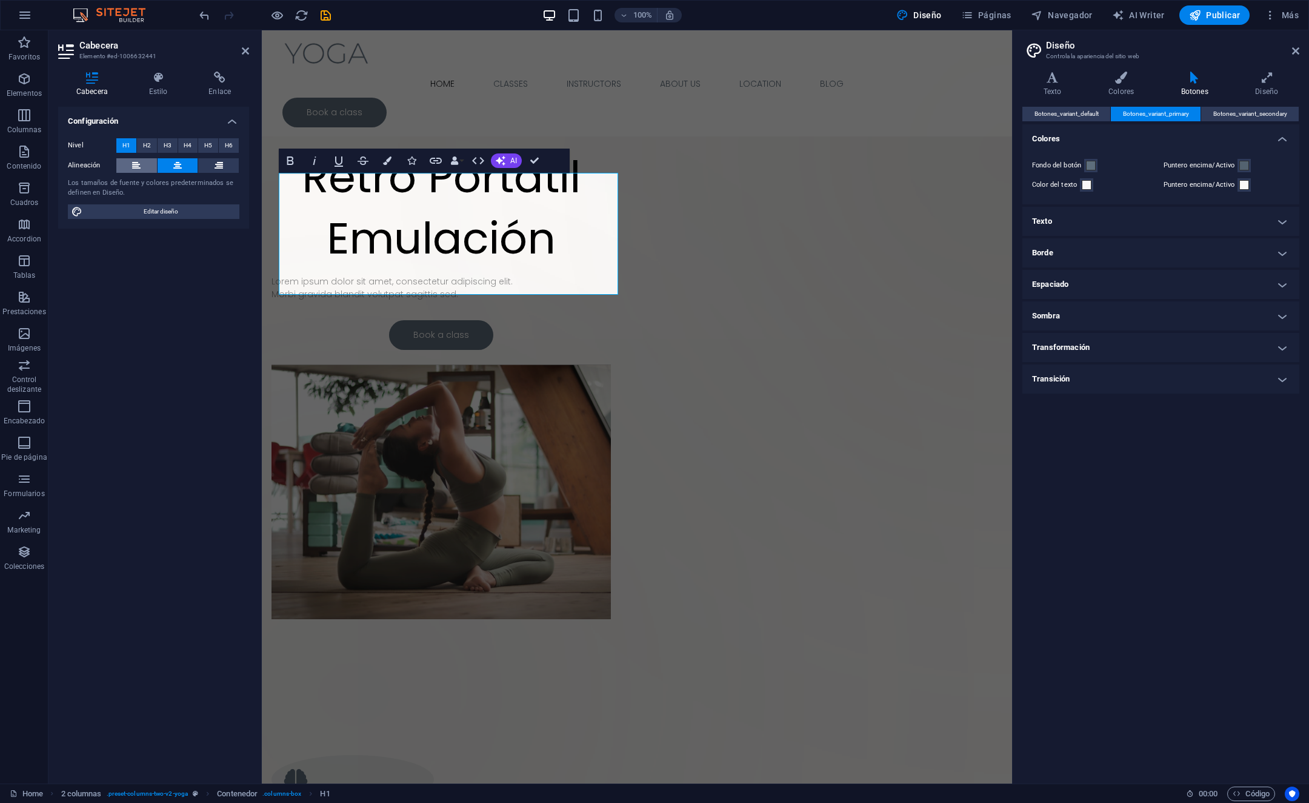
click at [135, 159] on icon at bounding box center [136, 165] width 8 height 15
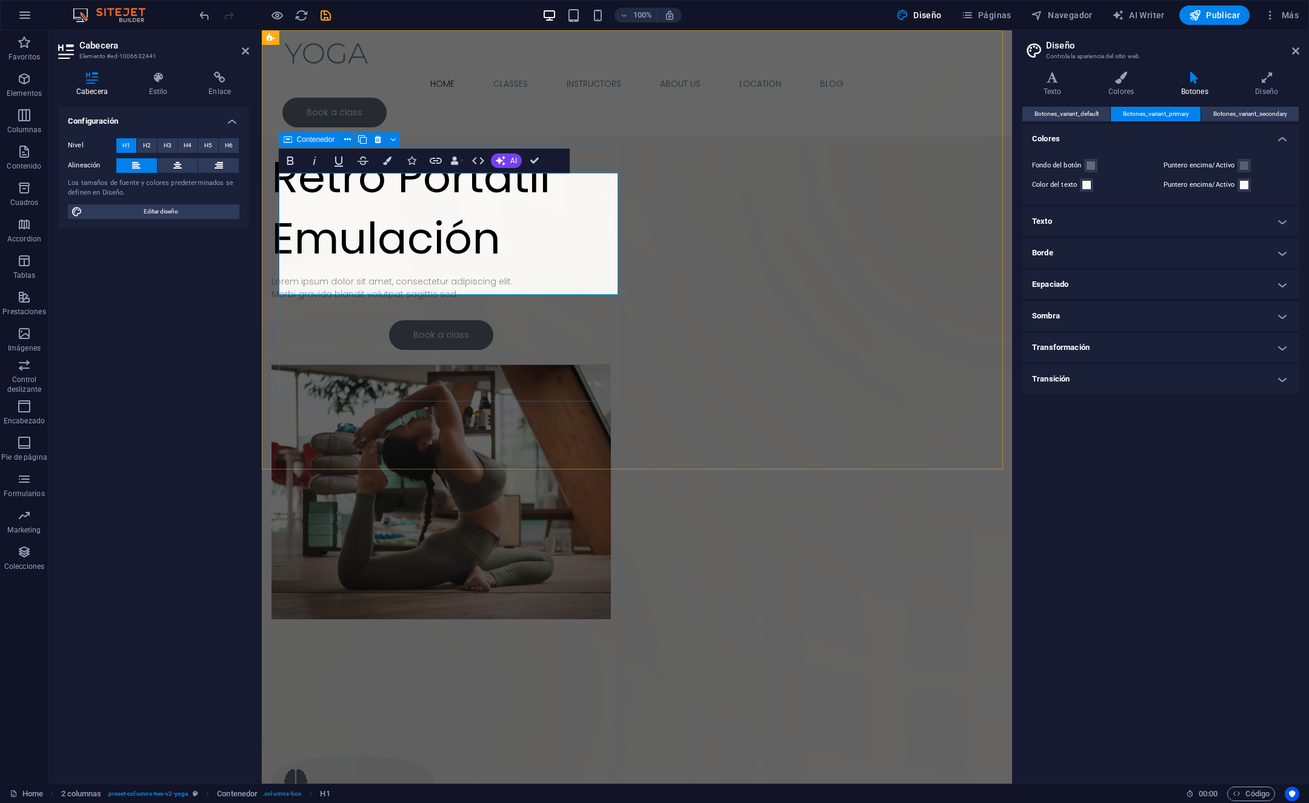
click at [452, 349] on div "Retro Portátil Emulación Lorem ipsum dolor sit amet, consectetur adipiscing eli…" at bounding box center [441, 248] width 339 height 203
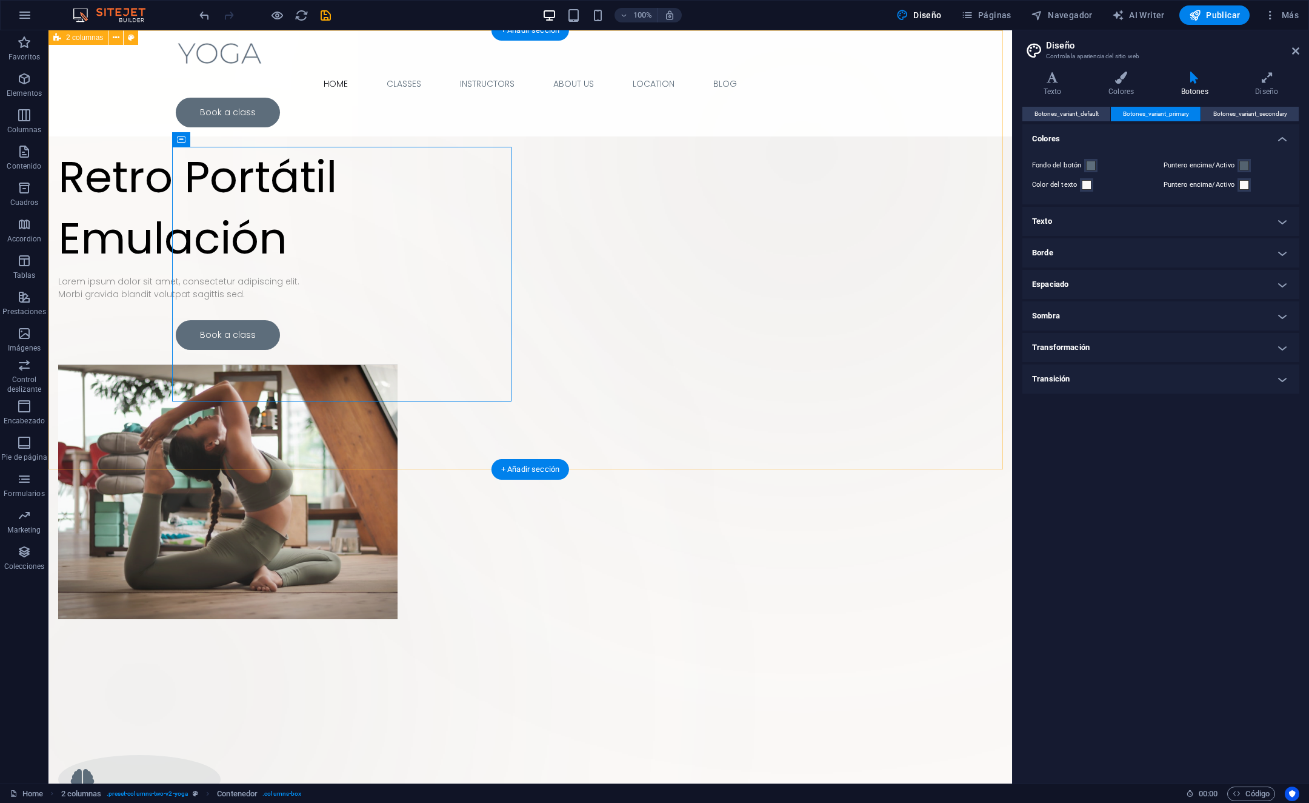
click at [566, 92] on div "Suelta el contenido aquí o Añadir elementos Pegar portapapeles Retro Portátil E…" at bounding box center [530, 358] width 964 height 656
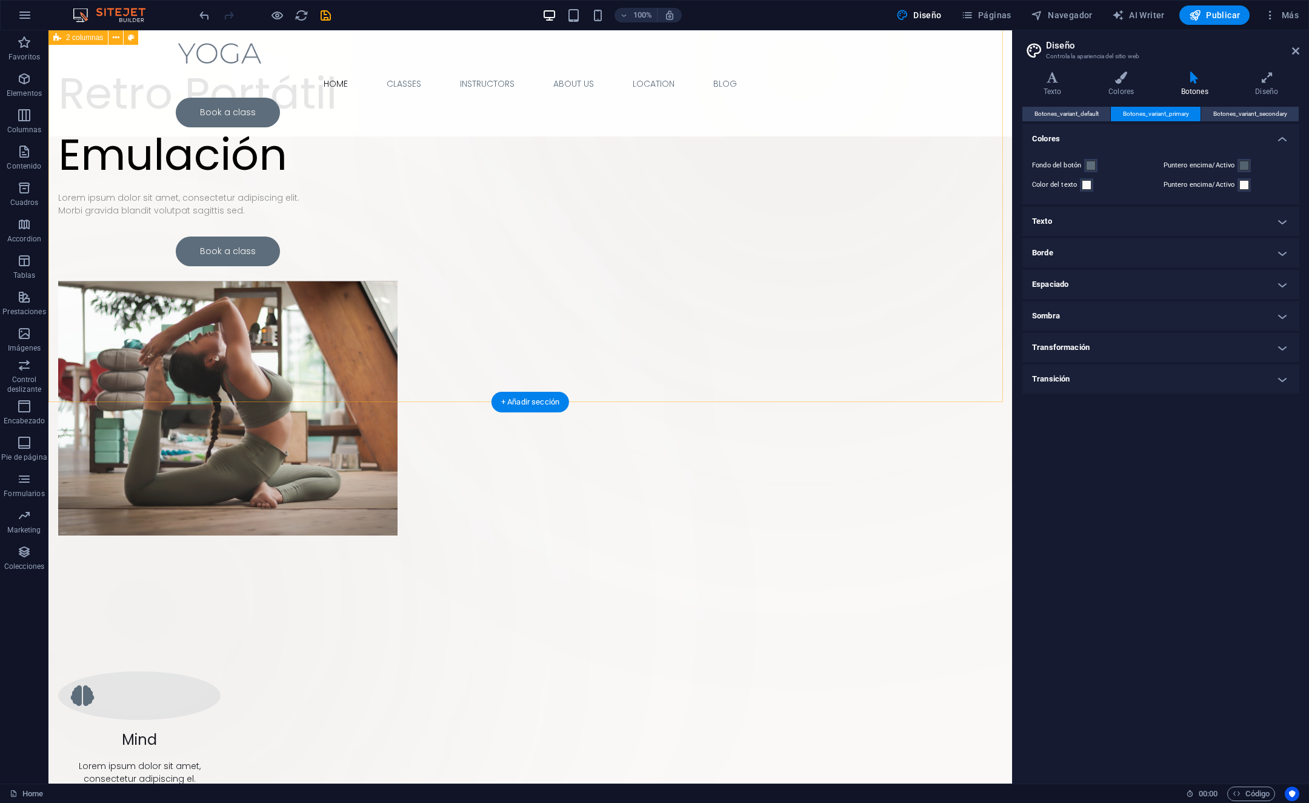
scroll to position [145, 0]
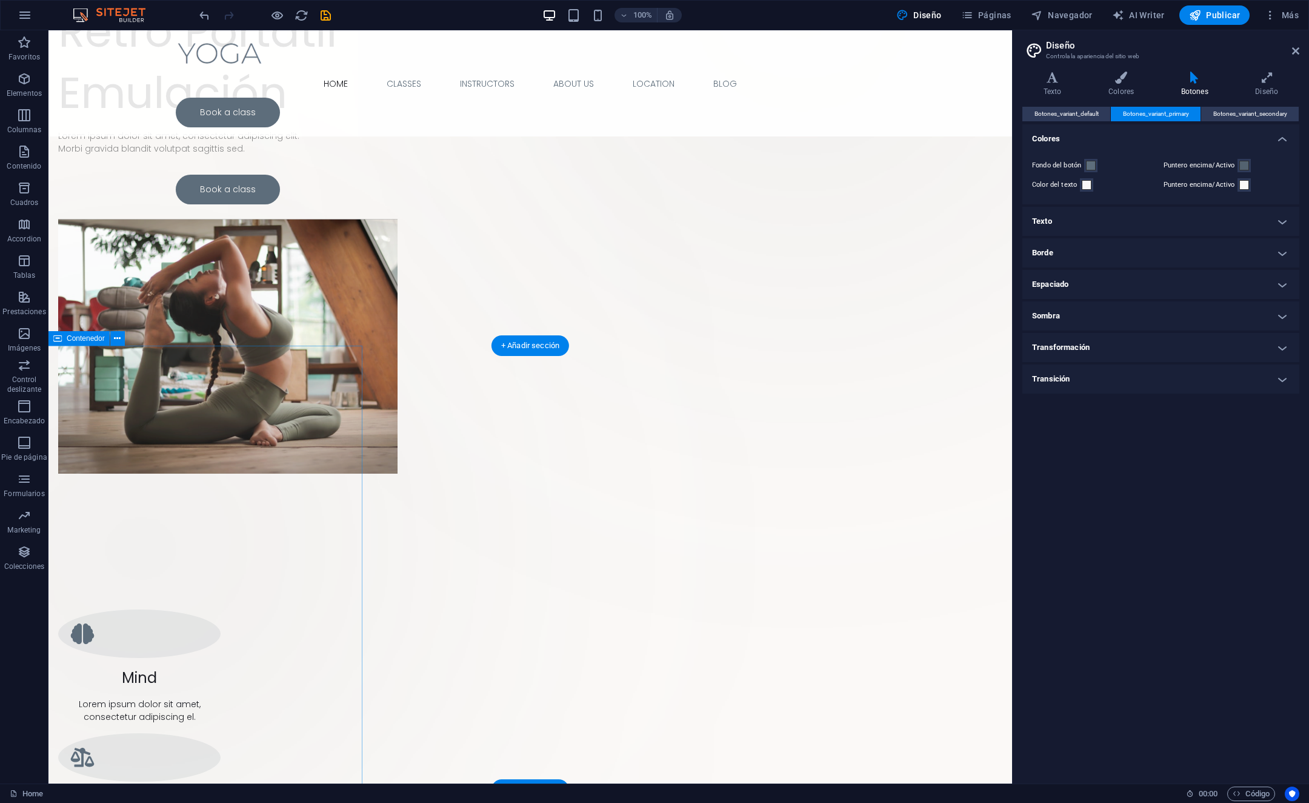
click at [262, 454] on div "Suelta el contenido aquí o Añadir elementos Pegar portapapeles" at bounding box center [141, 567] width 444 height 444
select select "px"
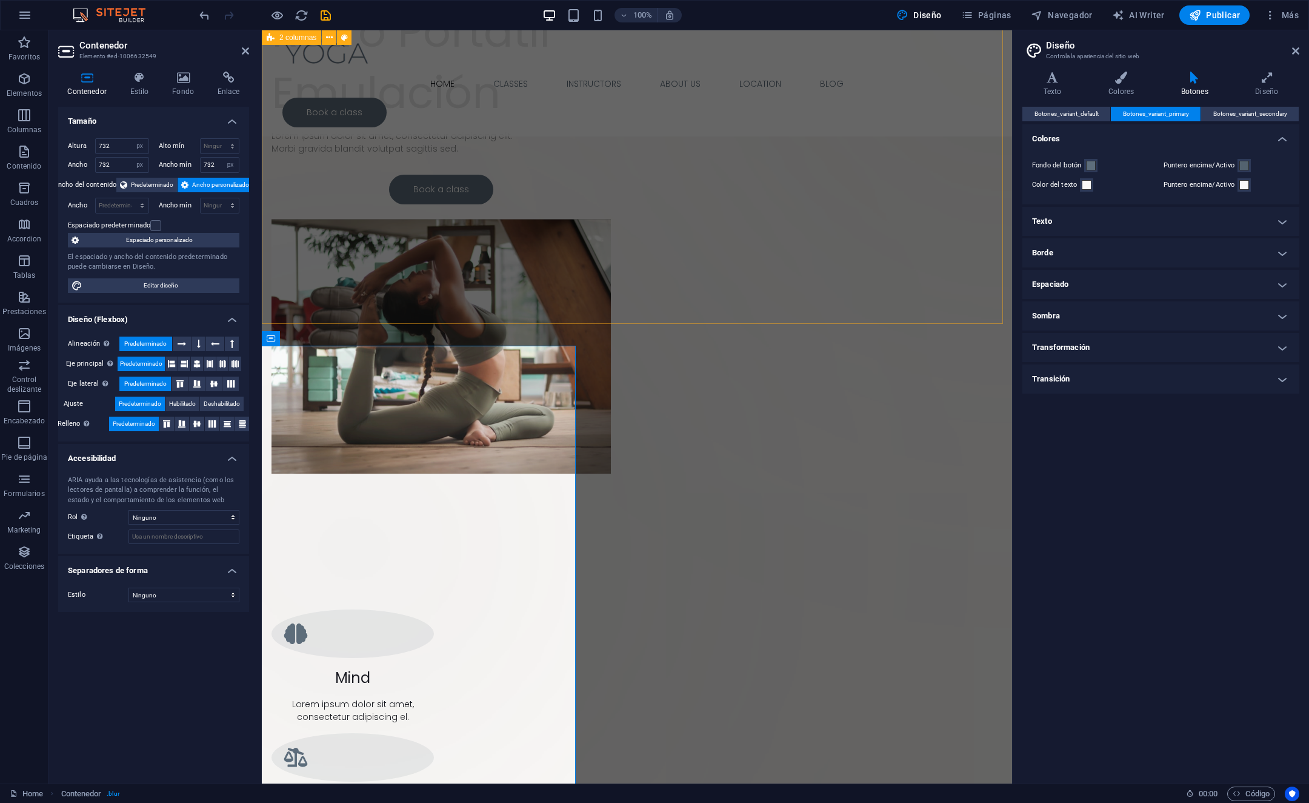
click at [519, 322] on div "Suelta el contenido aquí o Añadir elementos Pegar portapapeles Retro Portátil E…" at bounding box center [637, 213] width 750 height 656
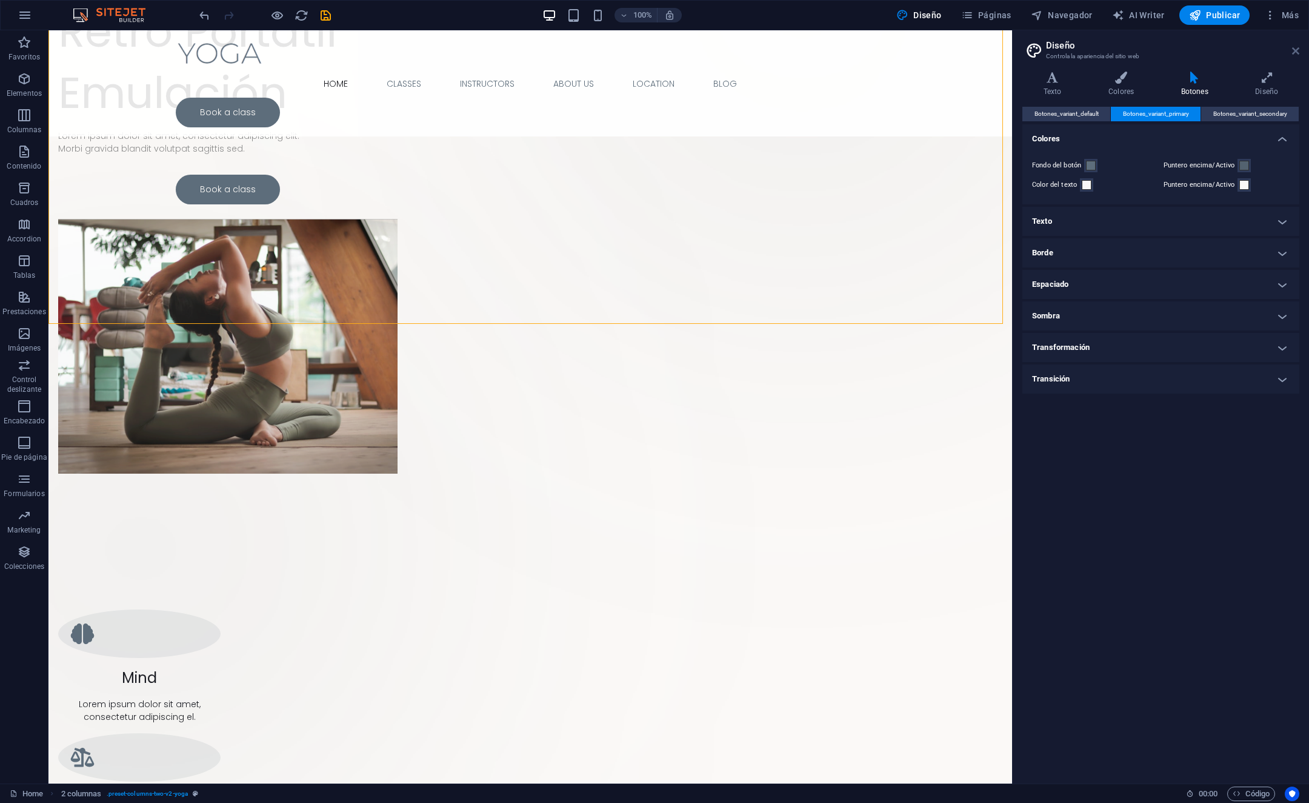
click at [1297, 55] on icon at bounding box center [1295, 51] width 7 height 10
